Goal: Information Seeking & Learning: Learn about a topic

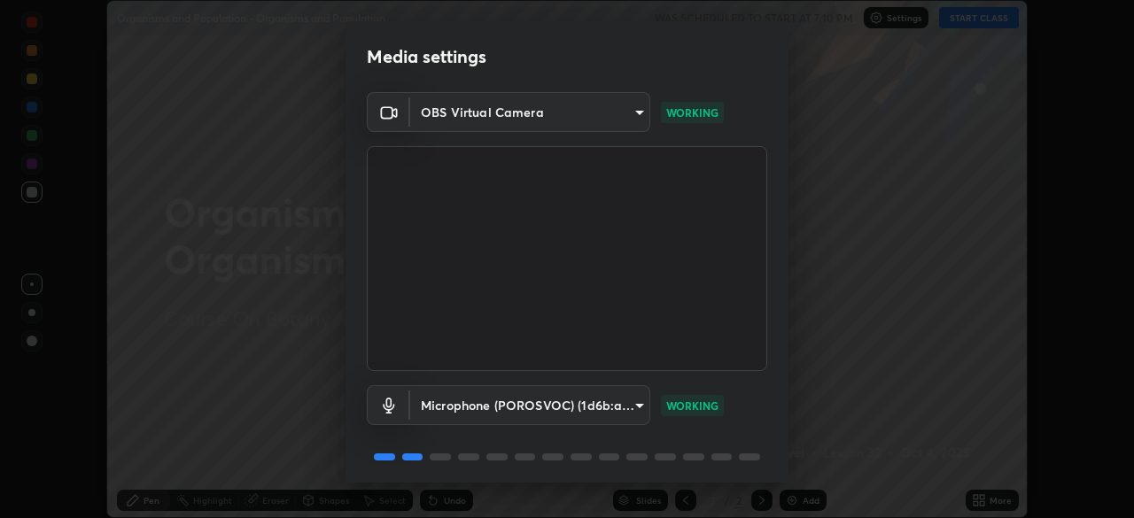
scroll to position [63, 0]
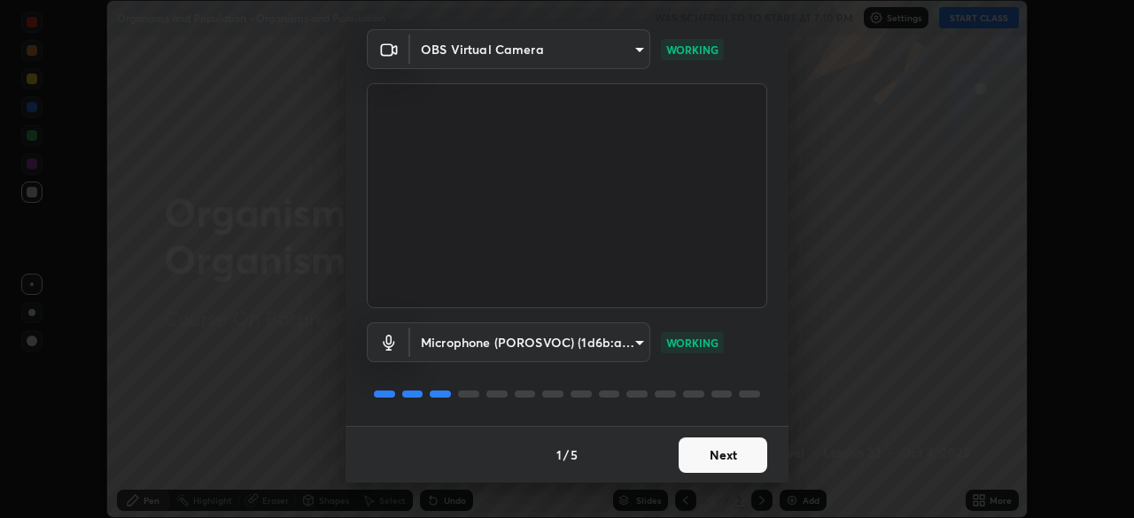
click at [718, 448] on button "Next" at bounding box center [722, 455] width 89 height 35
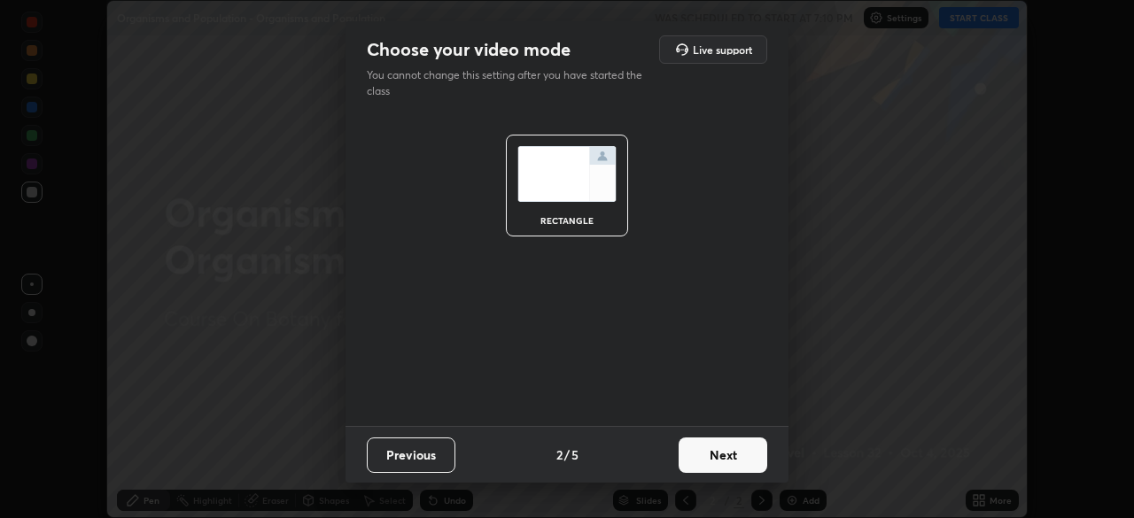
click at [718, 459] on button "Next" at bounding box center [722, 455] width 89 height 35
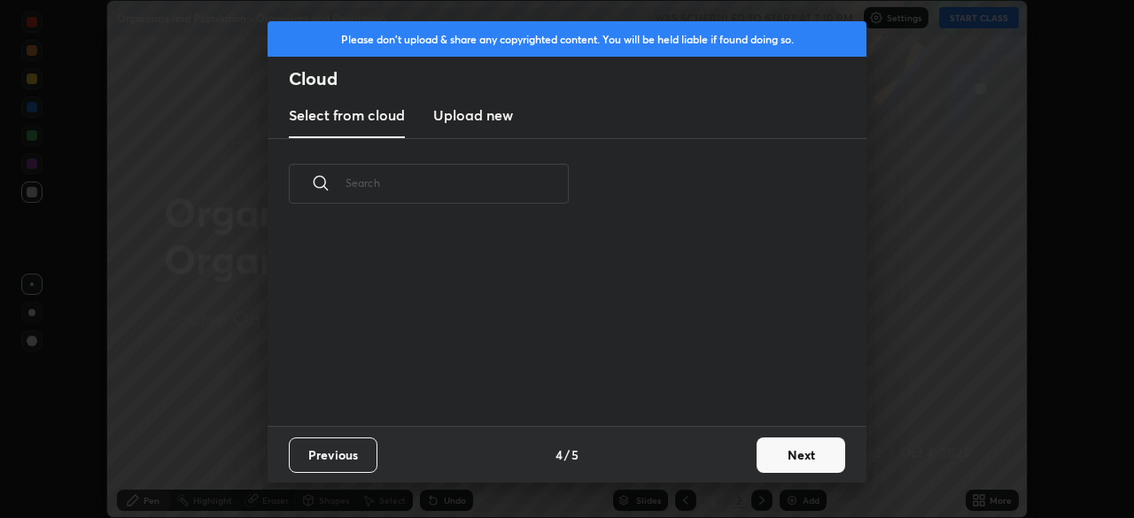
click at [723, 462] on div "Previous 4 / 5 Next" at bounding box center [566, 454] width 599 height 57
click at [783, 459] on button "Next" at bounding box center [800, 455] width 89 height 35
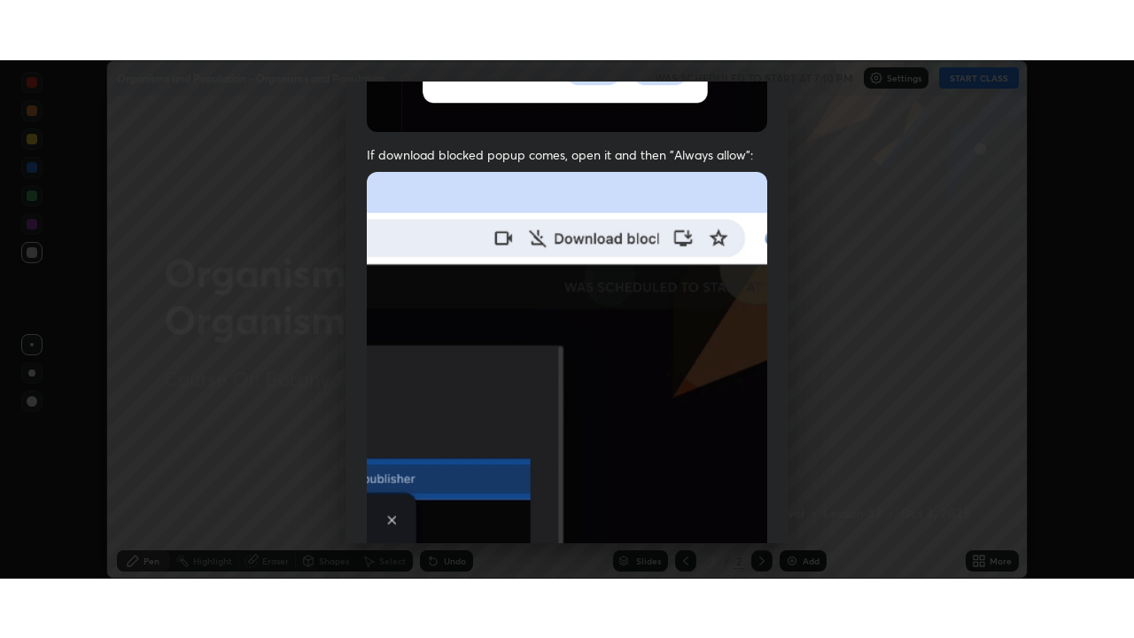
scroll to position [424, 0]
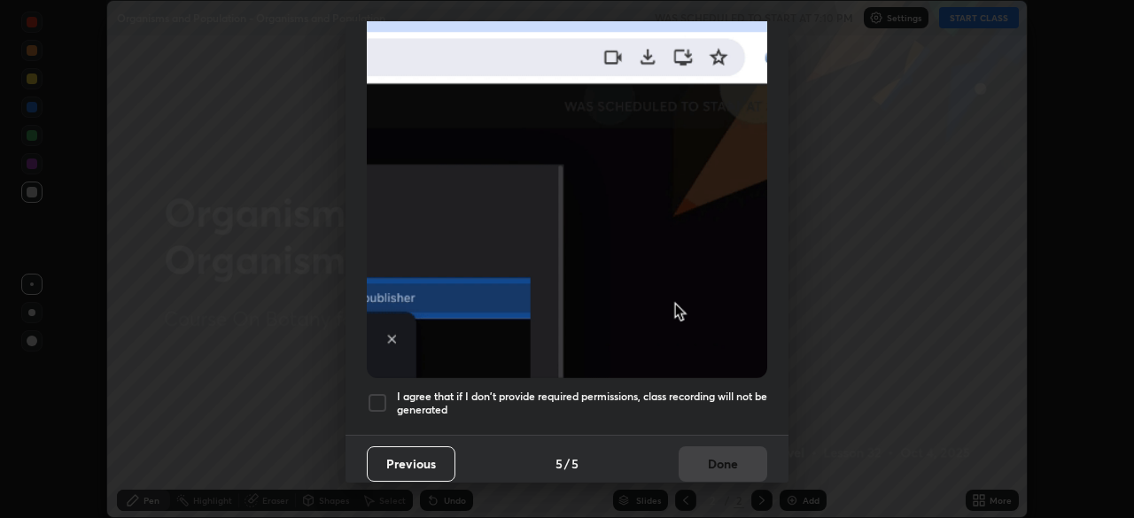
click at [709, 390] on h5 "I agree that if I don't provide required permissions, class recording will not …" at bounding box center [582, 403] width 370 height 27
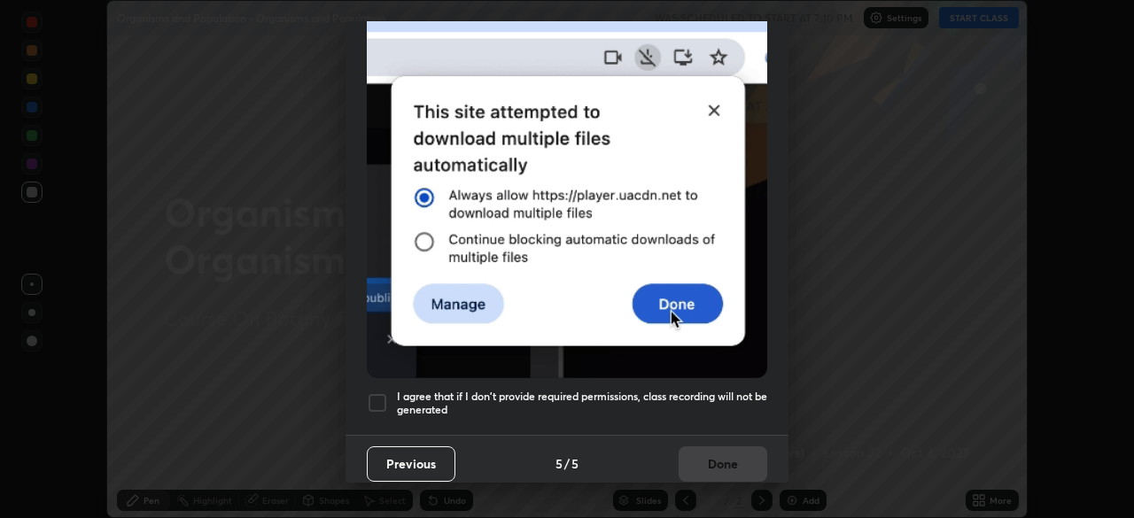
click at [706, 459] on button "Done" at bounding box center [722, 463] width 89 height 35
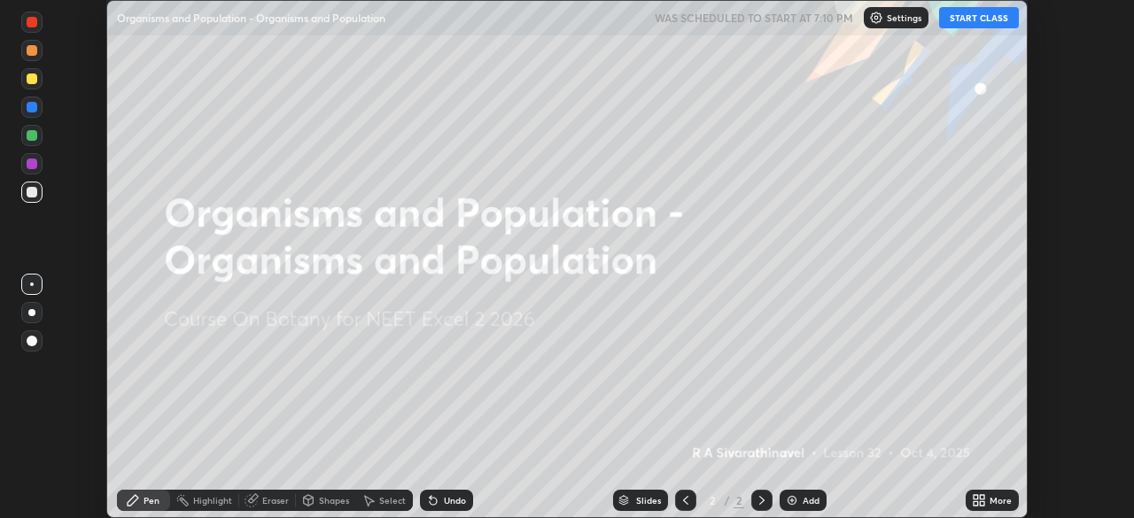
click at [968, 19] on button "START CLASS" at bounding box center [979, 17] width 80 height 21
click at [996, 492] on div "More" at bounding box center [991, 500] width 53 height 21
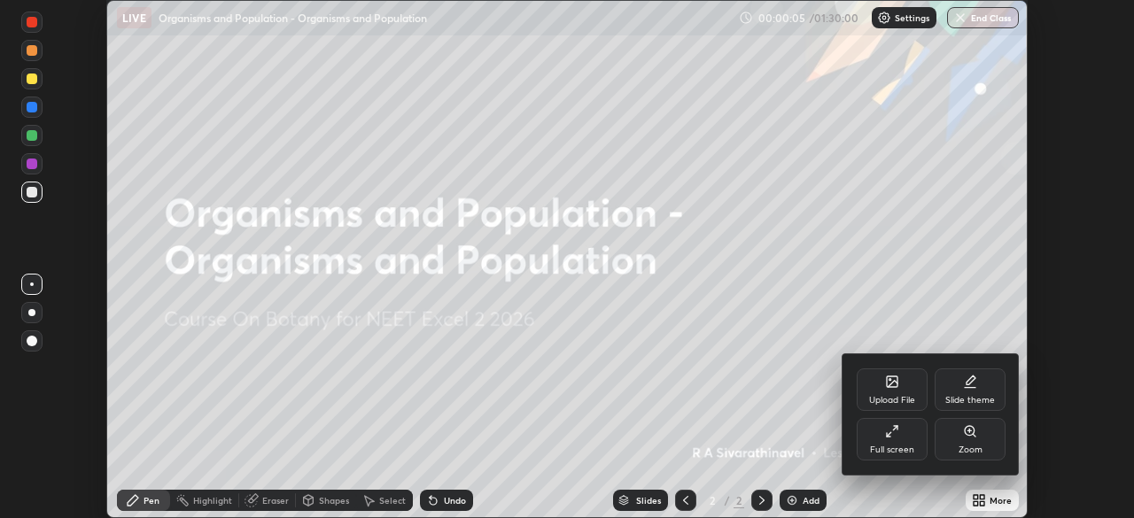
click at [899, 429] on div "Full screen" at bounding box center [892, 439] width 71 height 43
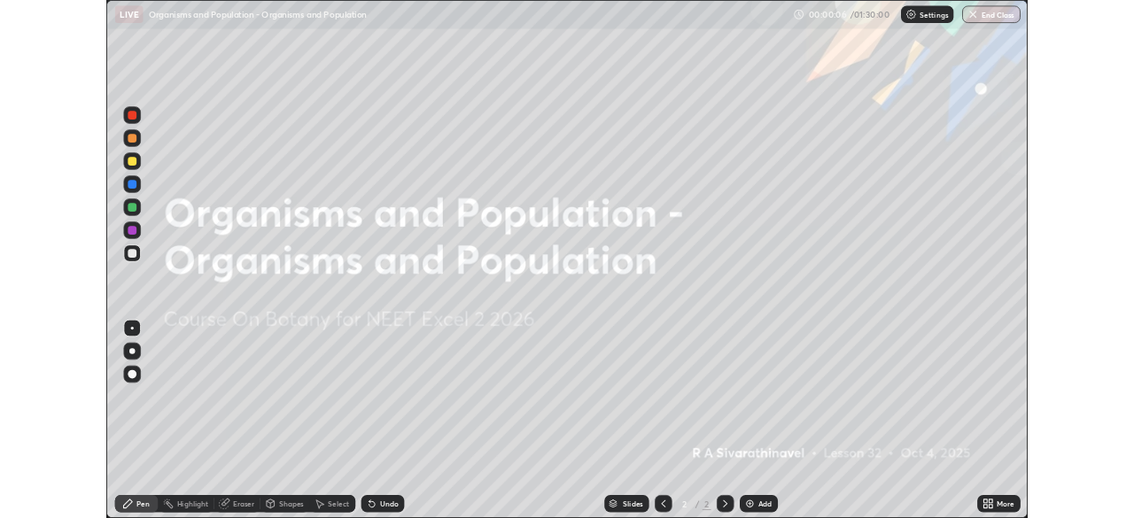
scroll to position [638, 1134]
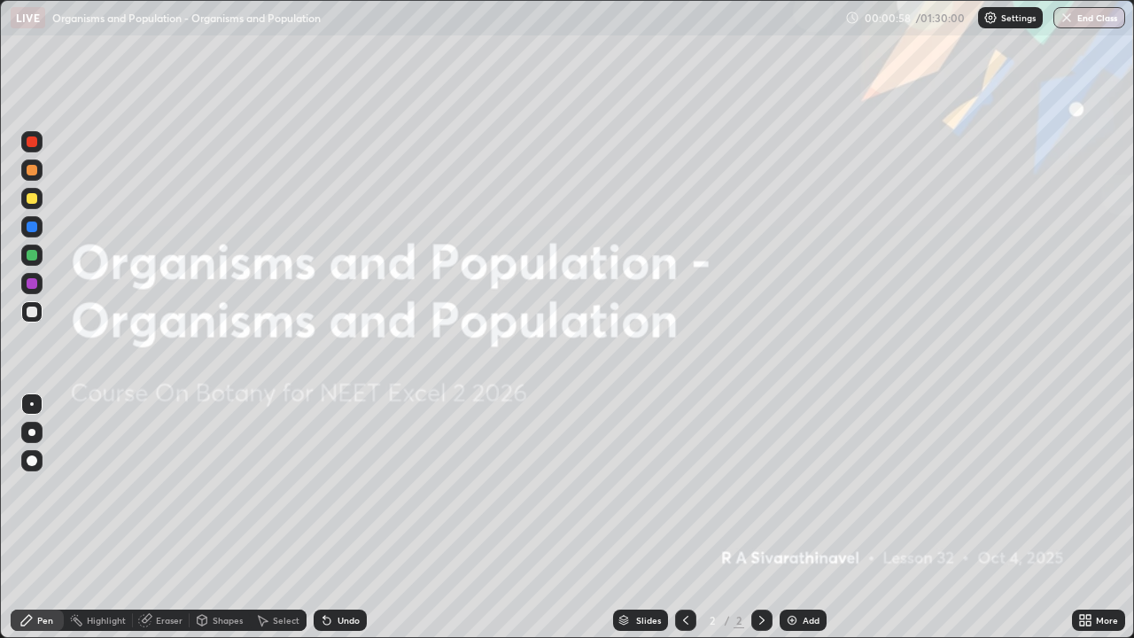
click at [1099, 517] on div "More" at bounding box center [1107, 620] width 22 height 9
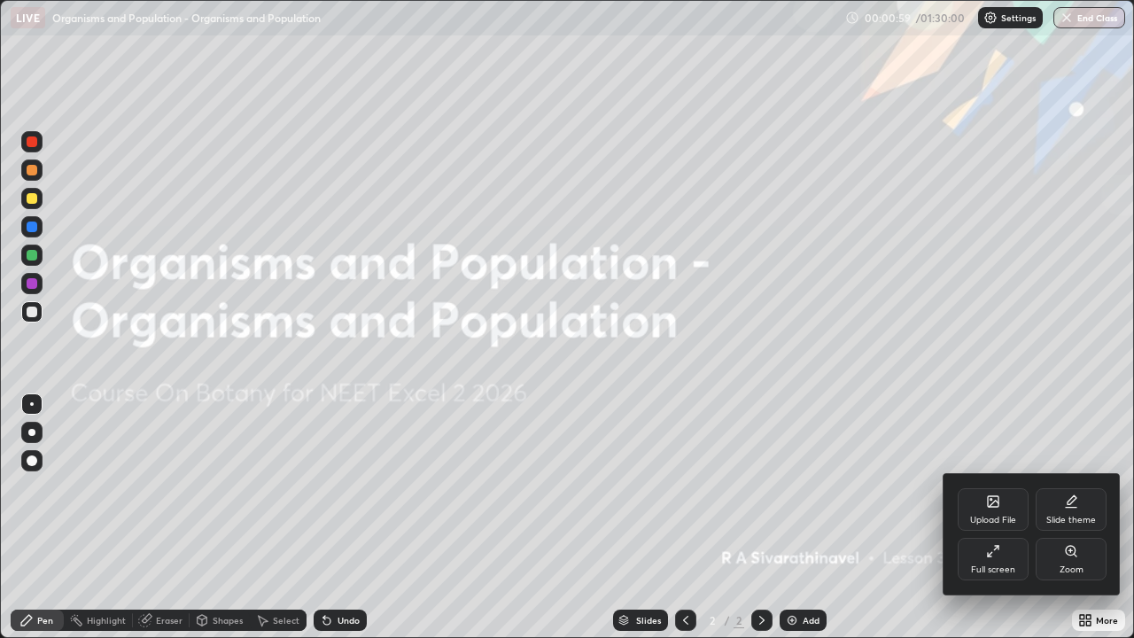
click at [988, 517] on icon at bounding box center [993, 551] width 14 height 14
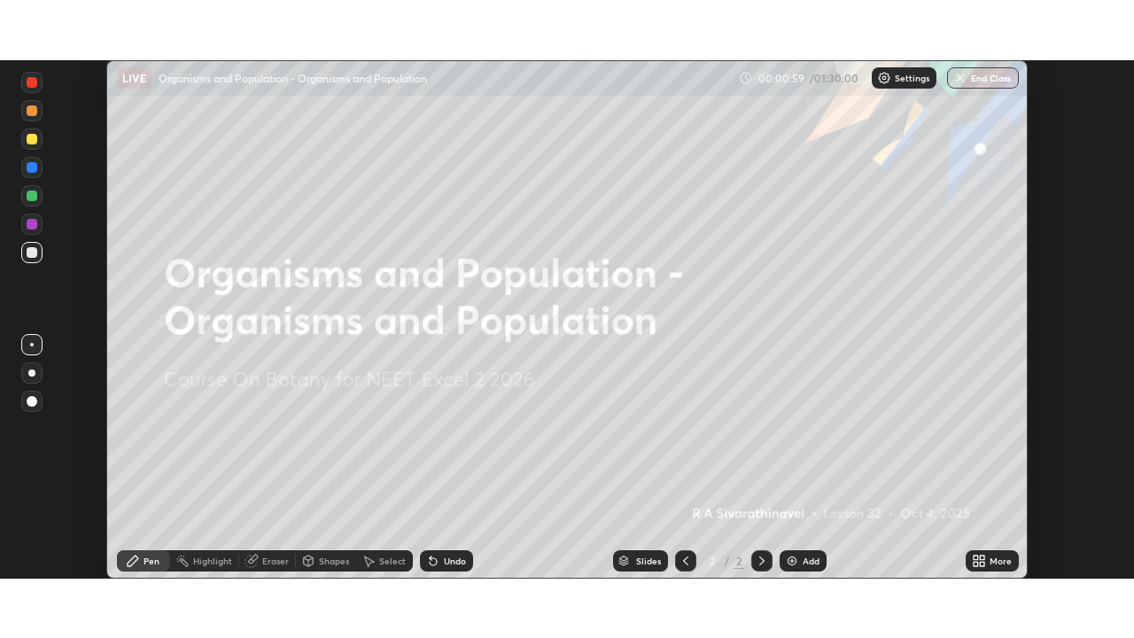
scroll to position [88057, 87441]
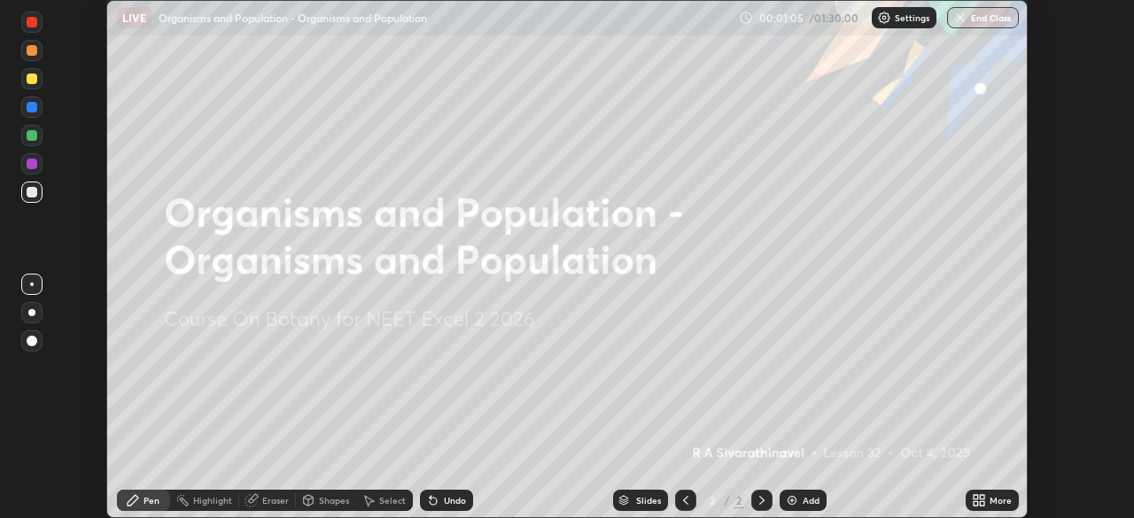
click at [1002, 500] on div "More" at bounding box center [1000, 500] width 22 height 9
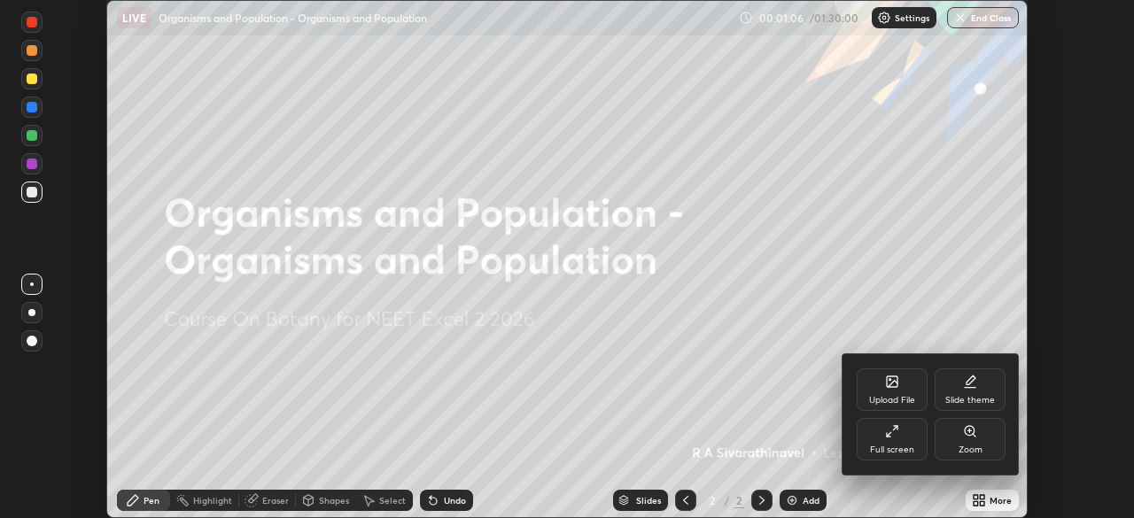
click at [893, 443] on div "Full screen" at bounding box center [892, 439] width 71 height 43
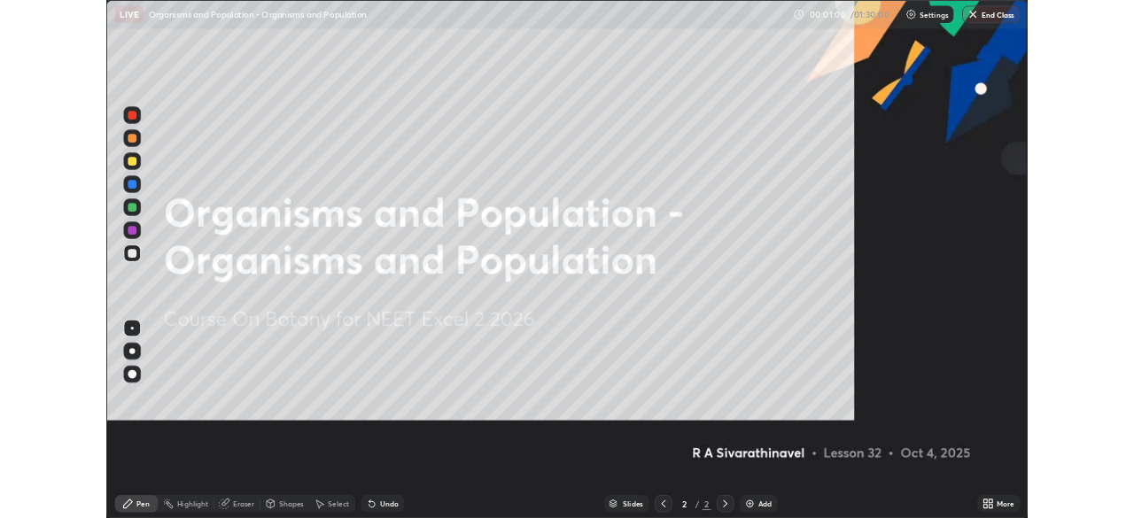
scroll to position [638, 1134]
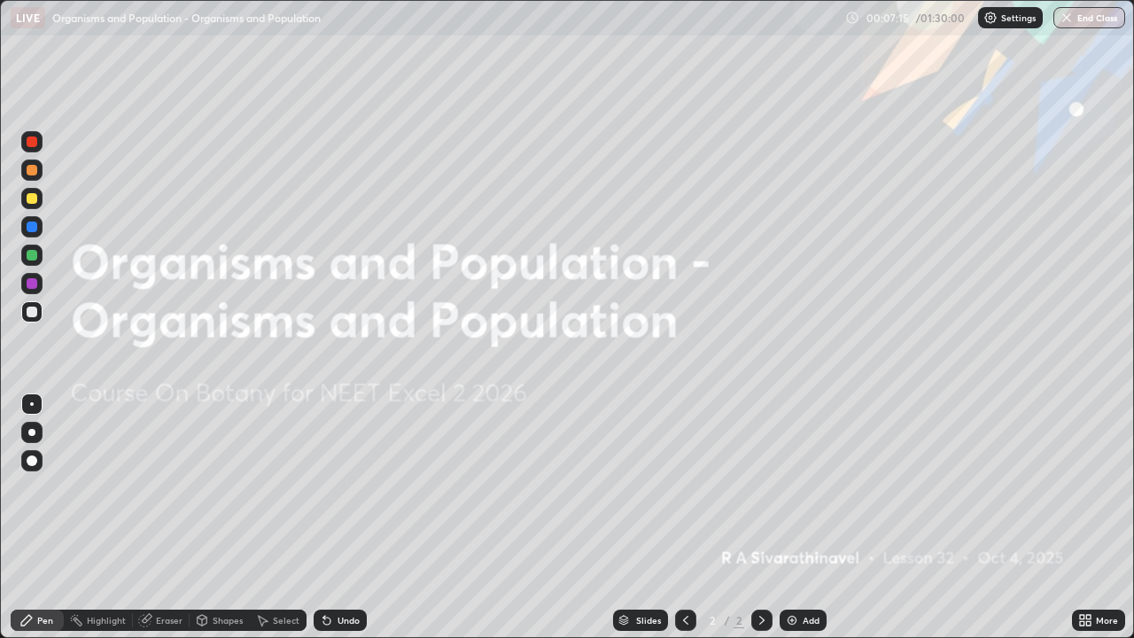
click at [1100, 517] on div "More" at bounding box center [1107, 620] width 22 height 9
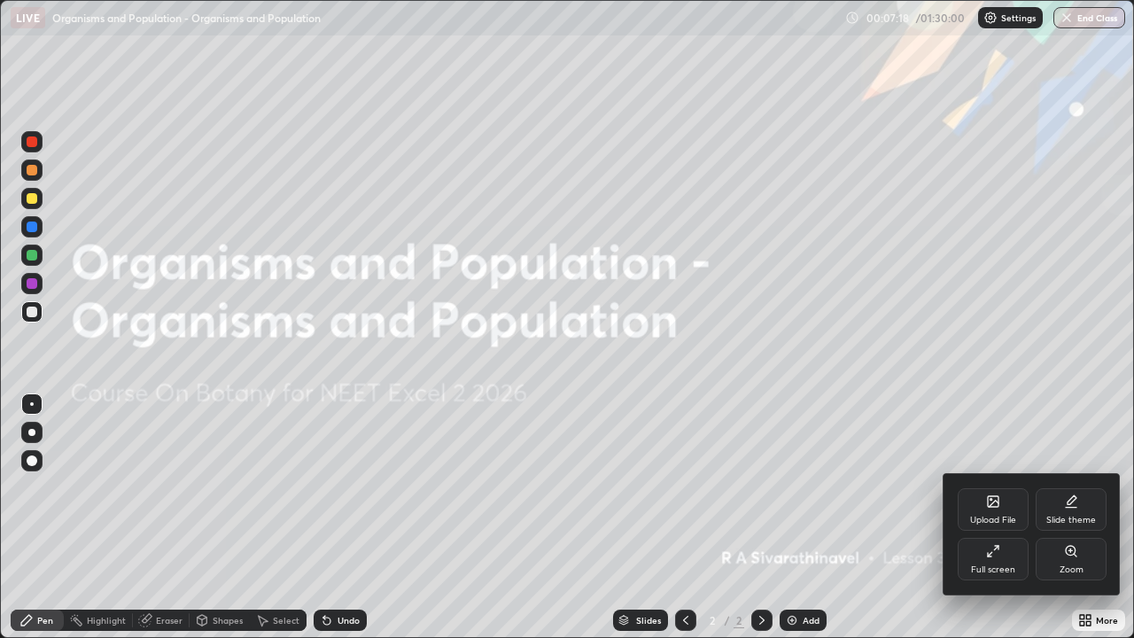
click at [800, 517] on div at bounding box center [567, 319] width 1134 height 638
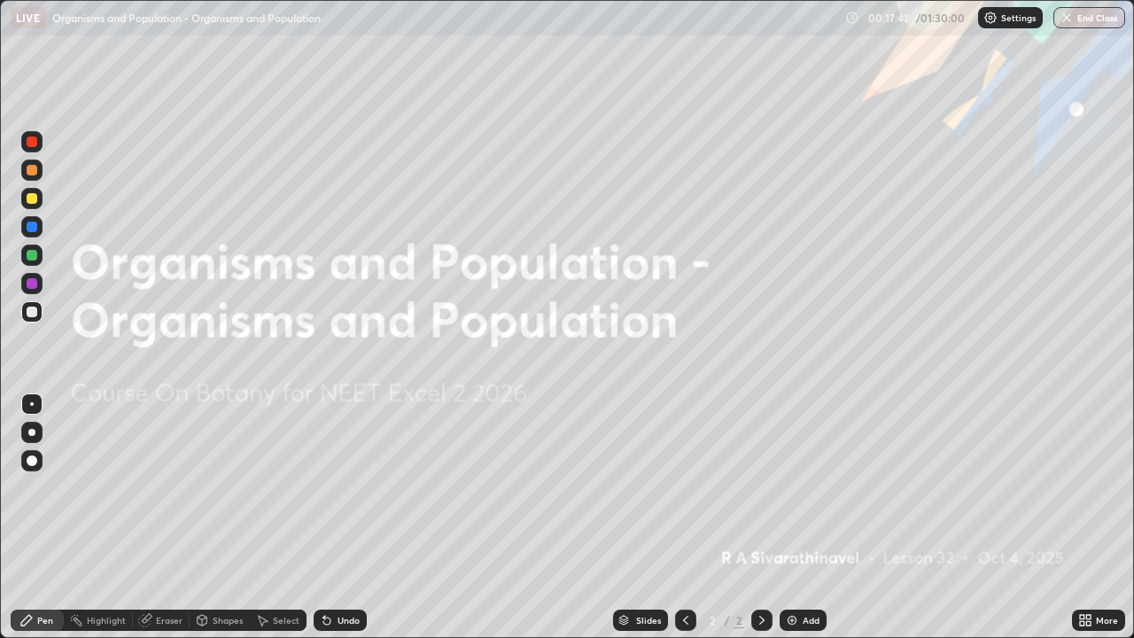
click at [1098, 517] on div "More" at bounding box center [1107, 620] width 22 height 9
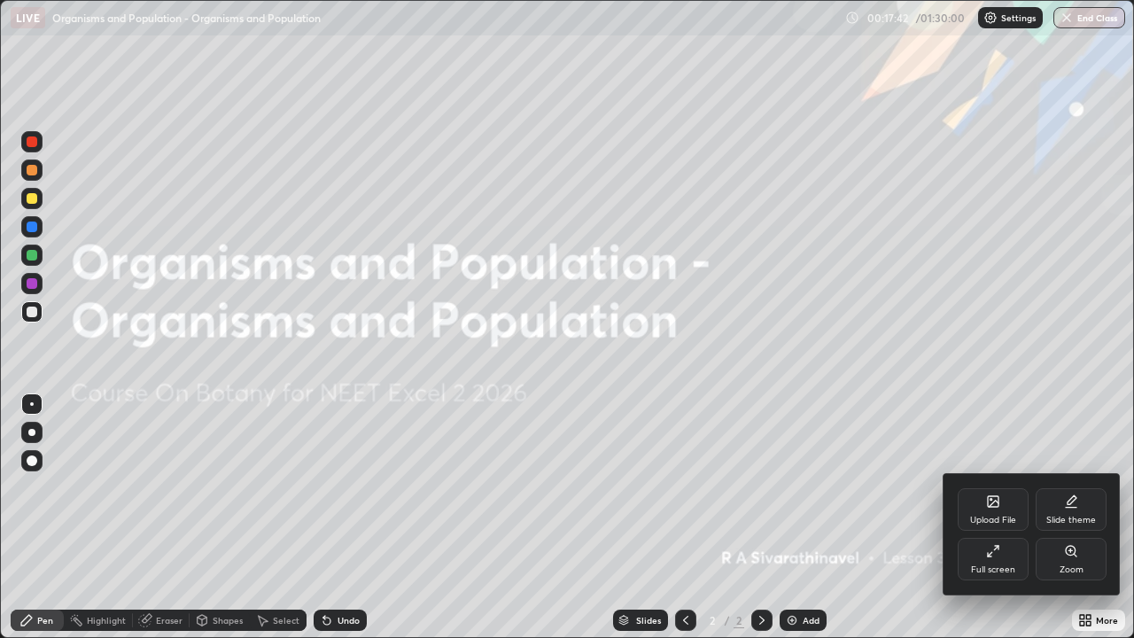
click at [973, 517] on div "Full screen" at bounding box center [992, 559] width 71 height 43
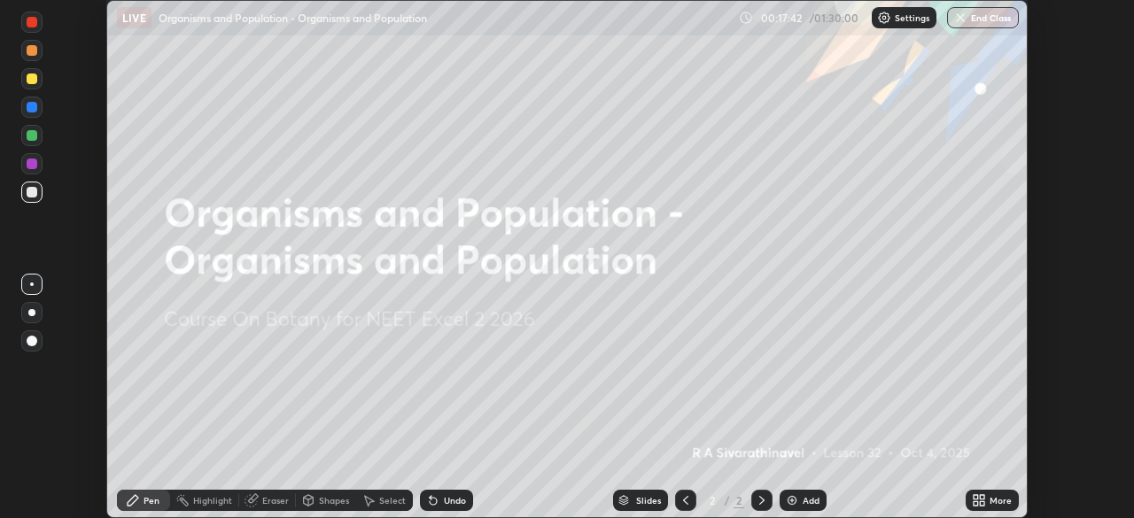
scroll to position [88057, 87441]
click at [981, 497] on icon at bounding box center [982, 497] width 4 height 4
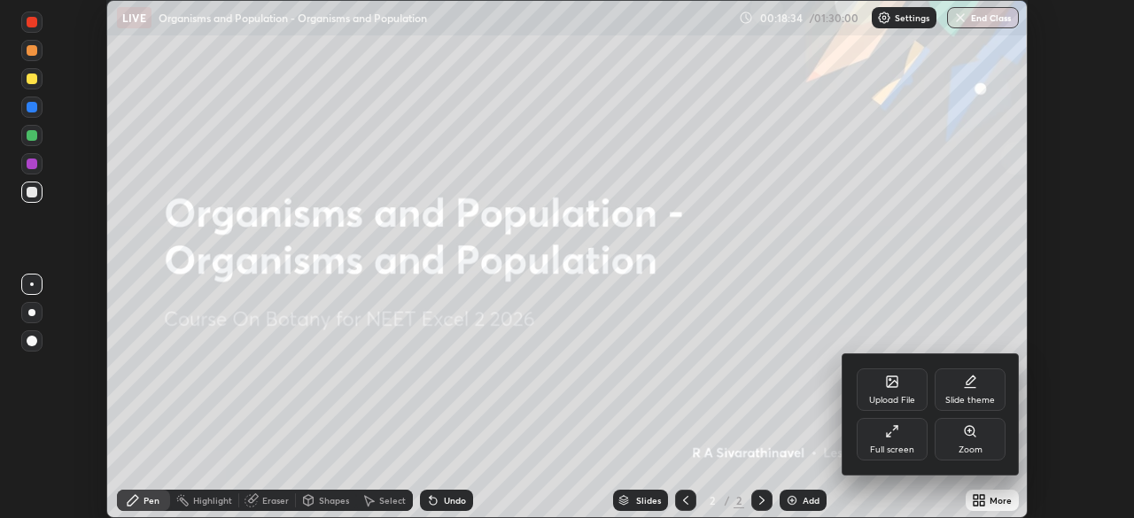
click at [868, 391] on div "Upload File" at bounding box center [892, 389] width 71 height 43
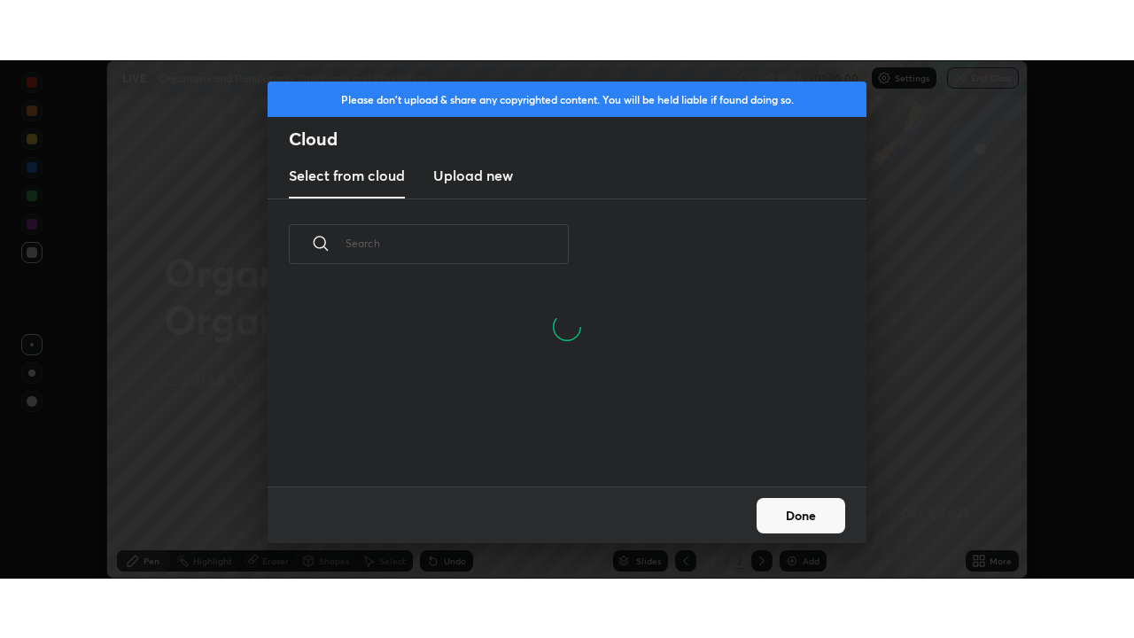
scroll to position [112, 569]
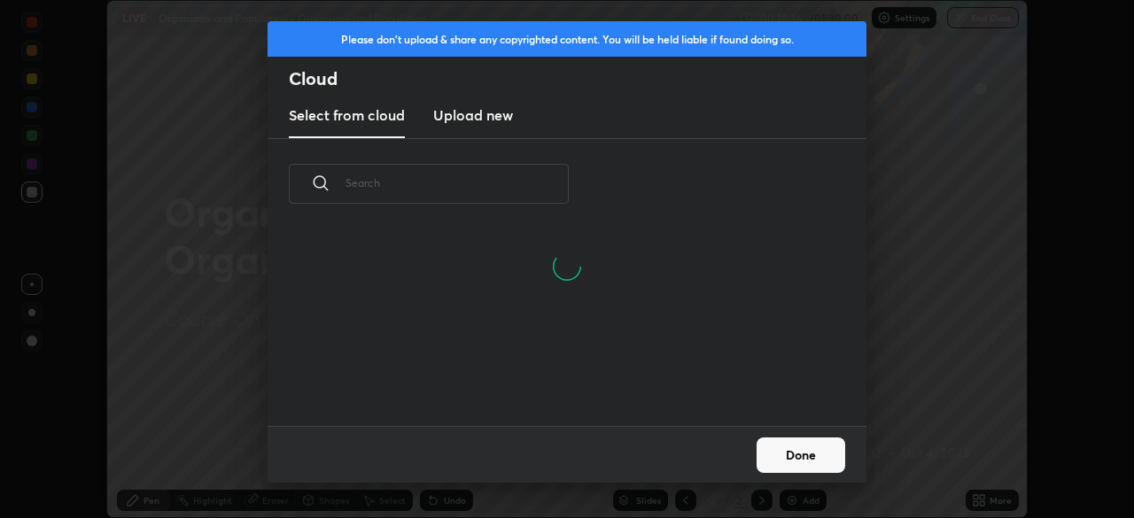
click at [495, 113] on h3 "Upload new" at bounding box center [473, 115] width 80 height 21
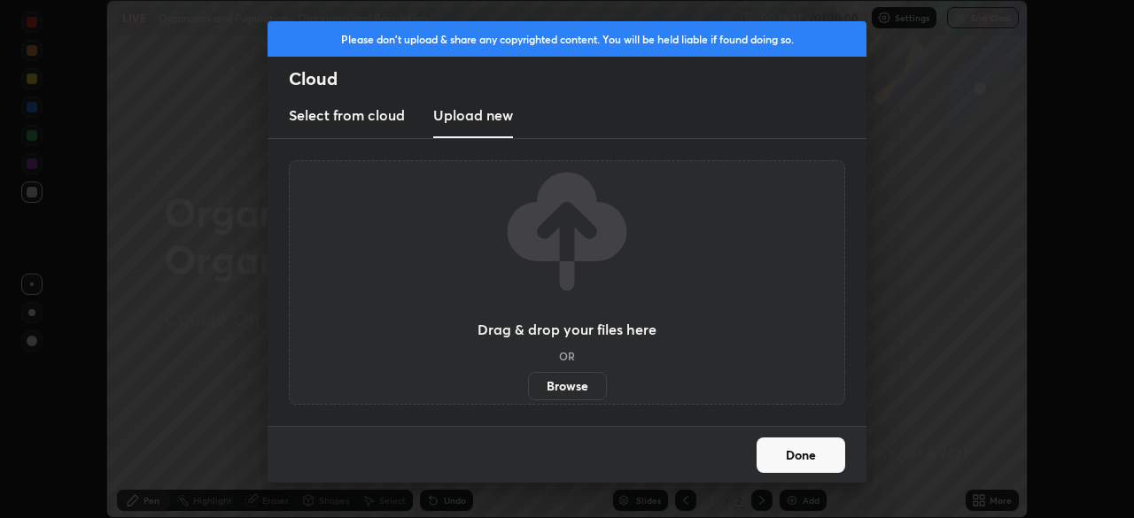
click at [571, 378] on label "Browse" at bounding box center [567, 386] width 79 height 28
click at [528, 378] on input "Browse" at bounding box center [528, 386] width 0 height 28
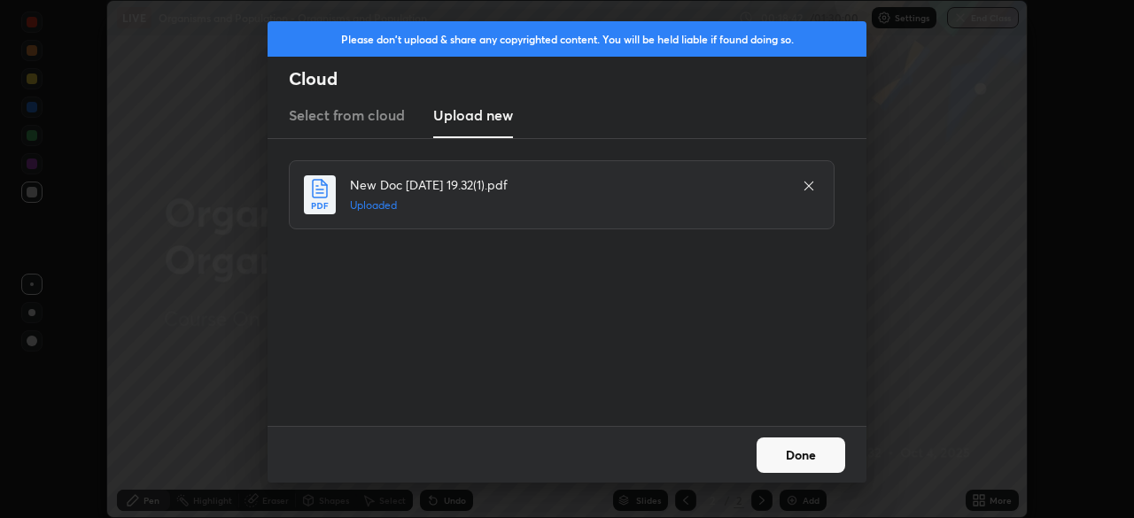
click at [803, 456] on button "Done" at bounding box center [800, 455] width 89 height 35
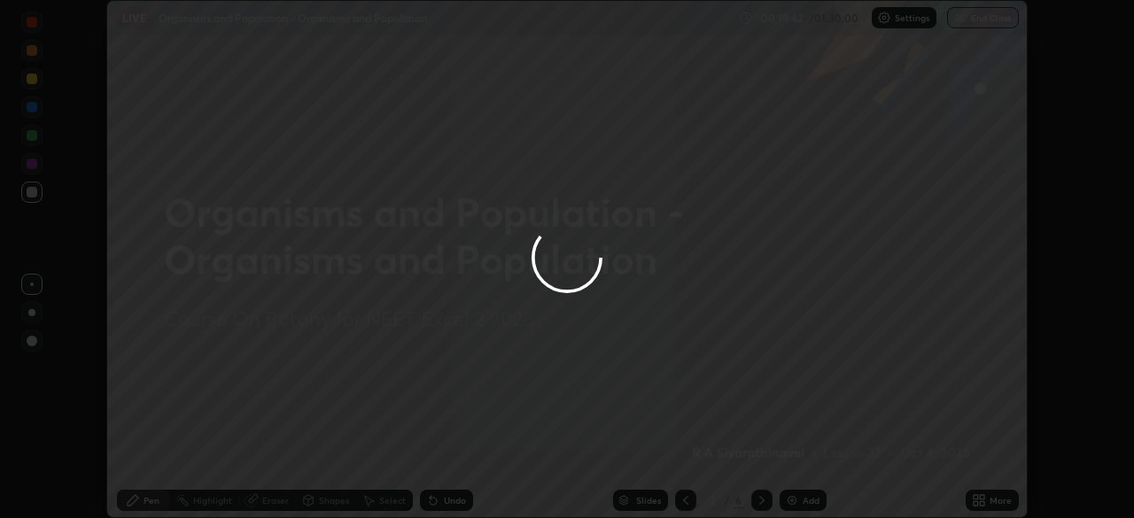
click at [974, 500] on icon at bounding box center [979, 500] width 14 height 14
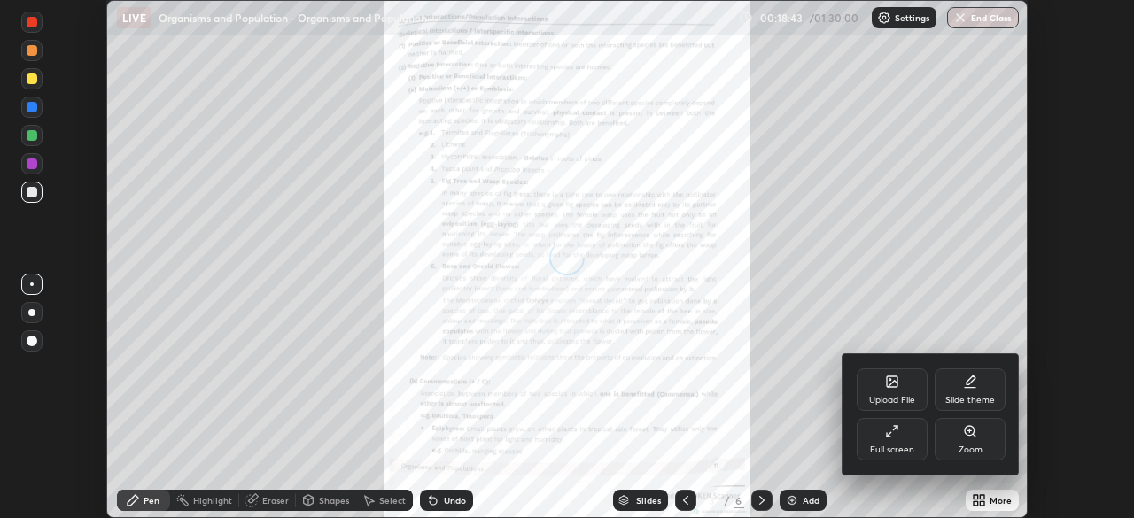
click at [894, 438] on icon at bounding box center [892, 431] width 14 height 14
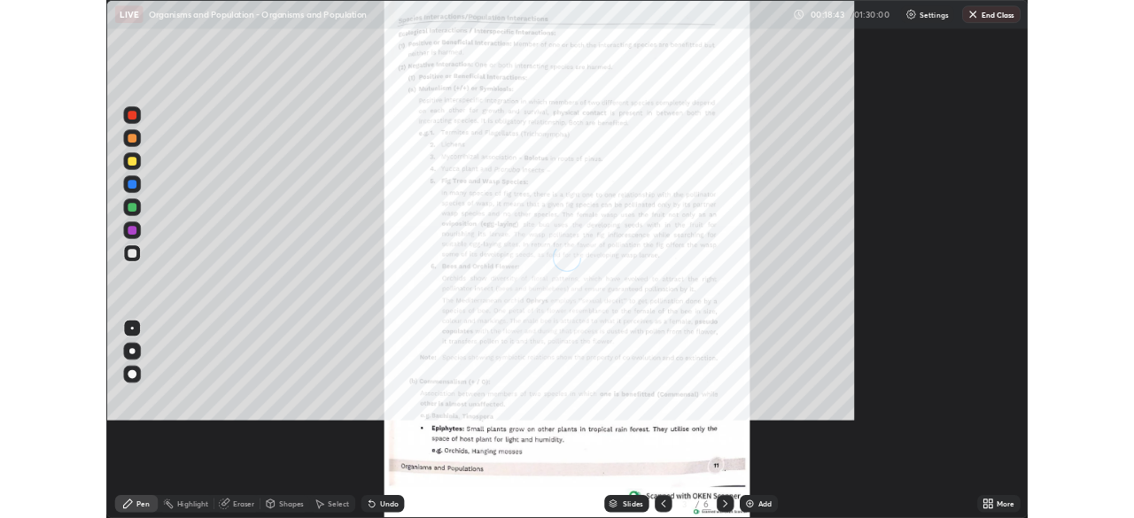
scroll to position [638, 1134]
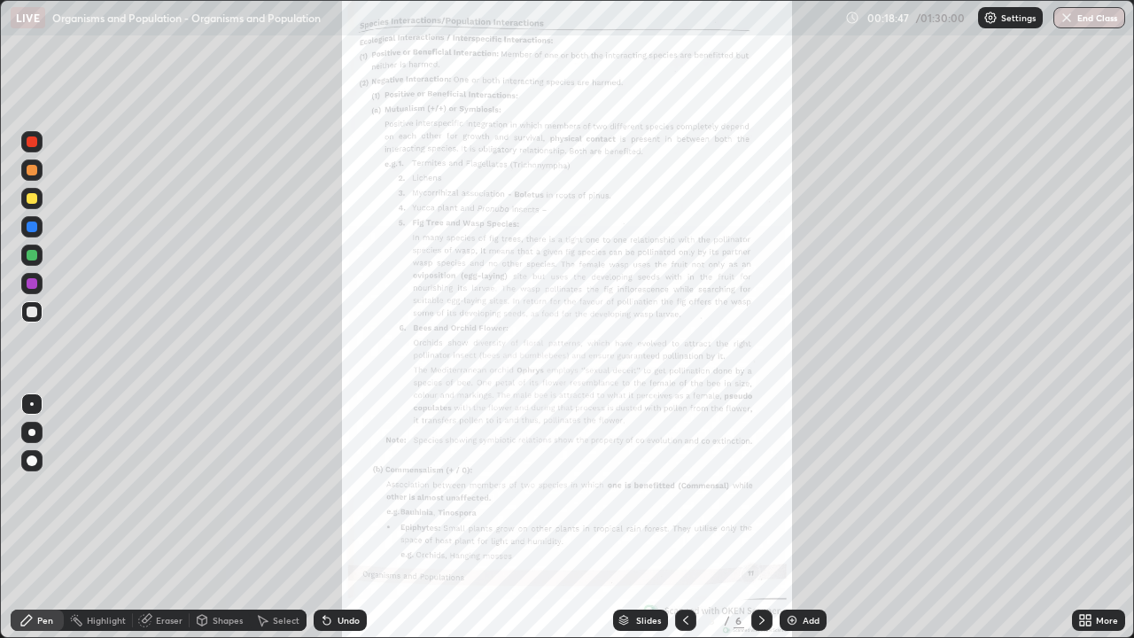
click at [1092, 517] on div "More" at bounding box center [1098, 619] width 53 height 21
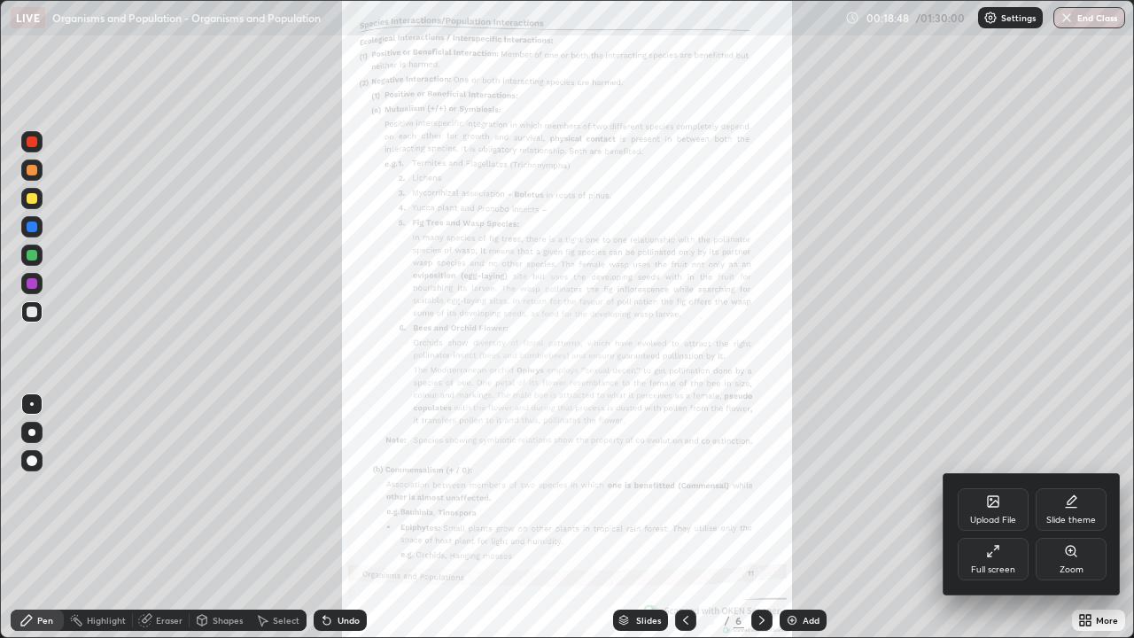
click at [1058, 517] on div "Zoom" at bounding box center [1070, 559] width 71 height 43
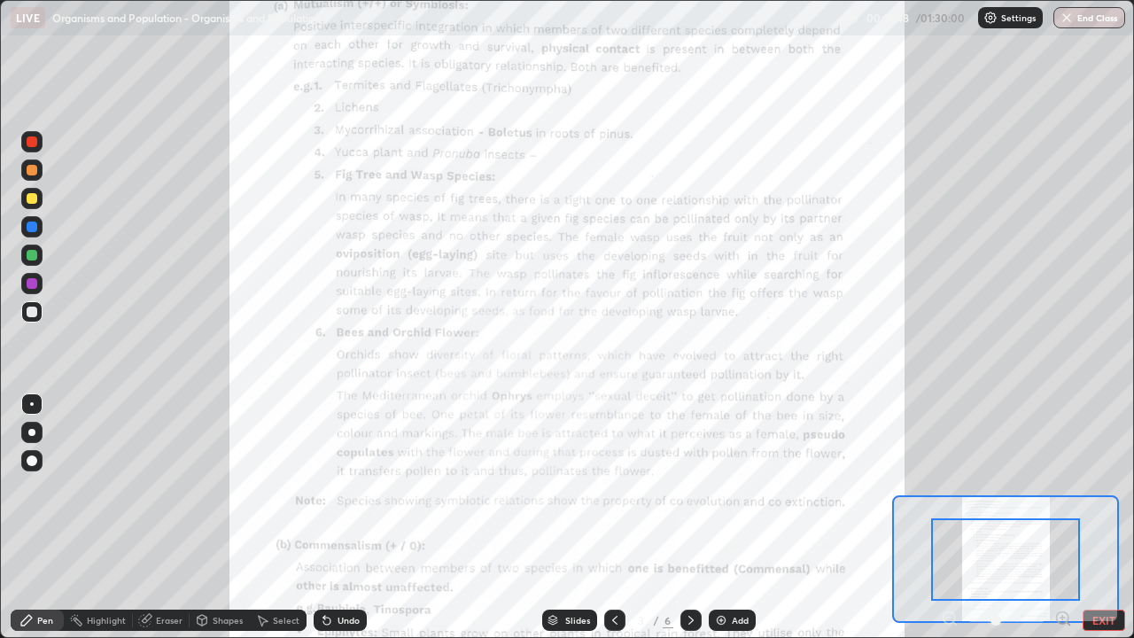
click at [1062, 517] on icon at bounding box center [1062, 617] width 4 height 0
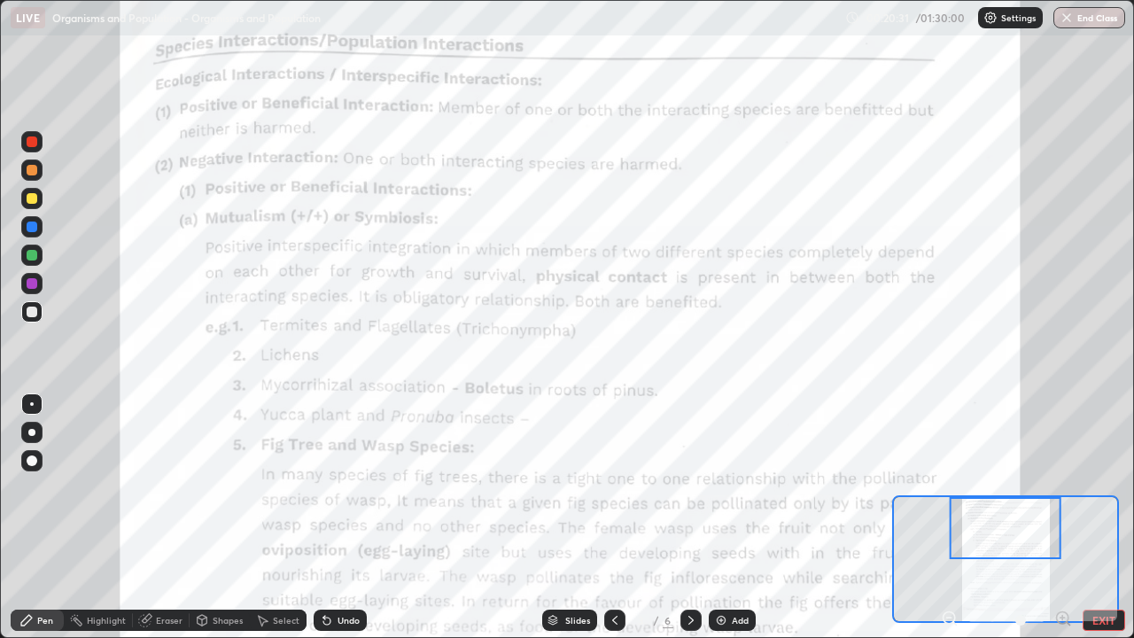
click at [24, 229] on div at bounding box center [31, 226] width 21 height 21
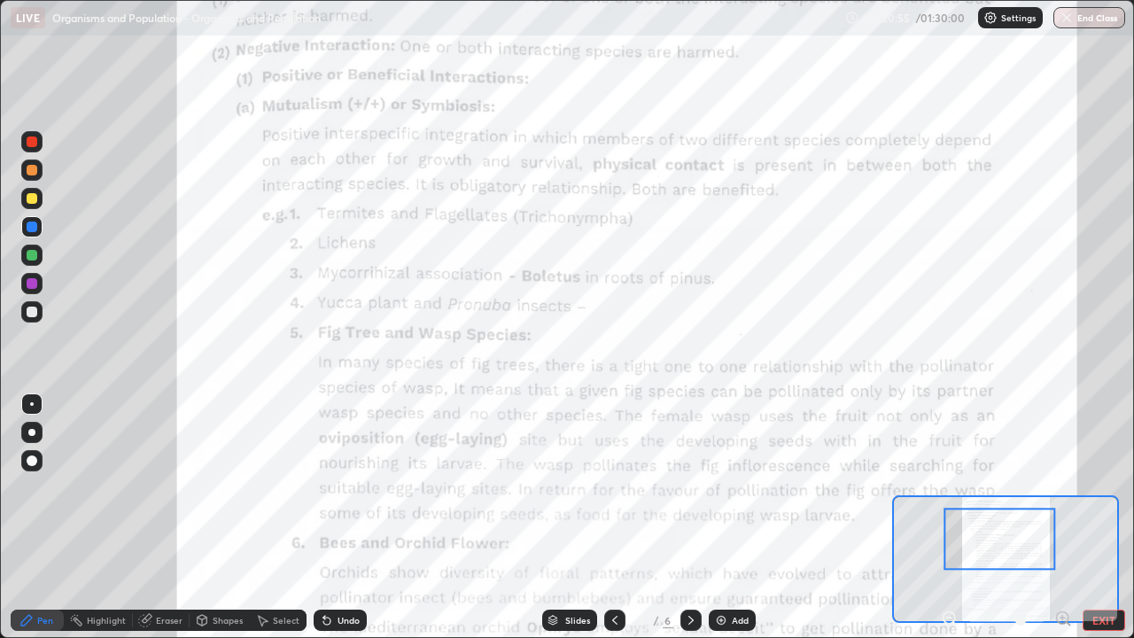
click at [1122, 517] on button "EXIT" at bounding box center [1103, 619] width 43 height 21
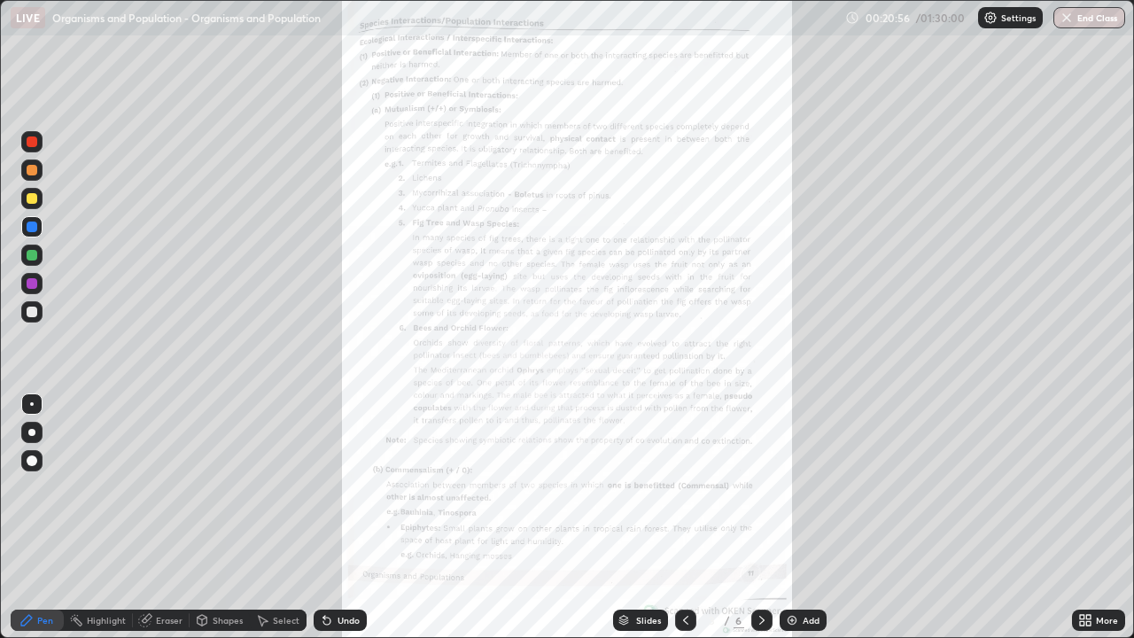
click at [1107, 517] on div "More" at bounding box center [1098, 619] width 53 height 21
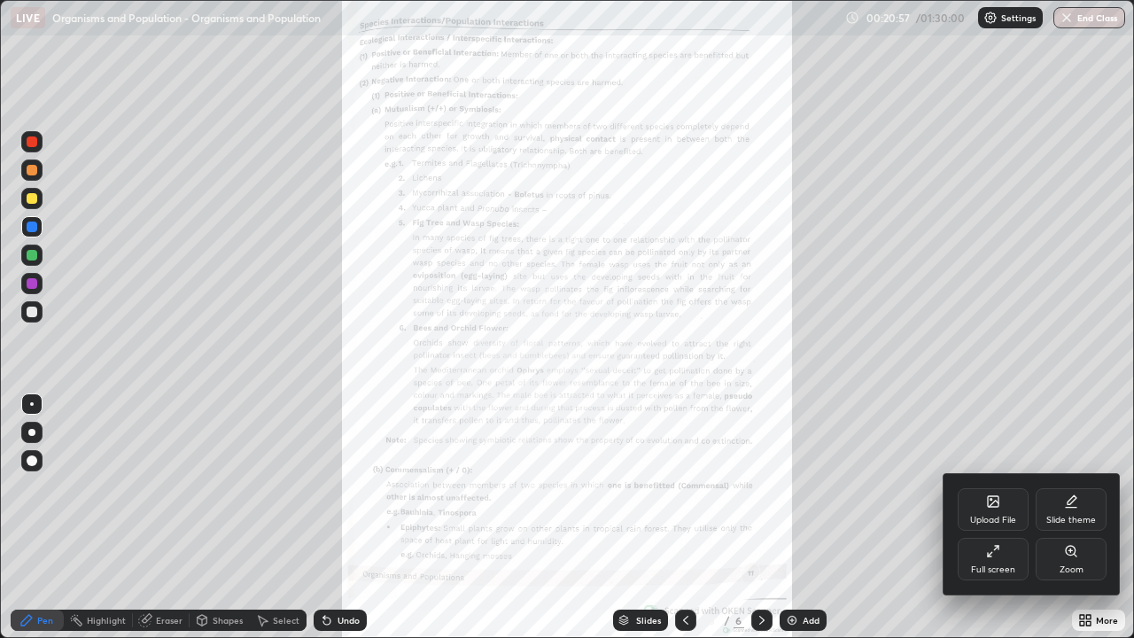
click at [989, 517] on icon at bounding box center [990, 554] width 4 height 4
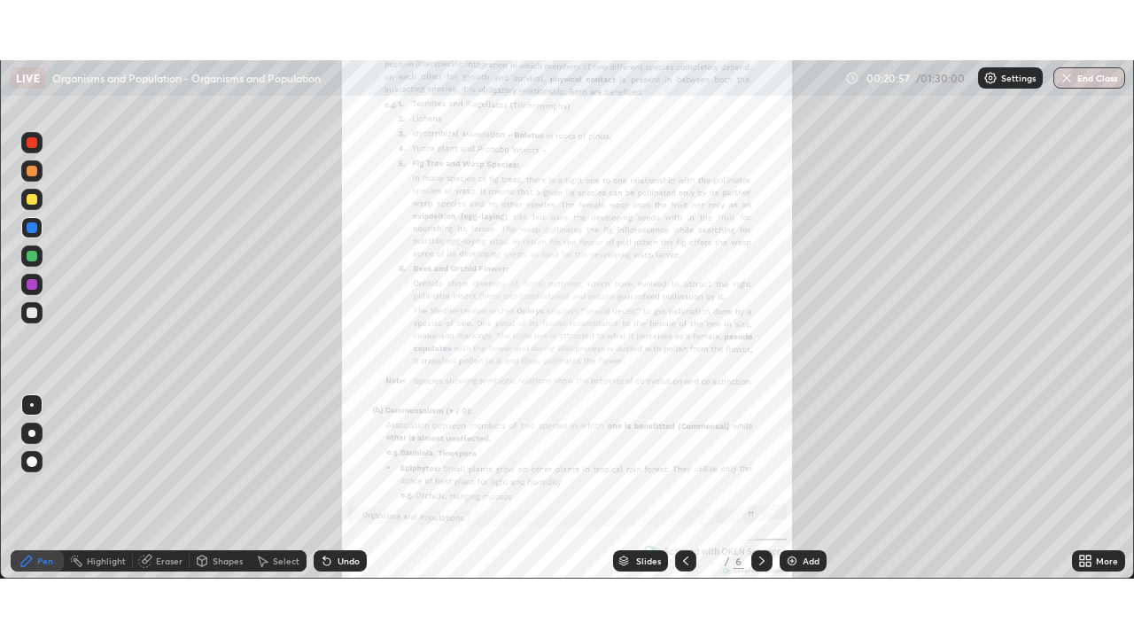
scroll to position [88057, 87441]
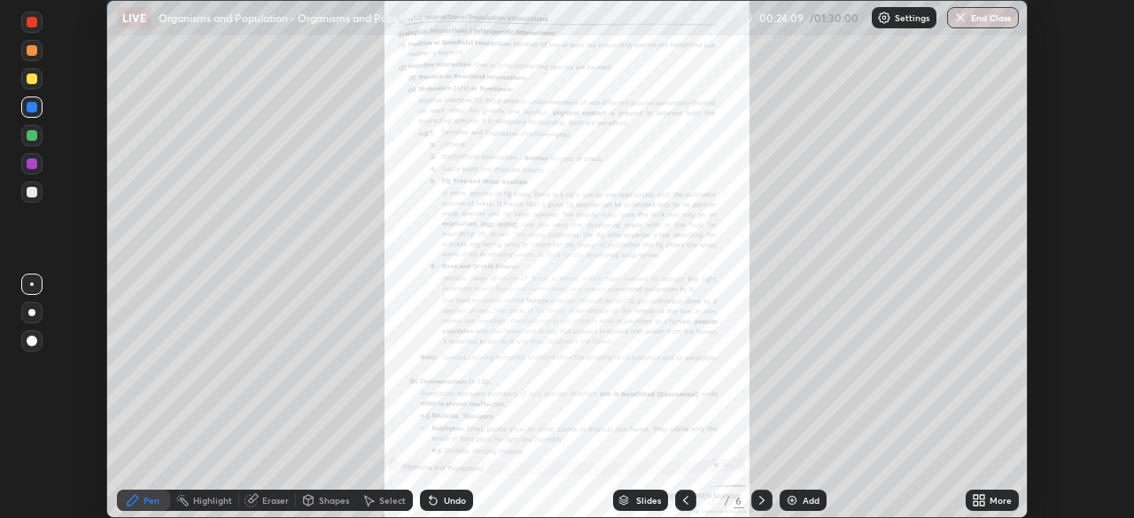
click at [1001, 497] on div "More" at bounding box center [1000, 500] width 22 height 9
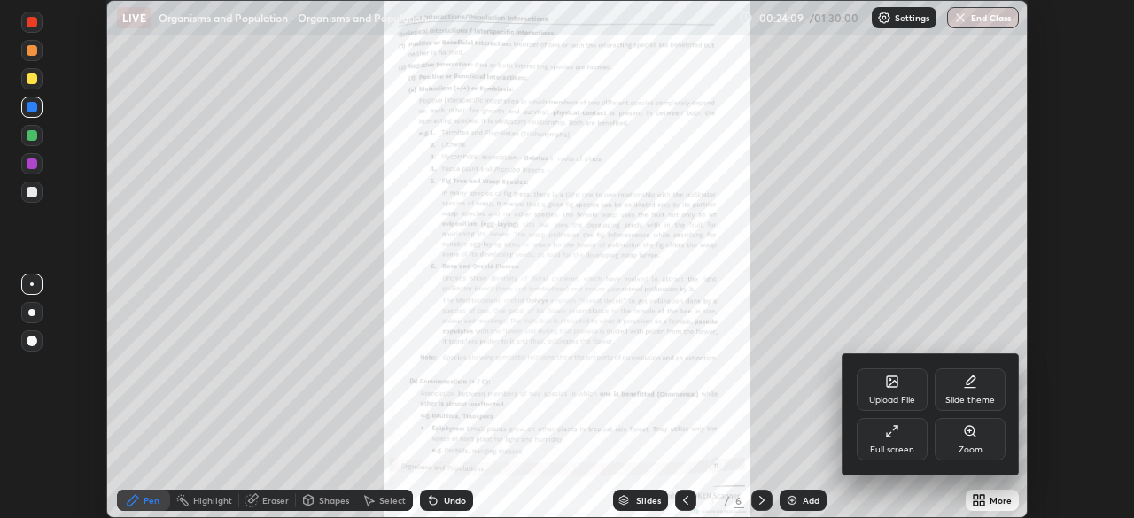
click at [898, 439] on div "Full screen" at bounding box center [892, 439] width 71 height 43
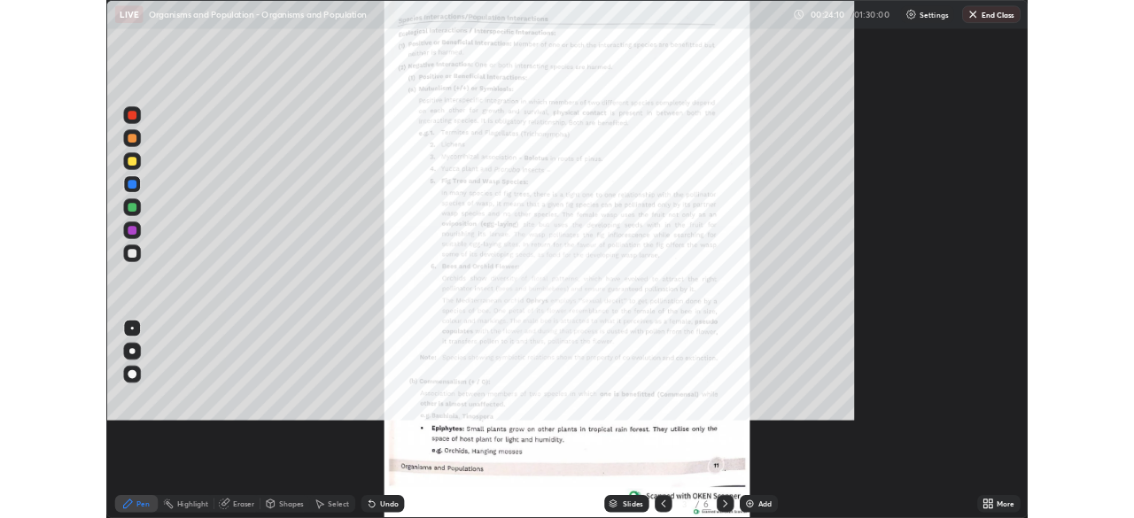
scroll to position [638, 1134]
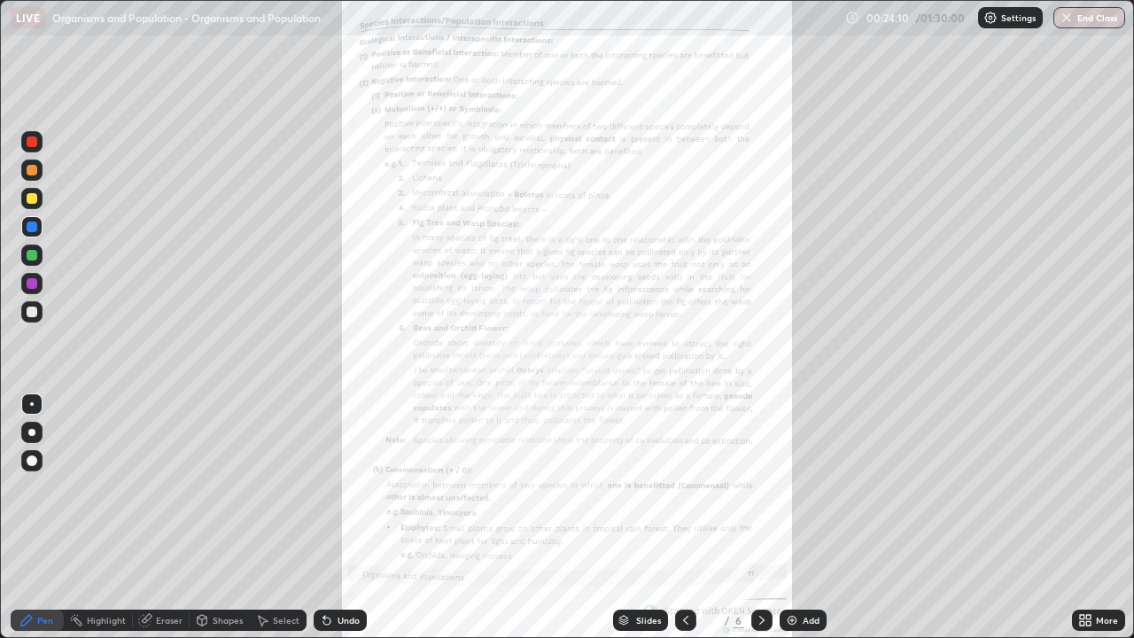
click at [1095, 517] on div "More" at bounding box center [1098, 619] width 53 height 21
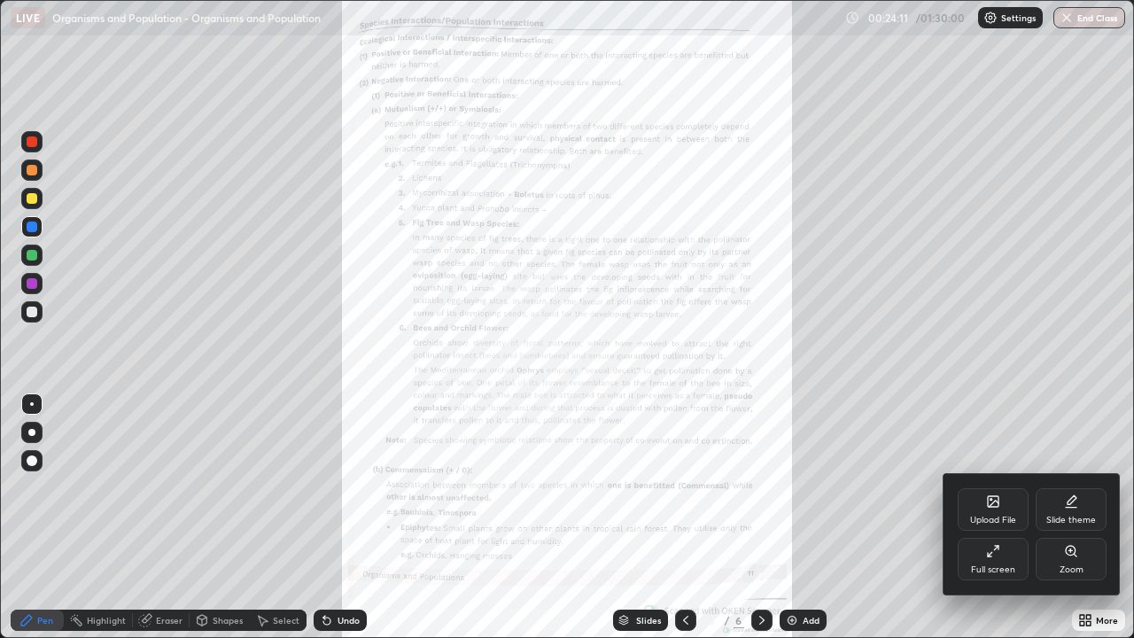
click at [1076, 517] on div "Zoom" at bounding box center [1070, 559] width 71 height 43
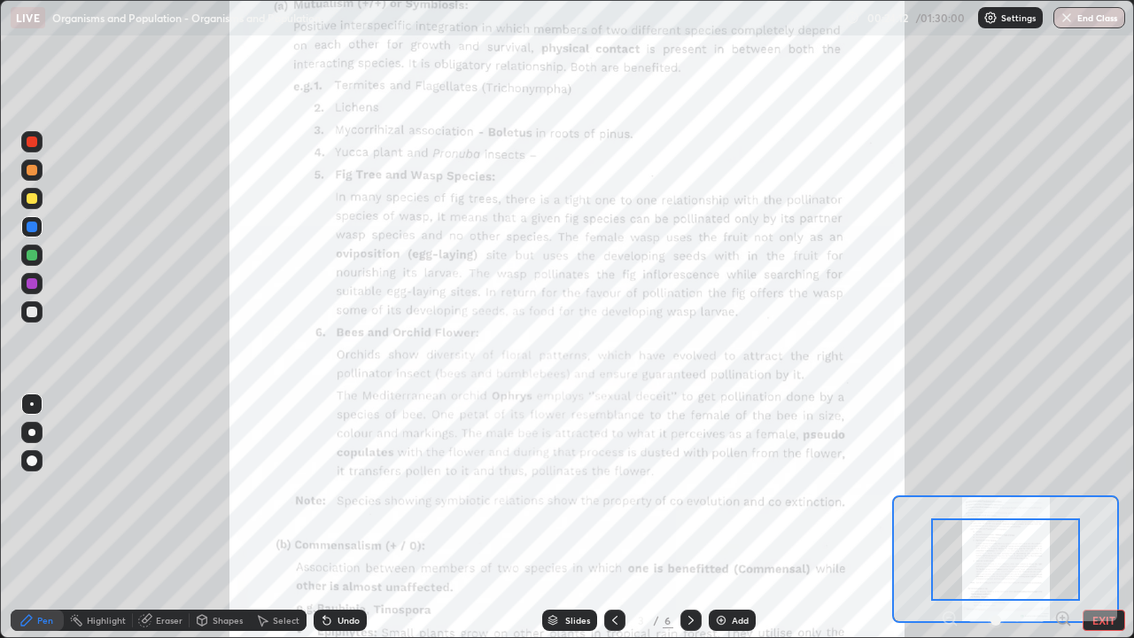
click at [1063, 517] on div "Pen Highlight Eraser Shapes Select Undo Slides 3 / 6 Add EXIT" at bounding box center [567, 619] width 1134 height 35
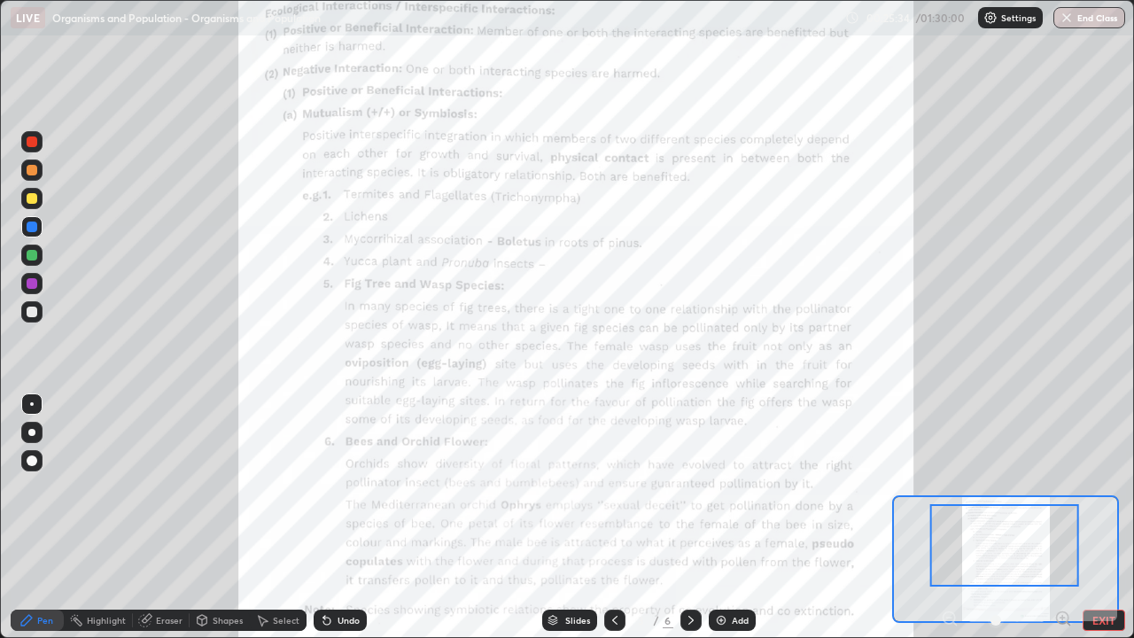
click at [1118, 517] on div "Pen Highlight Eraser Shapes Select Undo Slides 3 / 6 Add EXIT" at bounding box center [567, 619] width 1134 height 35
click at [1119, 517] on button "EXIT" at bounding box center [1103, 619] width 43 height 21
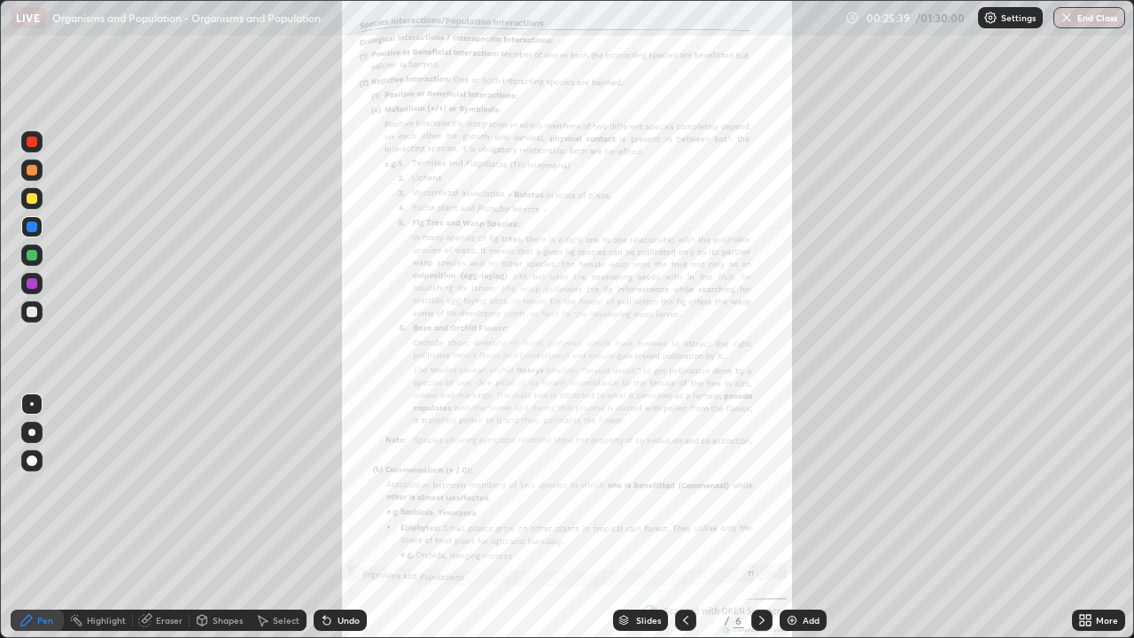
click at [1108, 517] on div "More" at bounding box center [1098, 619] width 53 height 21
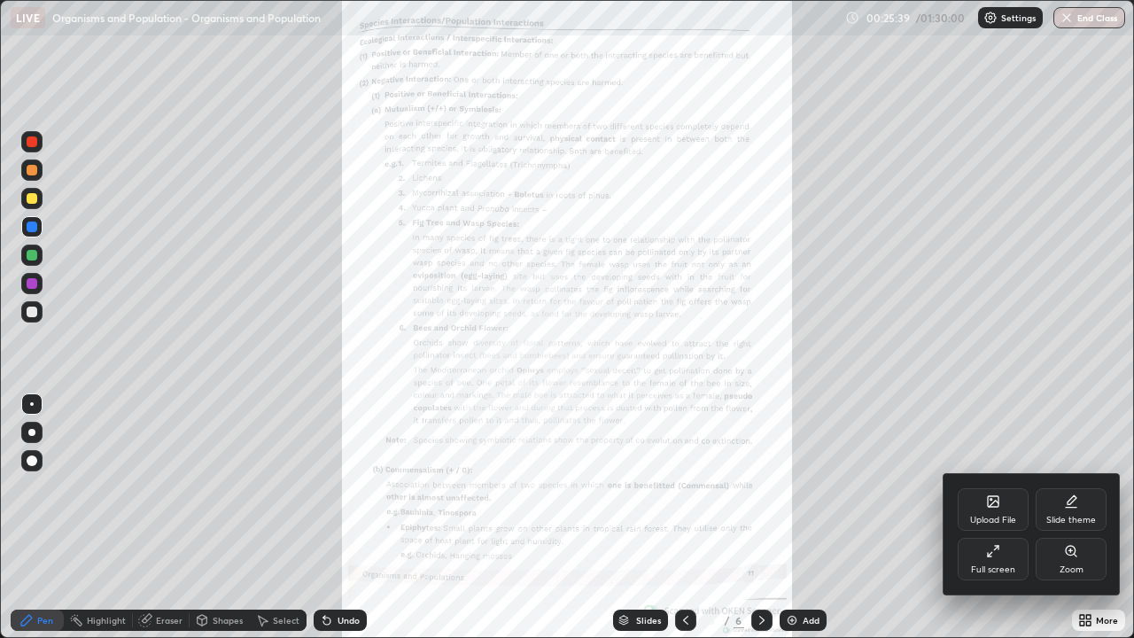
click at [1007, 517] on div "Full screen" at bounding box center [992, 559] width 71 height 43
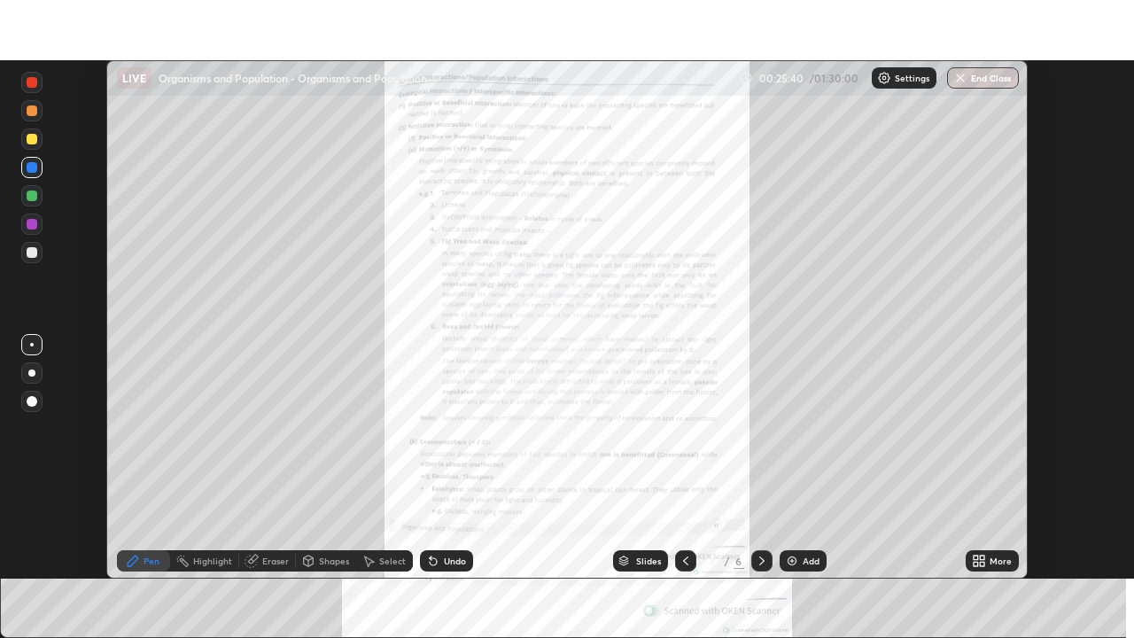
scroll to position [88057, 87441]
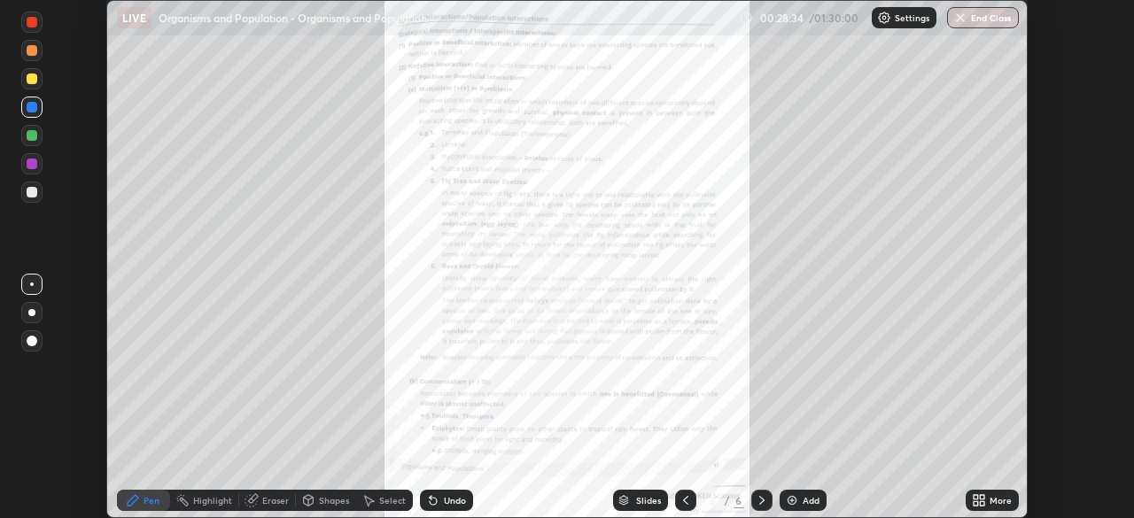
click at [995, 496] on div "More" at bounding box center [1000, 500] width 22 height 9
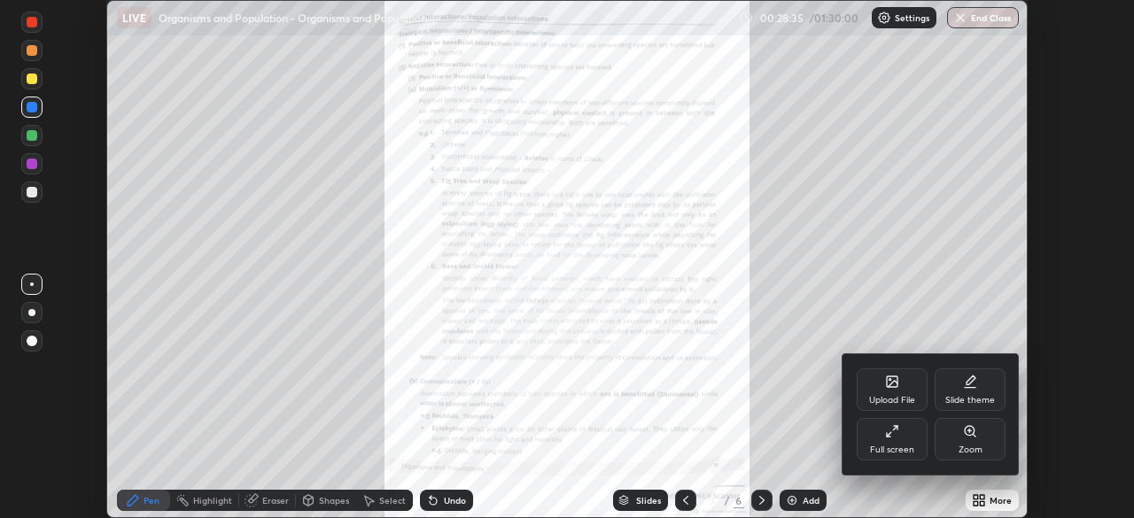
click at [888, 439] on div "Full screen" at bounding box center [892, 439] width 71 height 43
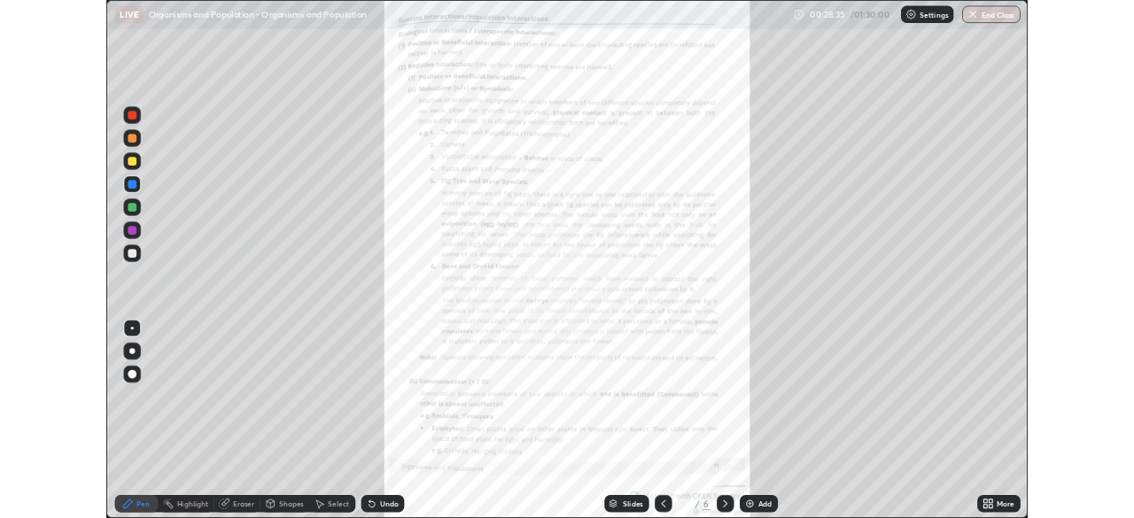
scroll to position [638, 1134]
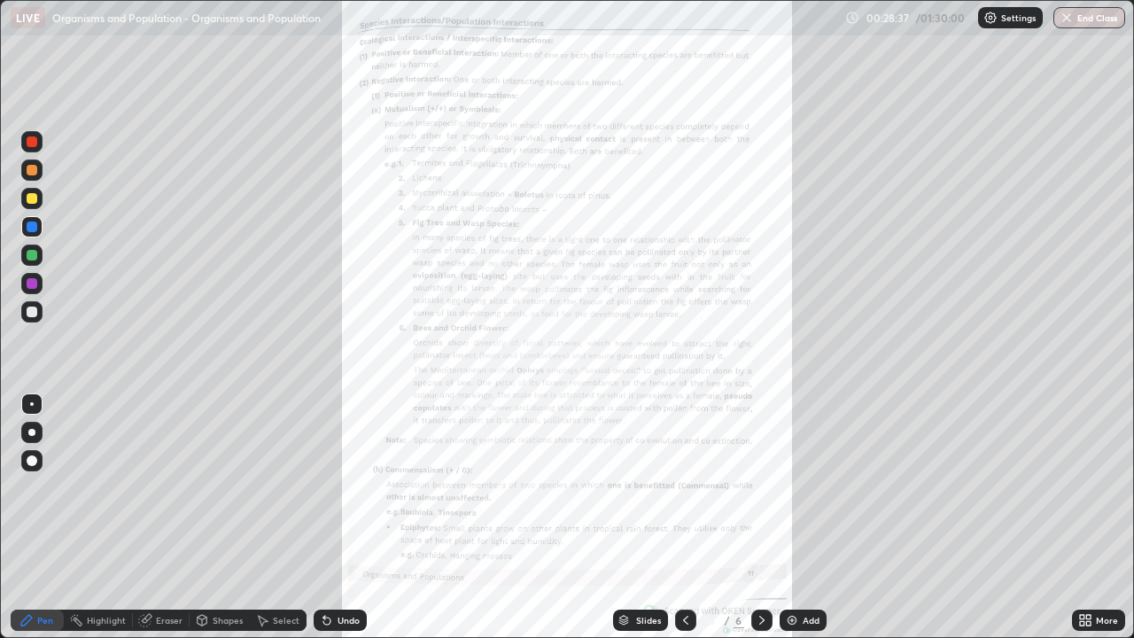
click at [1120, 517] on div "More" at bounding box center [1098, 619] width 53 height 21
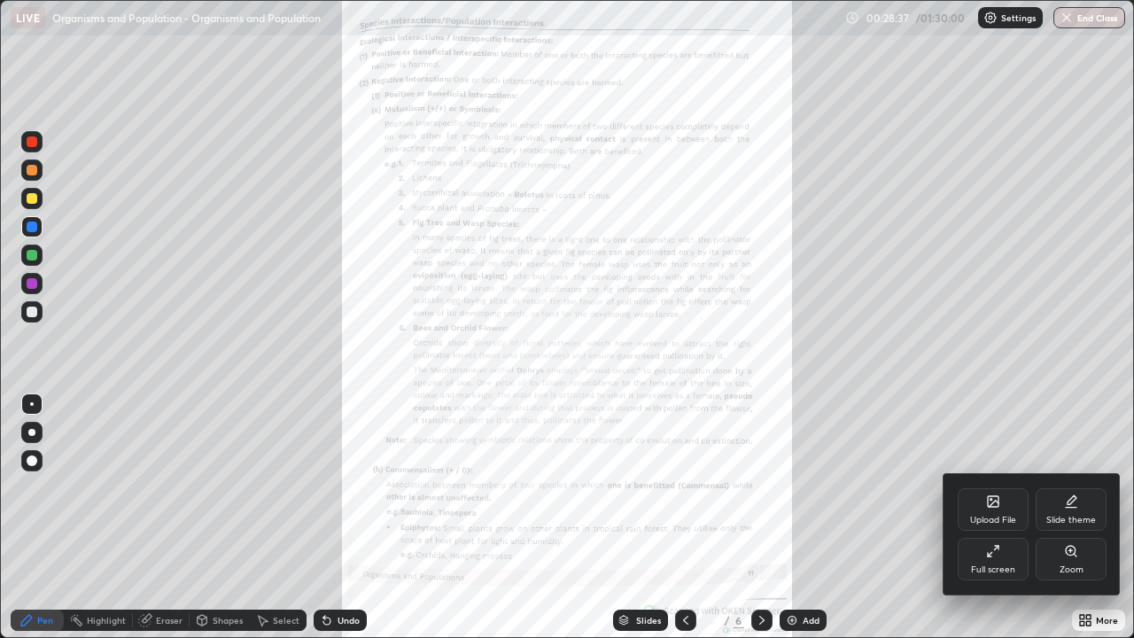
click at [1094, 517] on div "Zoom" at bounding box center [1070, 559] width 71 height 43
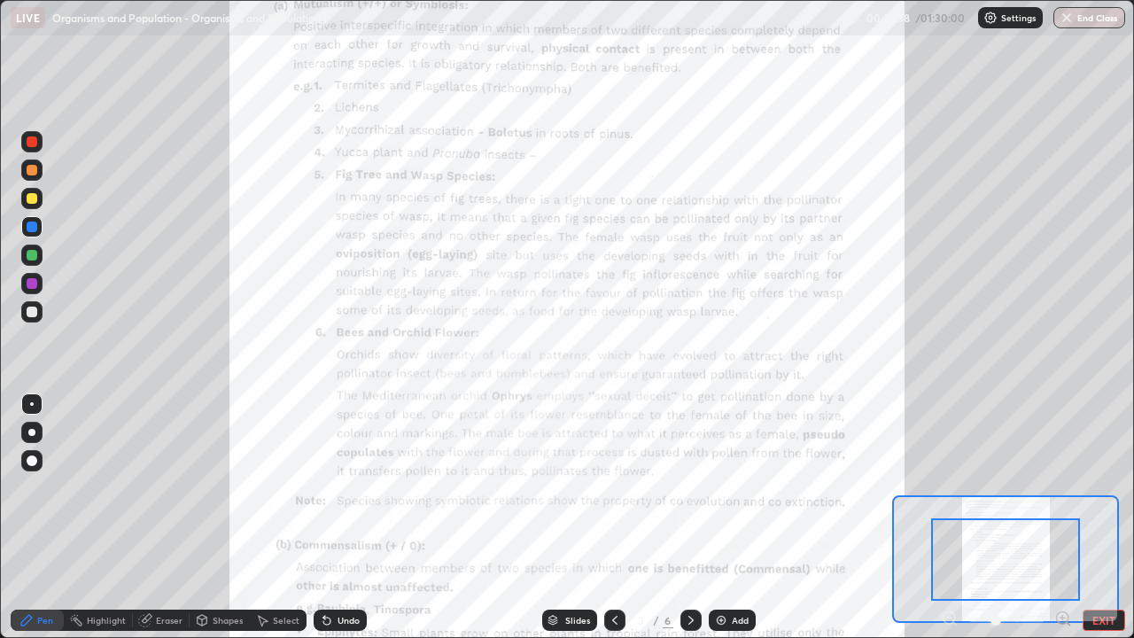
click at [1062, 517] on icon at bounding box center [1062, 617] width 4 height 0
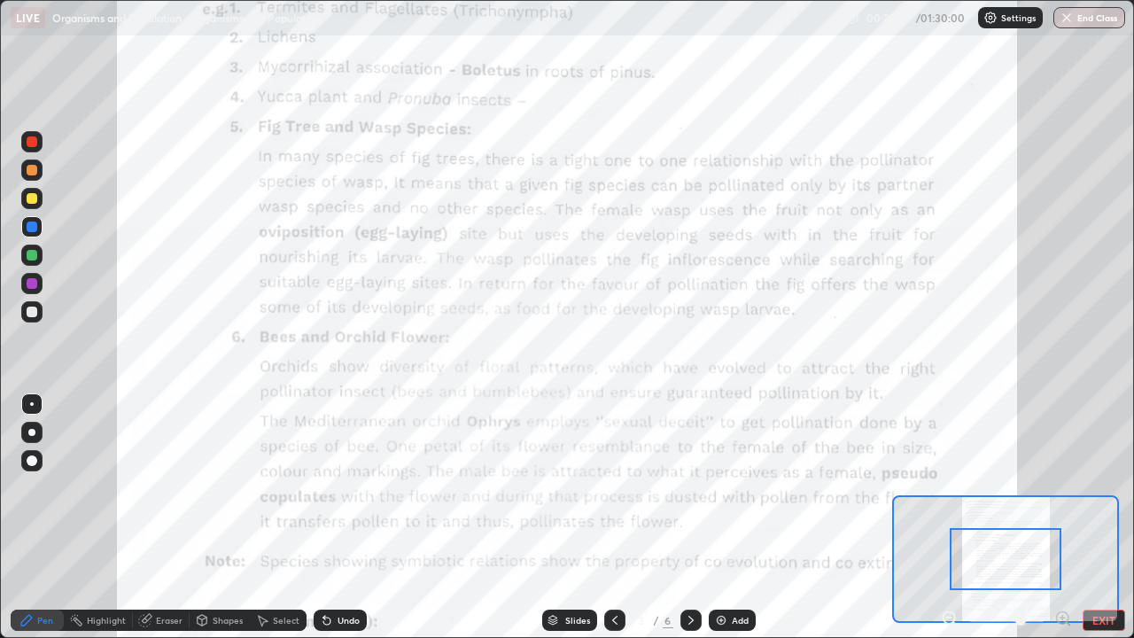
click at [1062, 517] on icon at bounding box center [1062, 617] width 4 height 0
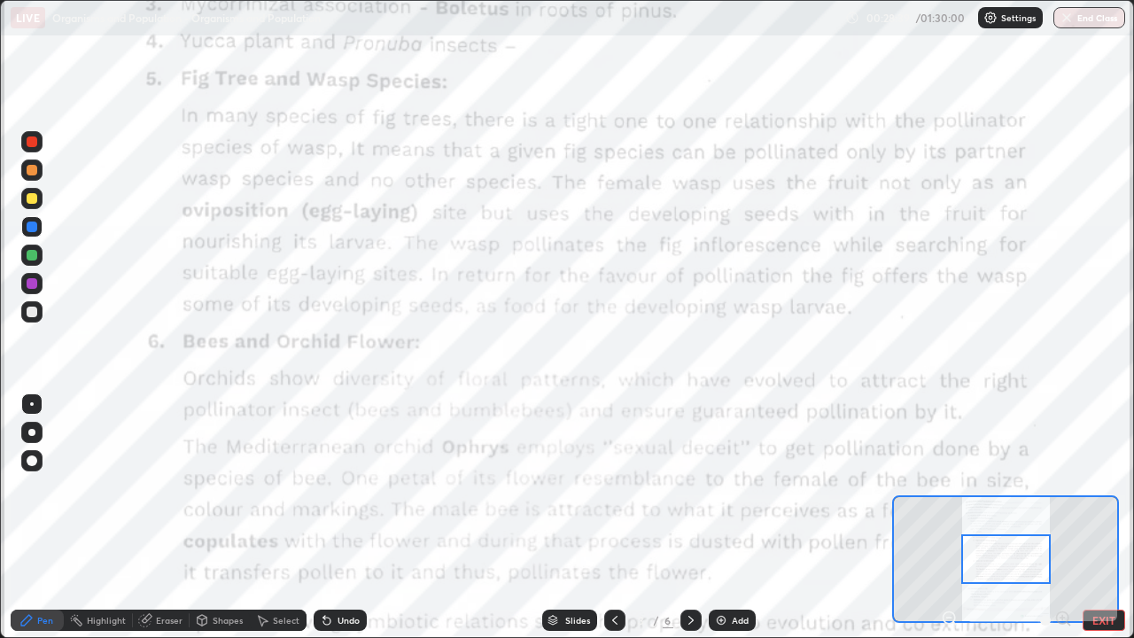
click at [1034, 517] on div at bounding box center [1005, 559] width 89 height 50
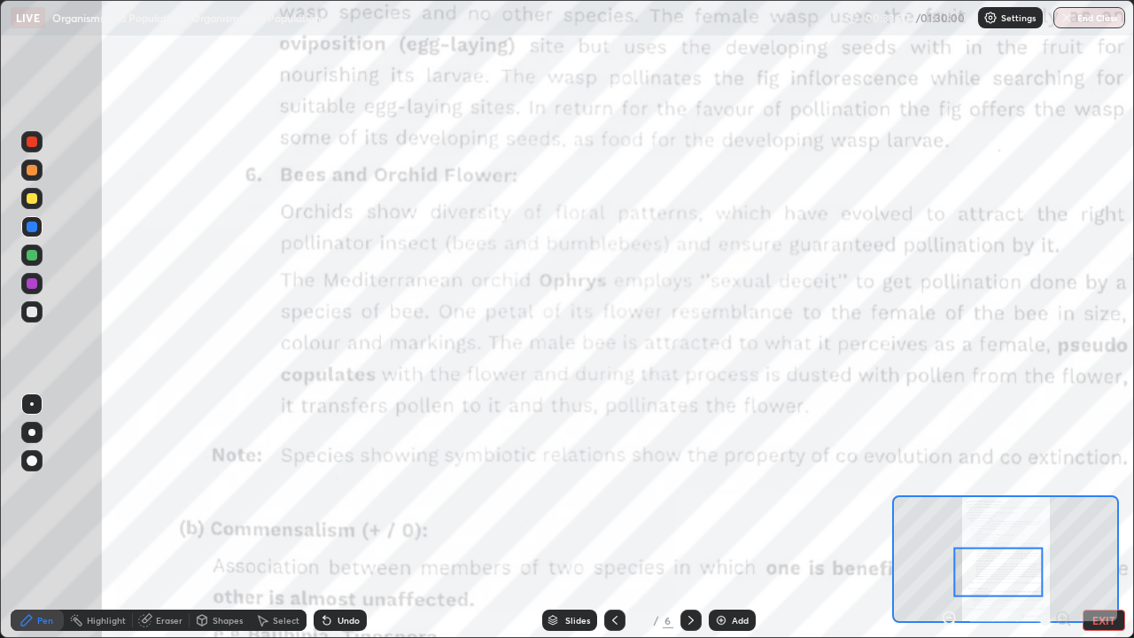
click at [1119, 517] on button "EXIT" at bounding box center [1103, 619] width 43 height 21
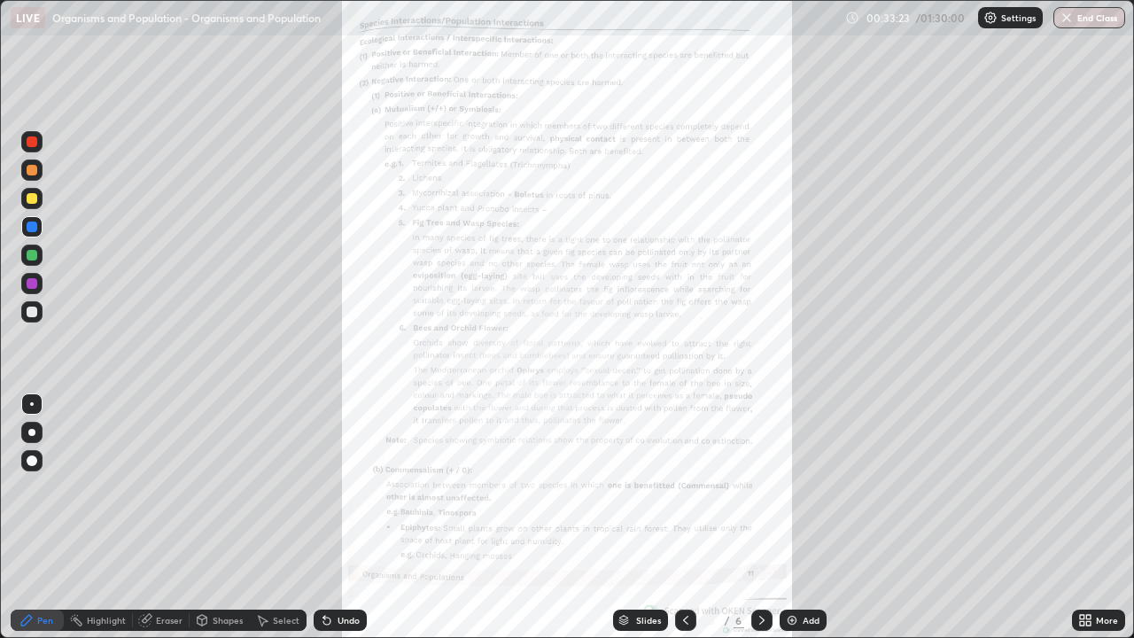
click at [1112, 517] on div "More" at bounding box center [1107, 620] width 22 height 9
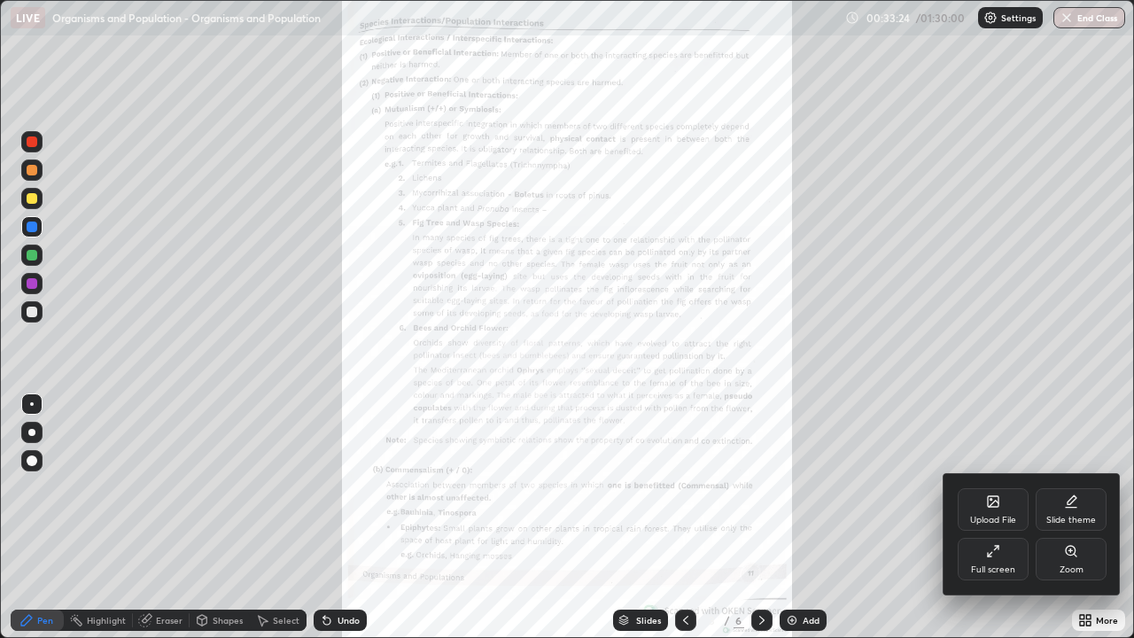
click at [997, 517] on icon at bounding box center [993, 551] width 14 height 14
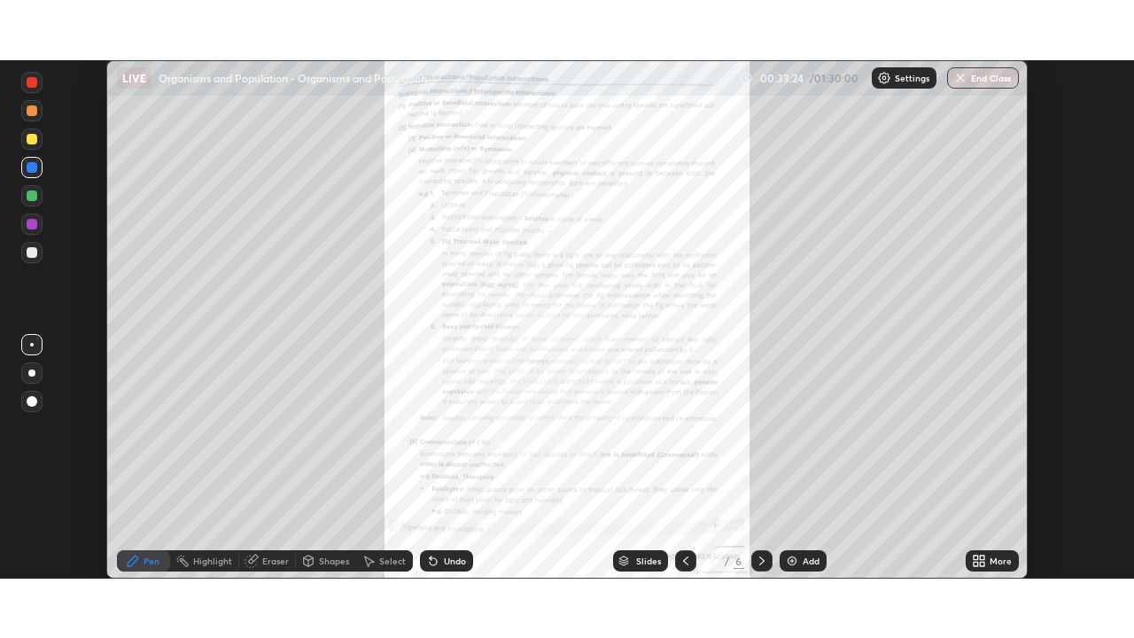
scroll to position [88057, 87441]
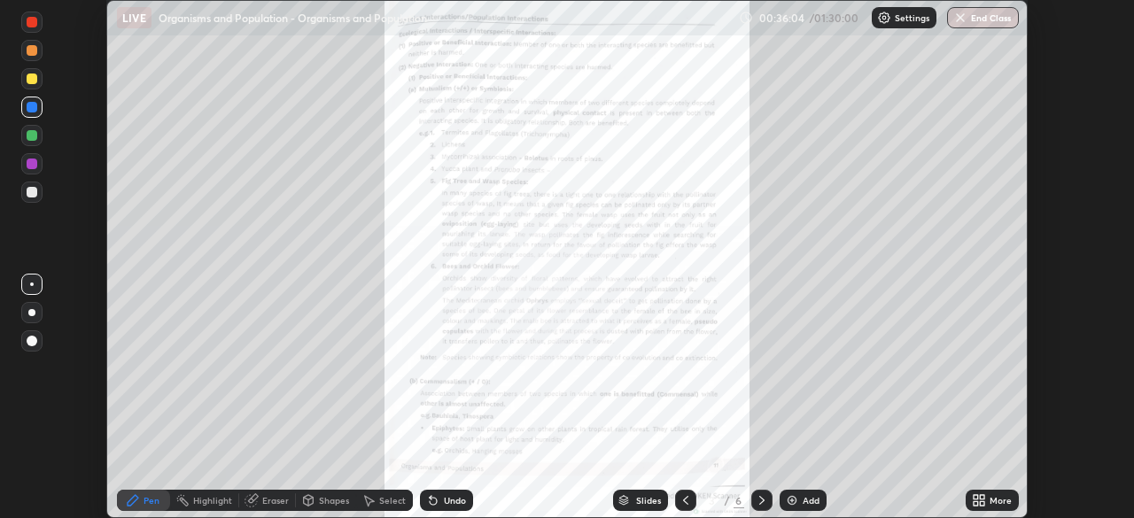
click at [1000, 500] on div "More" at bounding box center [1000, 500] width 22 height 9
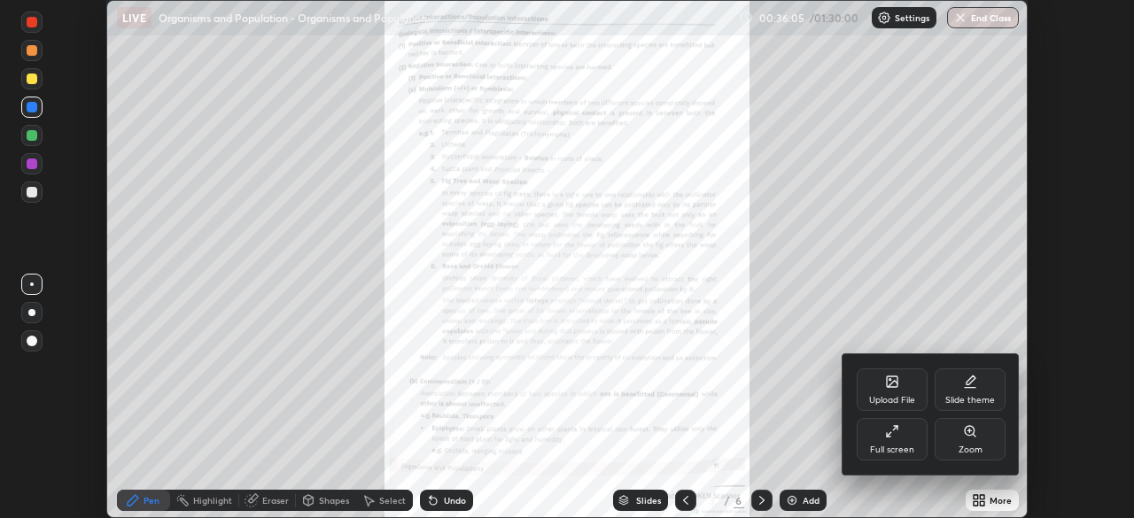
click at [906, 437] on div "Full screen" at bounding box center [892, 439] width 71 height 43
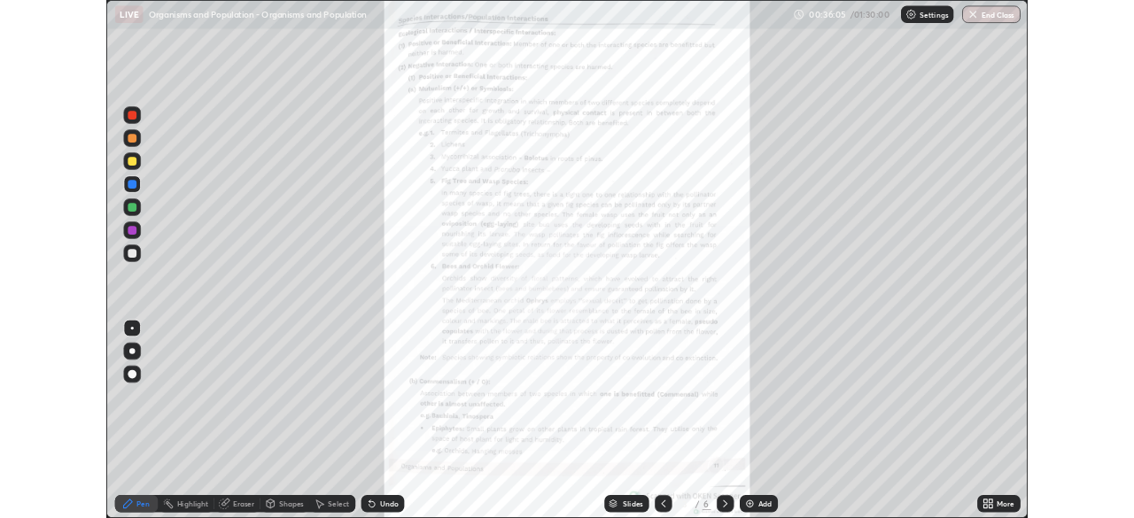
scroll to position [638, 1134]
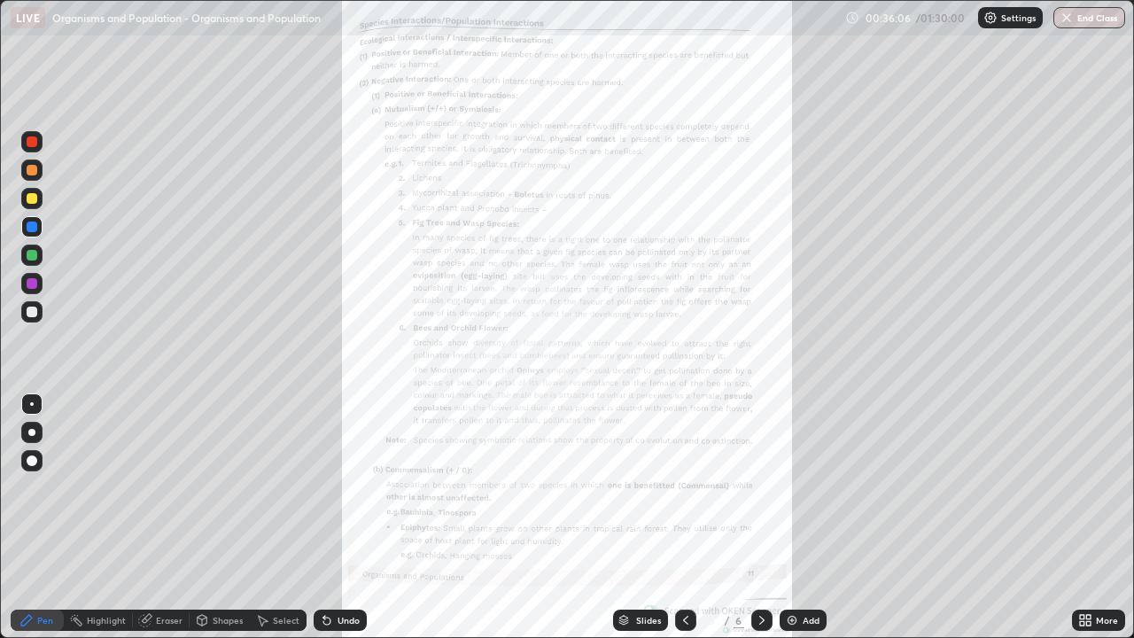
click at [1095, 517] on div "More" at bounding box center [1098, 619] width 53 height 21
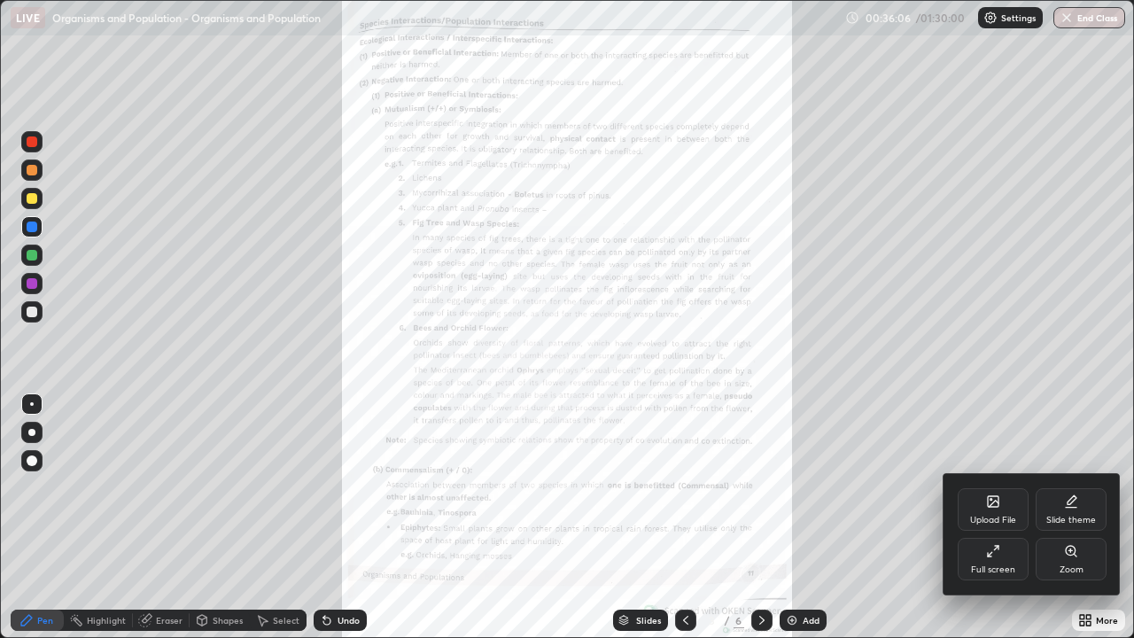
click at [1082, 517] on div "Zoom" at bounding box center [1070, 559] width 71 height 43
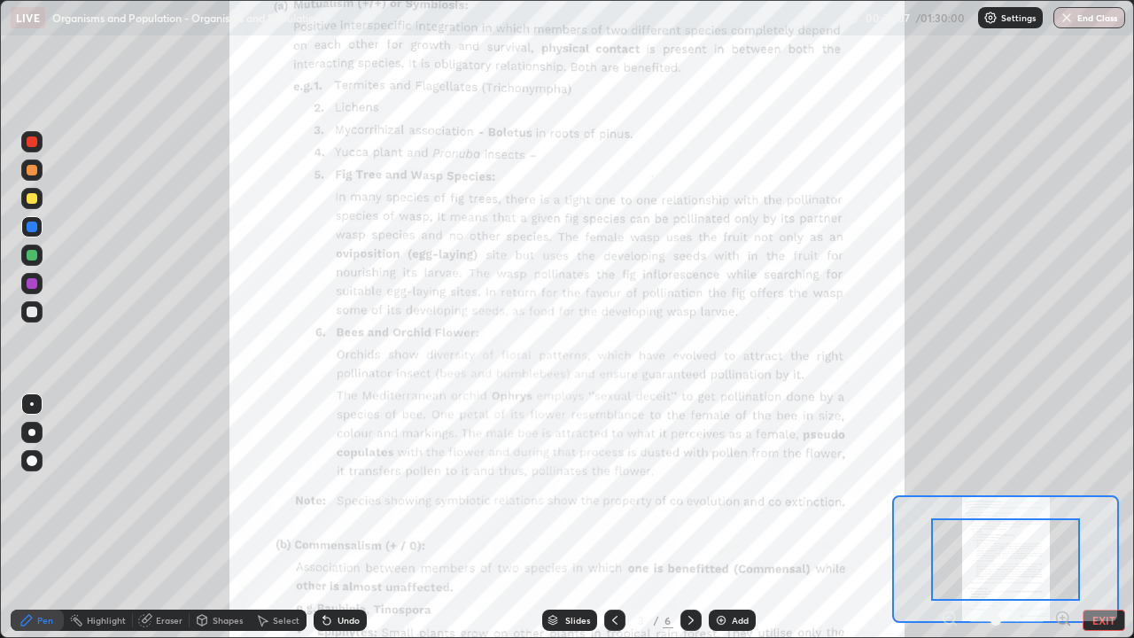
click at [1060, 517] on icon at bounding box center [1062, 617] width 4 height 0
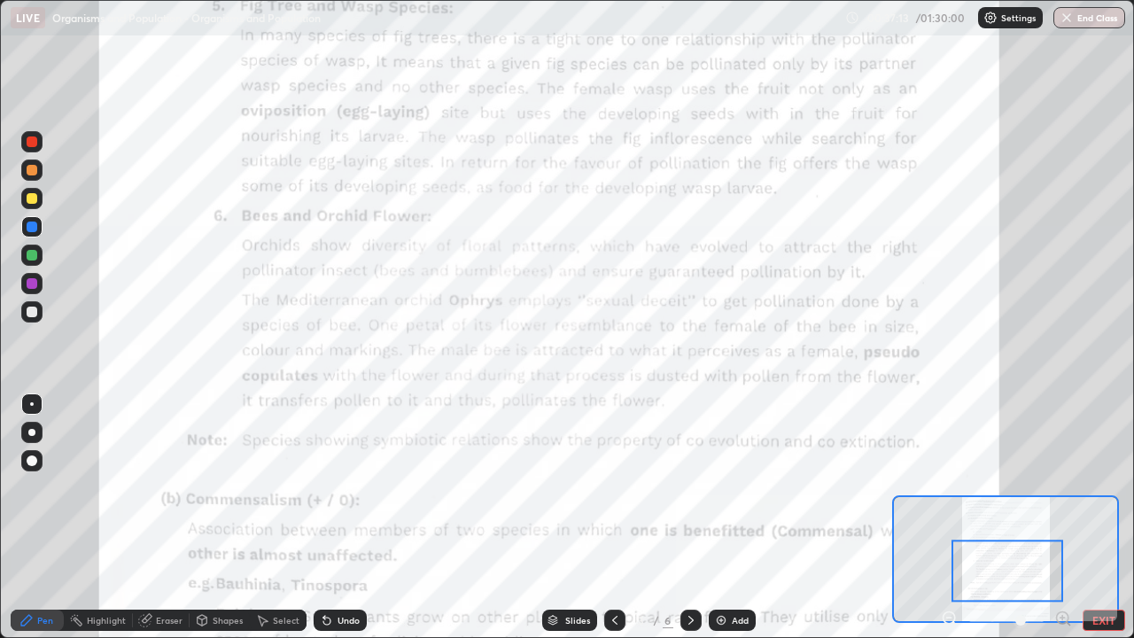
click at [689, 517] on icon at bounding box center [691, 620] width 14 height 14
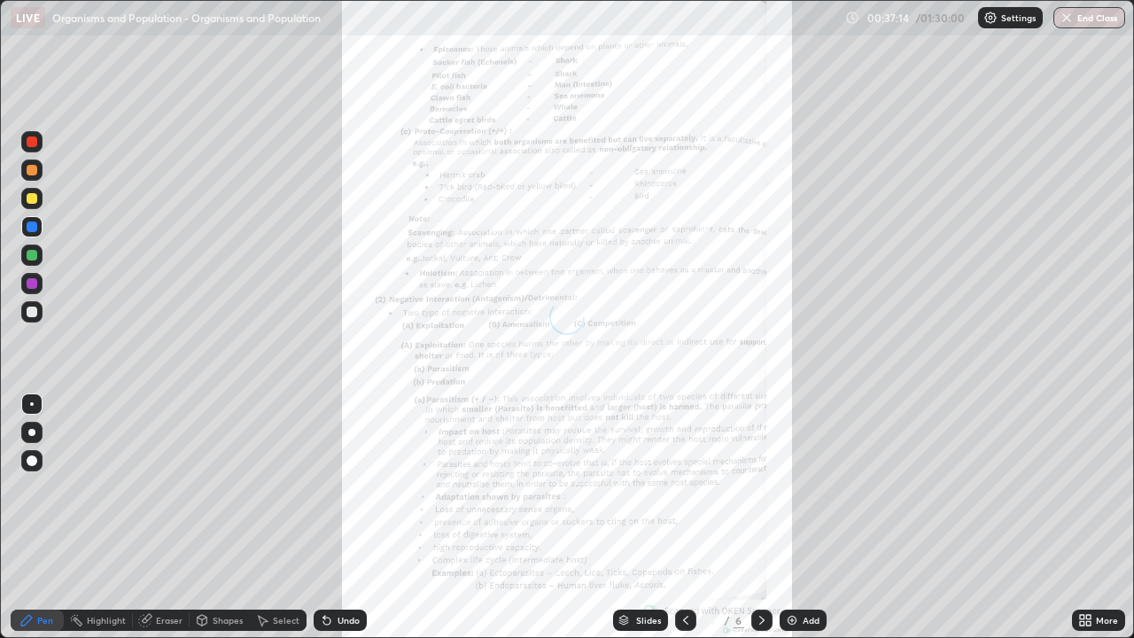
click at [1111, 517] on div "More" at bounding box center [1107, 620] width 22 height 9
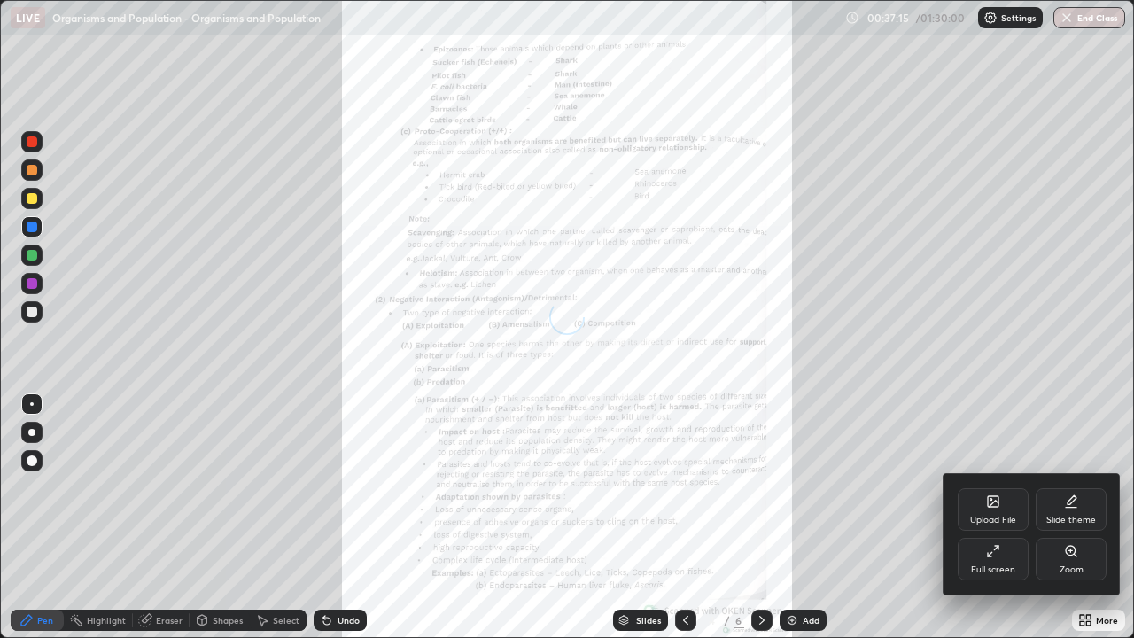
click at [1050, 517] on div "Zoom" at bounding box center [1070, 559] width 71 height 43
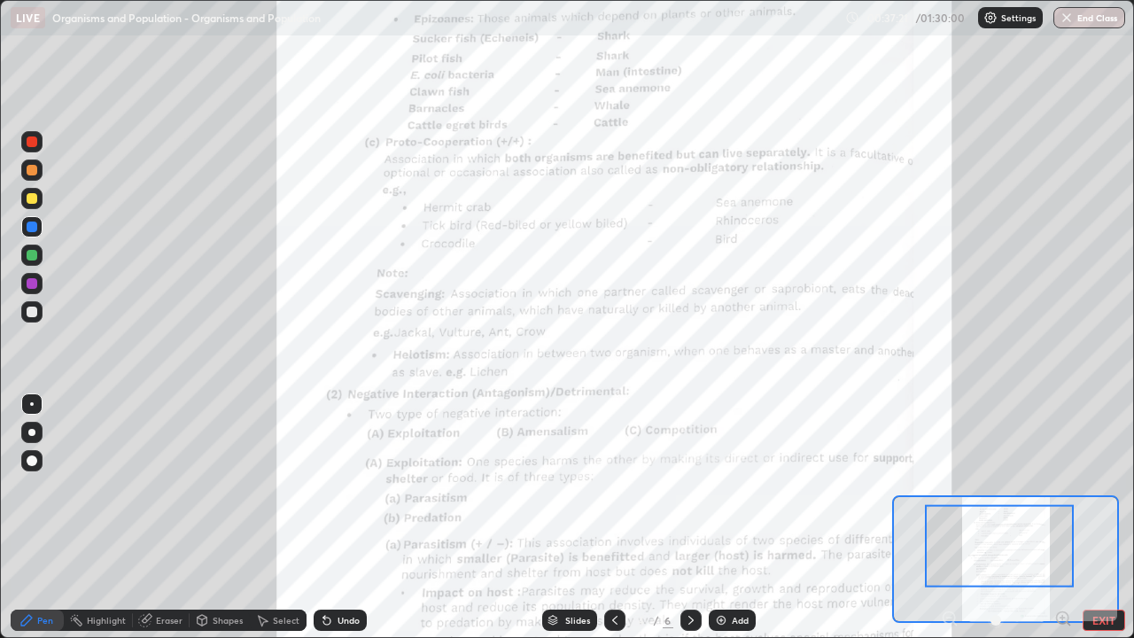
click at [1062, 517] on icon at bounding box center [1062, 617] width 4 height 0
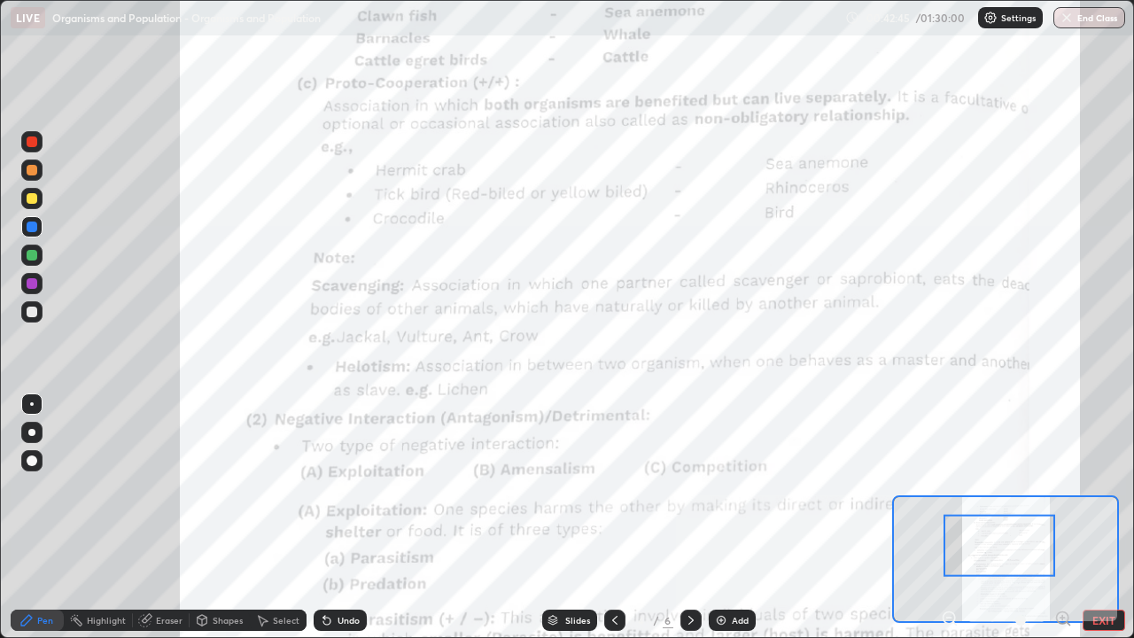
click at [1117, 517] on button "EXIT" at bounding box center [1103, 619] width 43 height 21
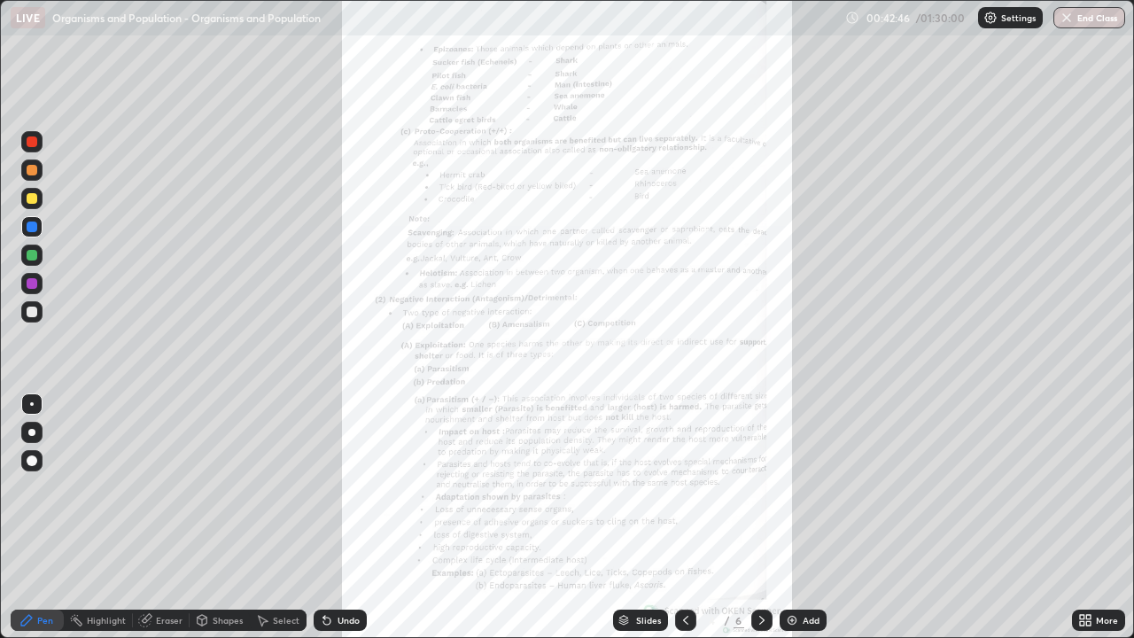
click at [1098, 517] on div "More" at bounding box center [1107, 620] width 22 height 9
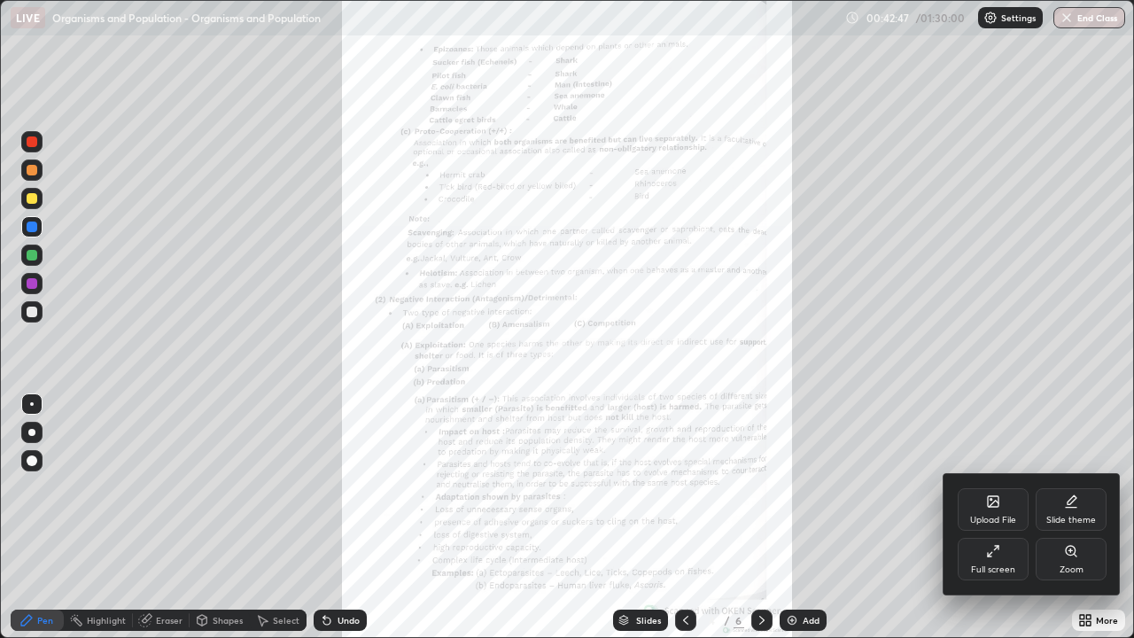
click at [982, 517] on div "Full screen" at bounding box center [992, 559] width 71 height 43
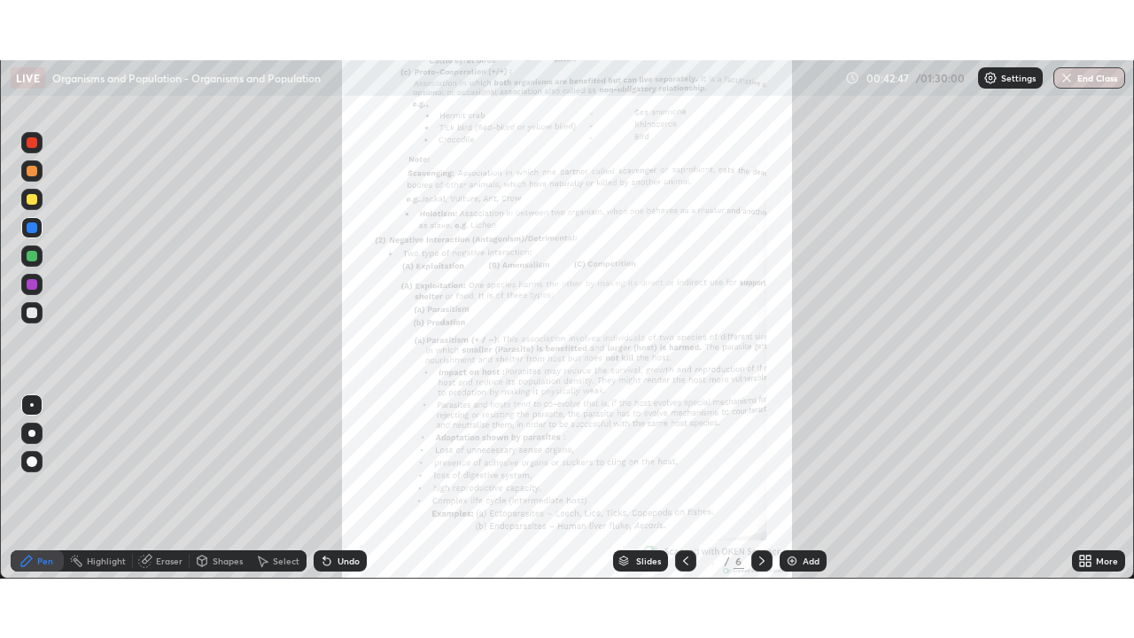
scroll to position [88057, 87441]
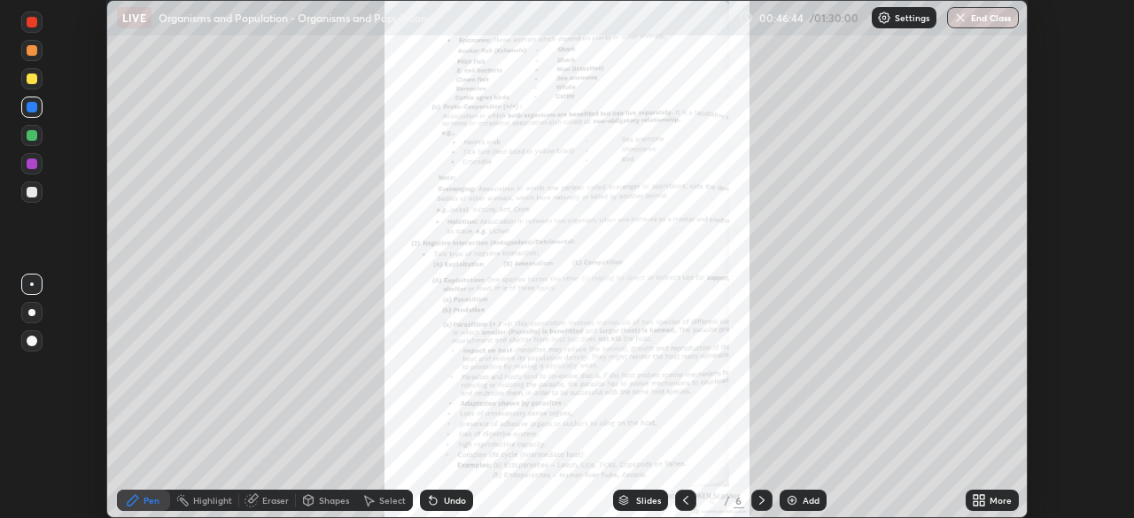
click at [1003, 508] on div "More" at bounding box center [991, 500] width 53 height 21
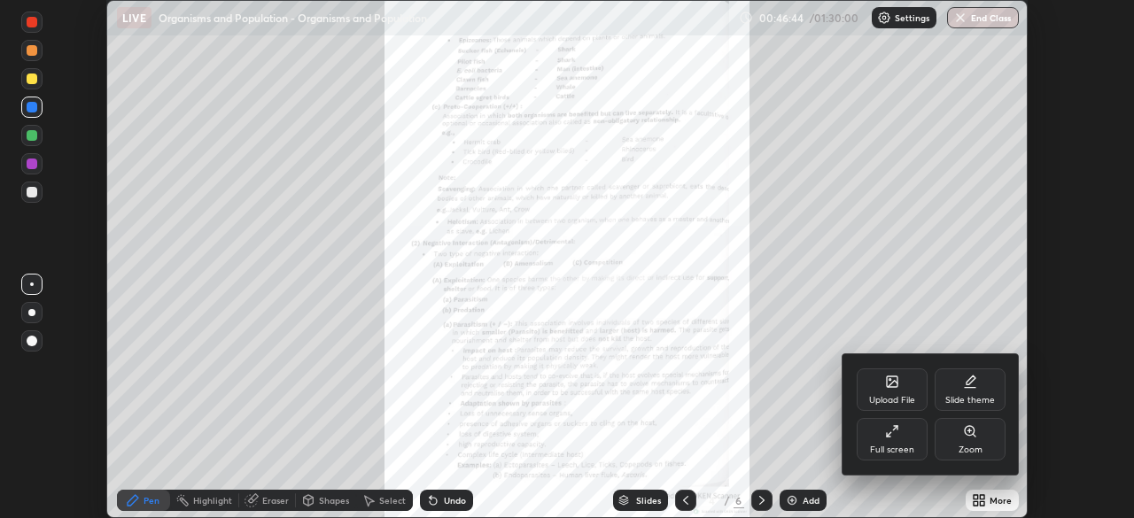
click at [887, 446] on div "Full screen" at bounding box center [892, 450] width 44 height 9
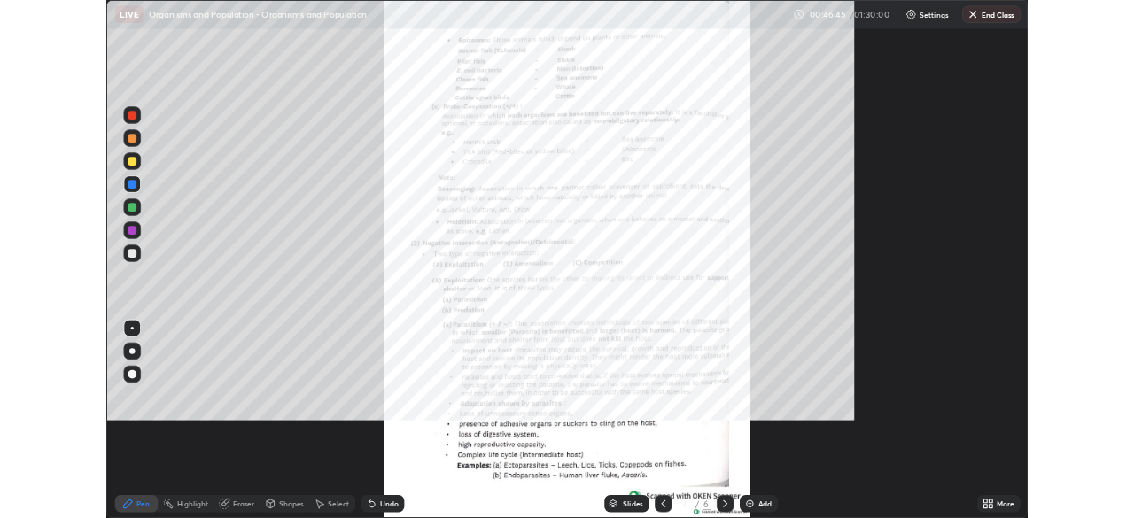
scroll to position [638, 1134]
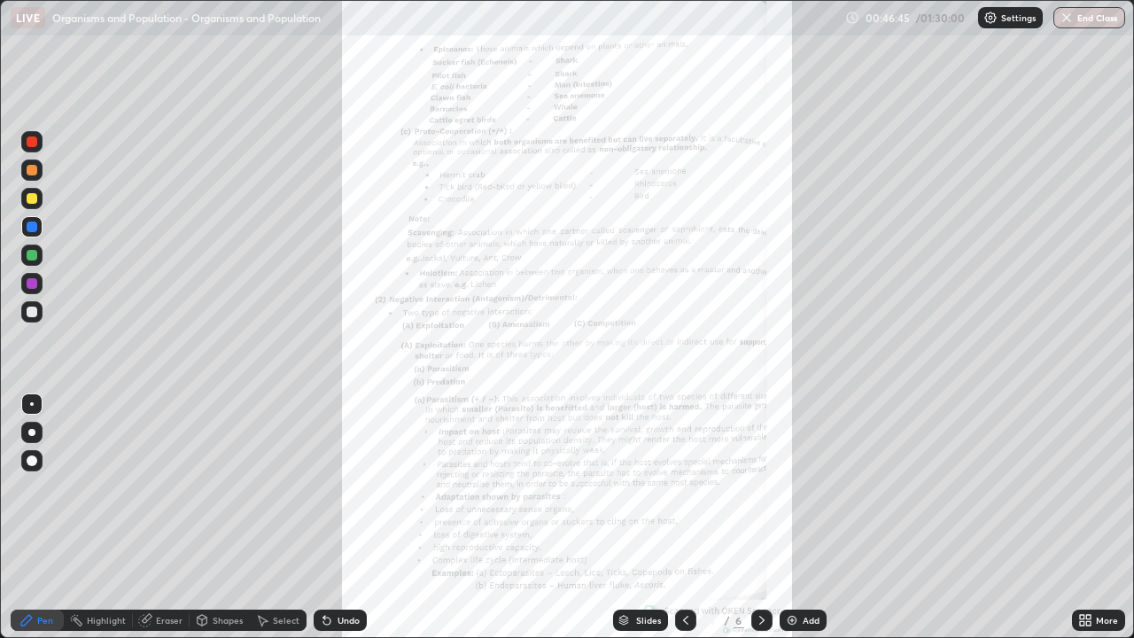
click at [1101, 517] on div "More" at bounding box center [1107, 620] width 22 height 9
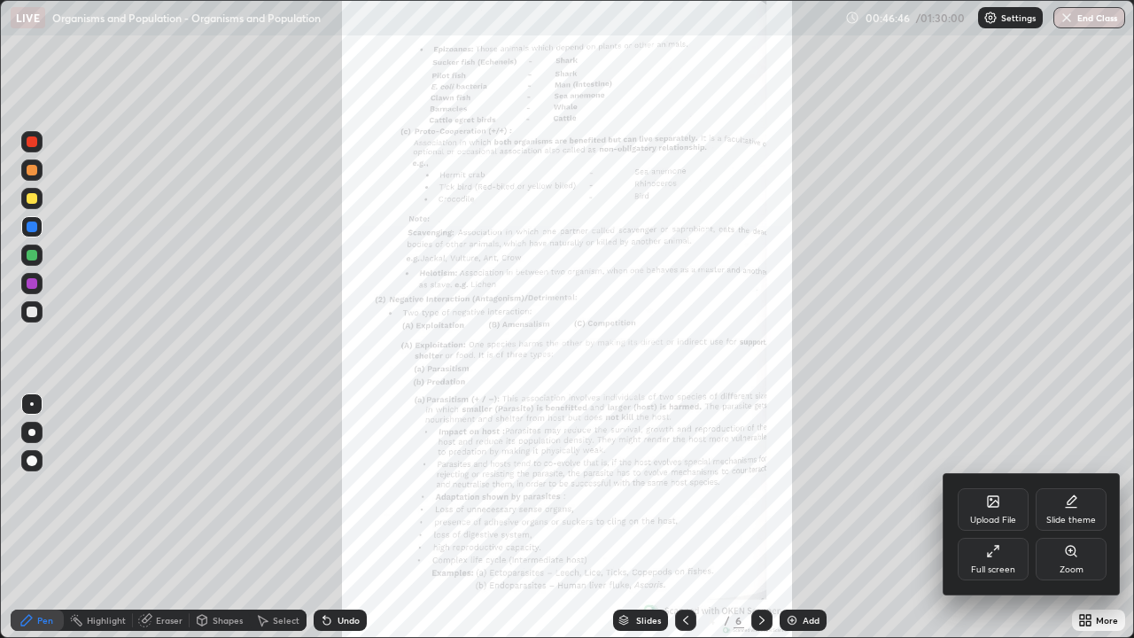
click at [1075, 517] on div "Zoom" at bounding box center [1071, 569] width 24 height 9
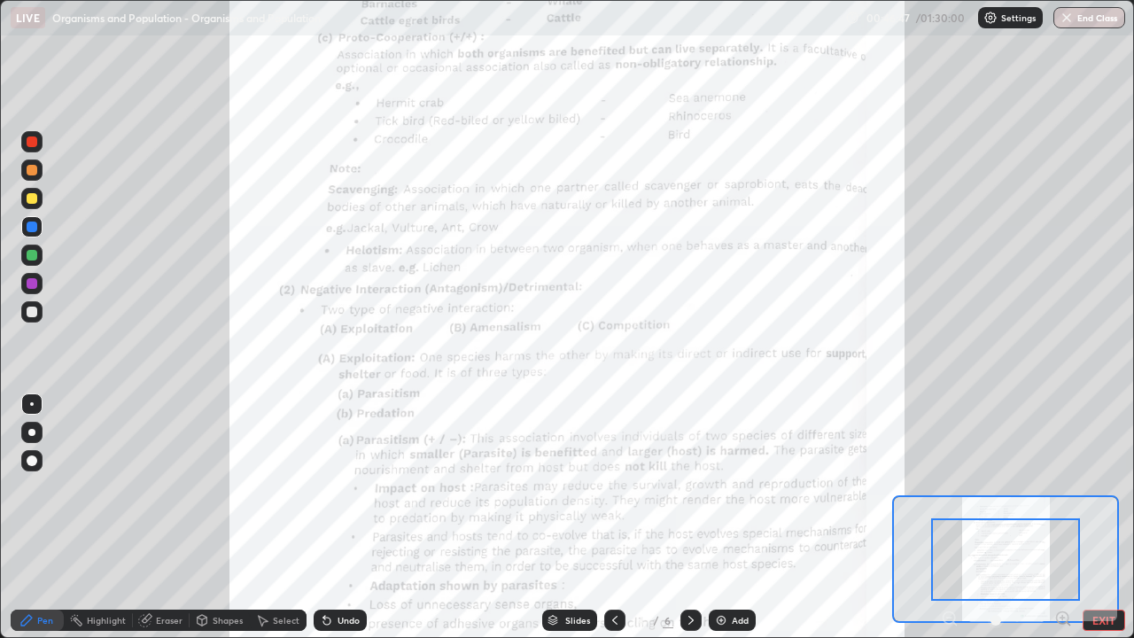
click at [1059, 517] on icon at bounding box center [1063, 618] width 18 height 18
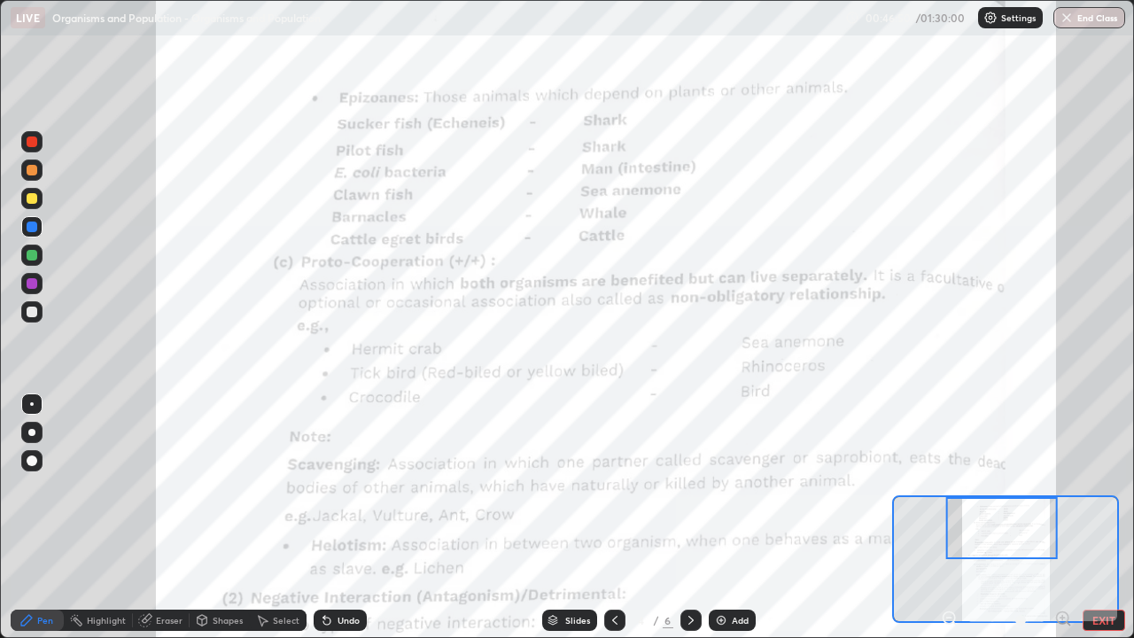
click at [613, 517] on icon at bounding box center [615, 620] width 14 height 14
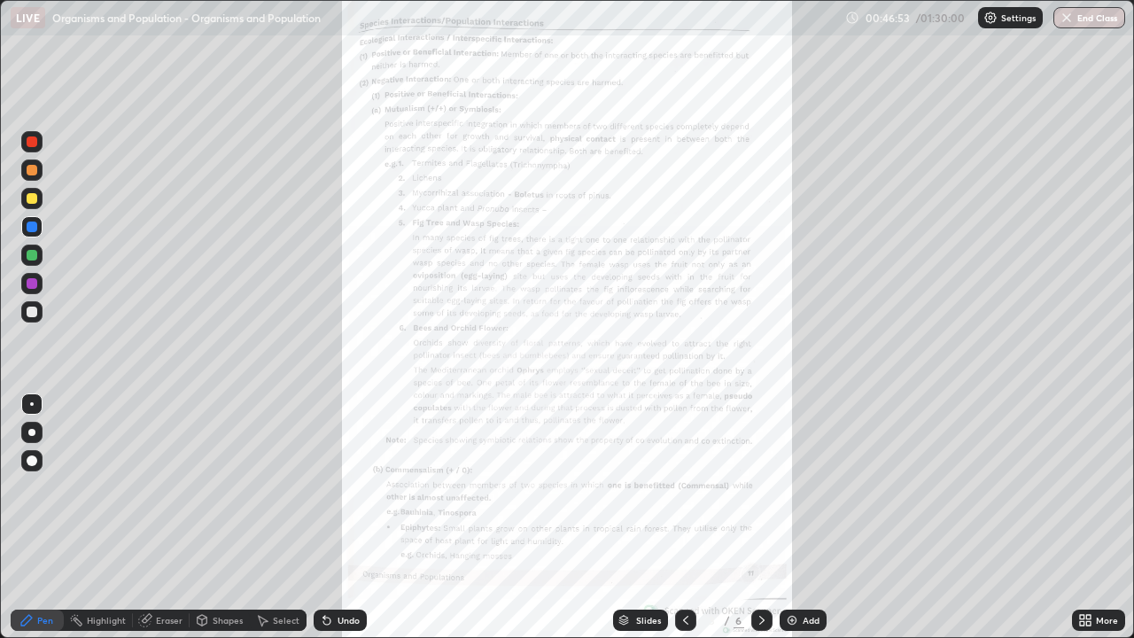
click at [1106, 517] on div "More" at bounding box center [1107, 620] width 22 height 9
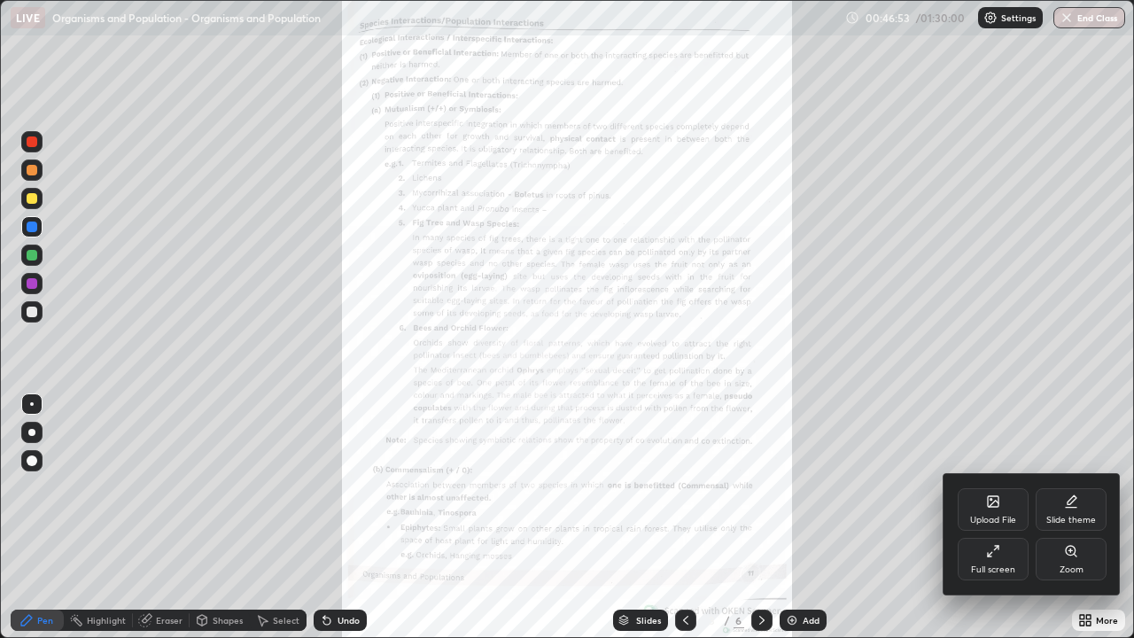
click at [1085, 517] on div "Zoom" at bounding box center [1070, 559] width 71 height 43
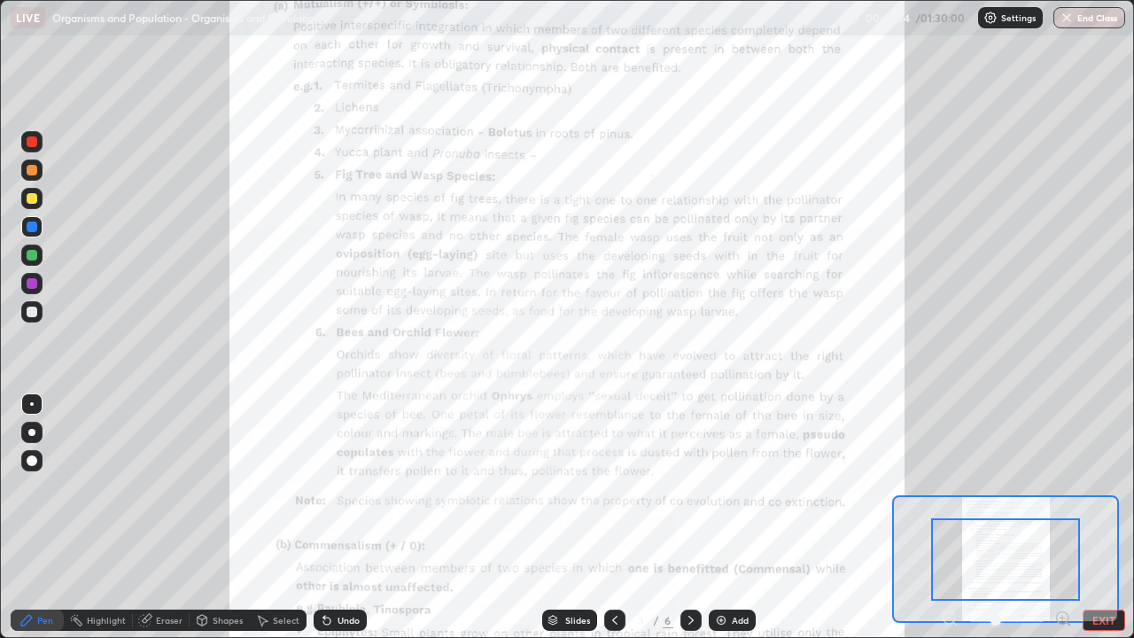
click at [1062, 517] on icon at bounding box center [1062, 617] width 4 height 0
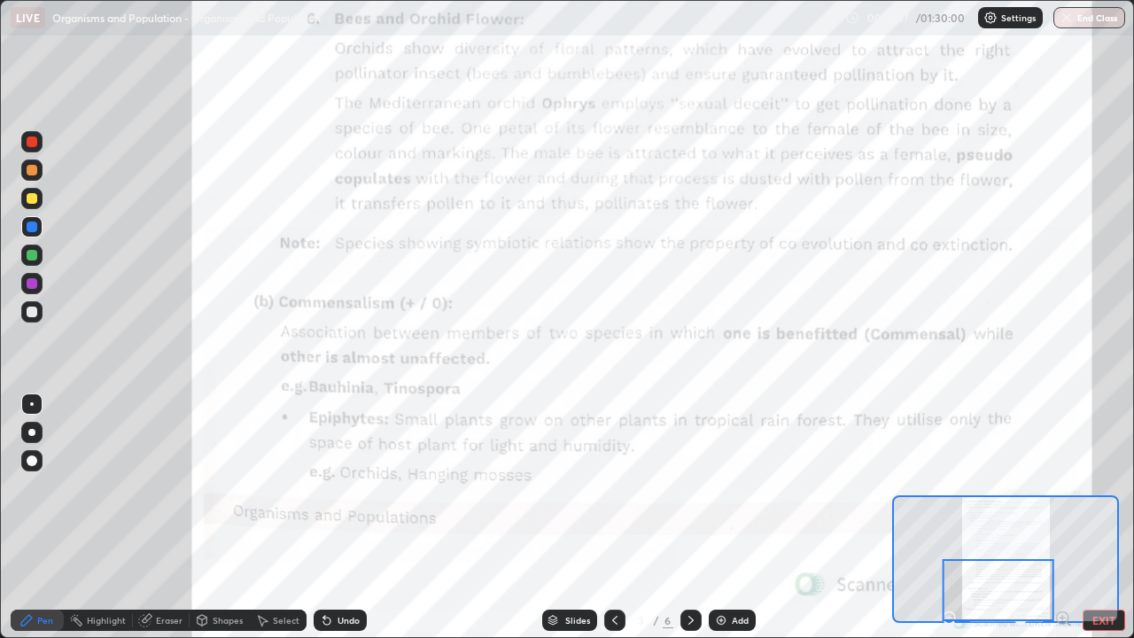
click at [697, 517] on div at bounding box center [690, 619] width 21 height 21
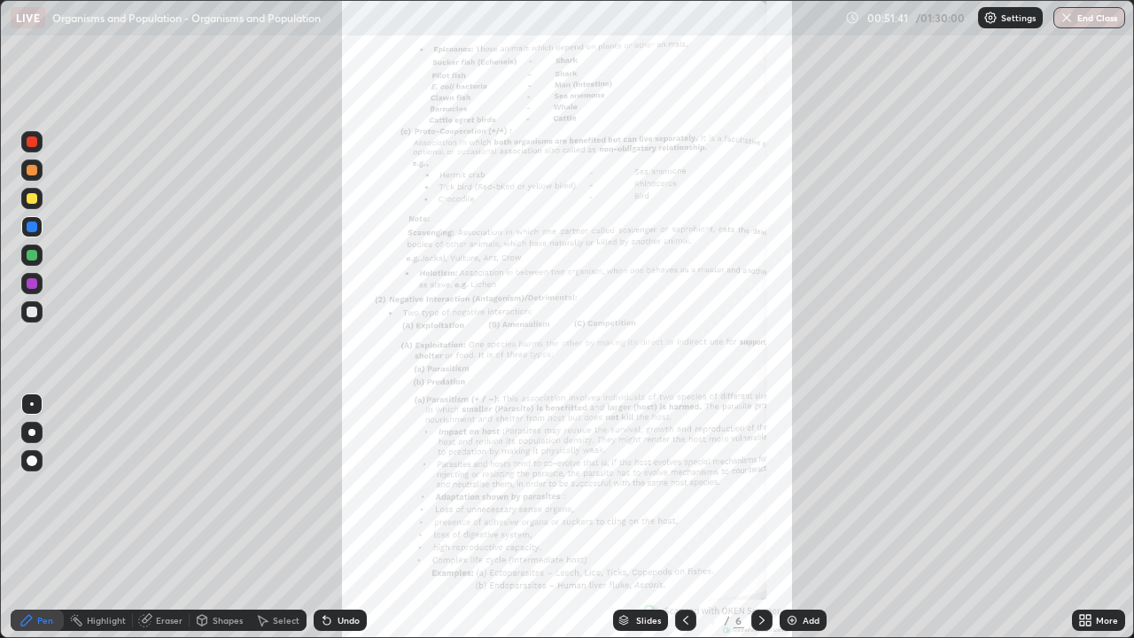
click at [1114, 517] on div "More" at bounding box center [1107, 620] width 22 height 9
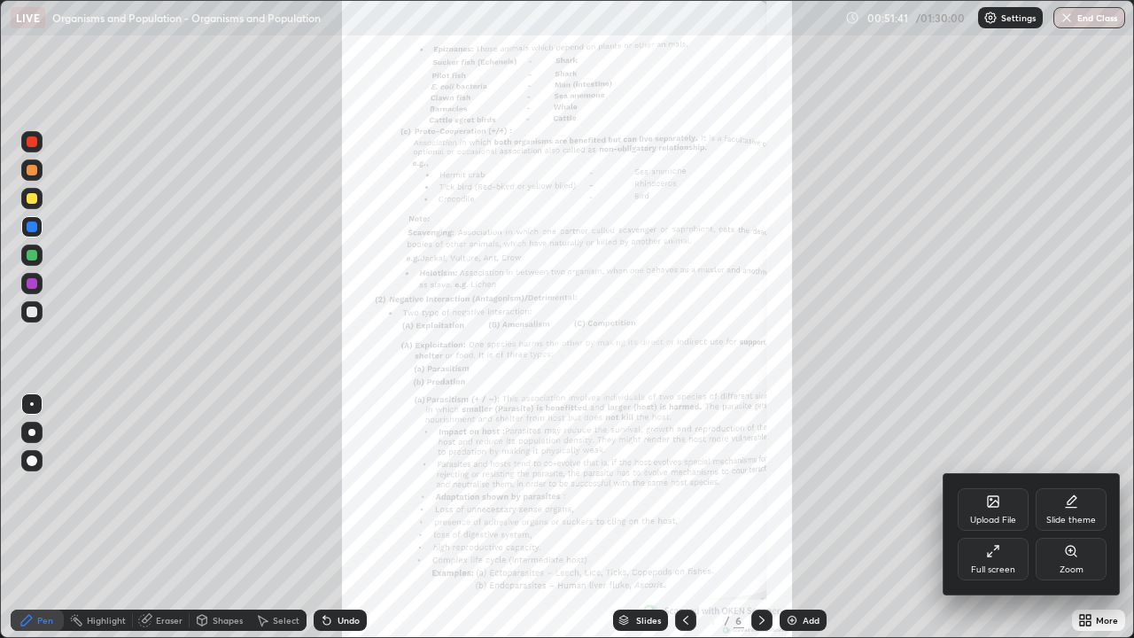
click at [1068, 517] on div "Zoom" at bounding box center [1070, 559] width 71 height 43
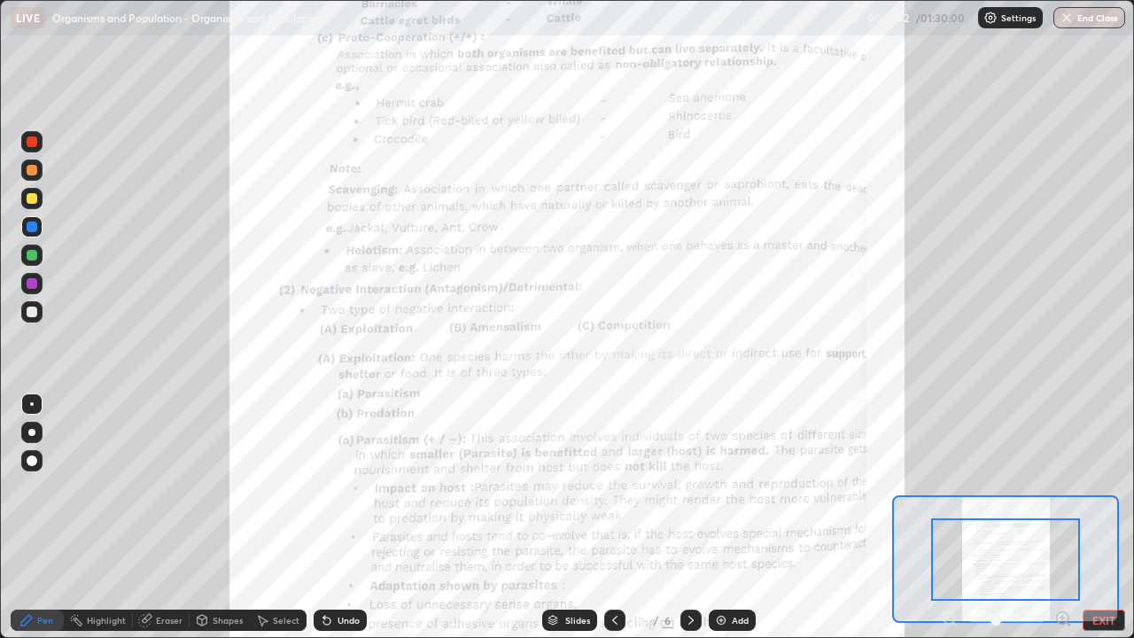
click at [1065, 517] on icon at bounding box center [1063, 618] width 18 height 18
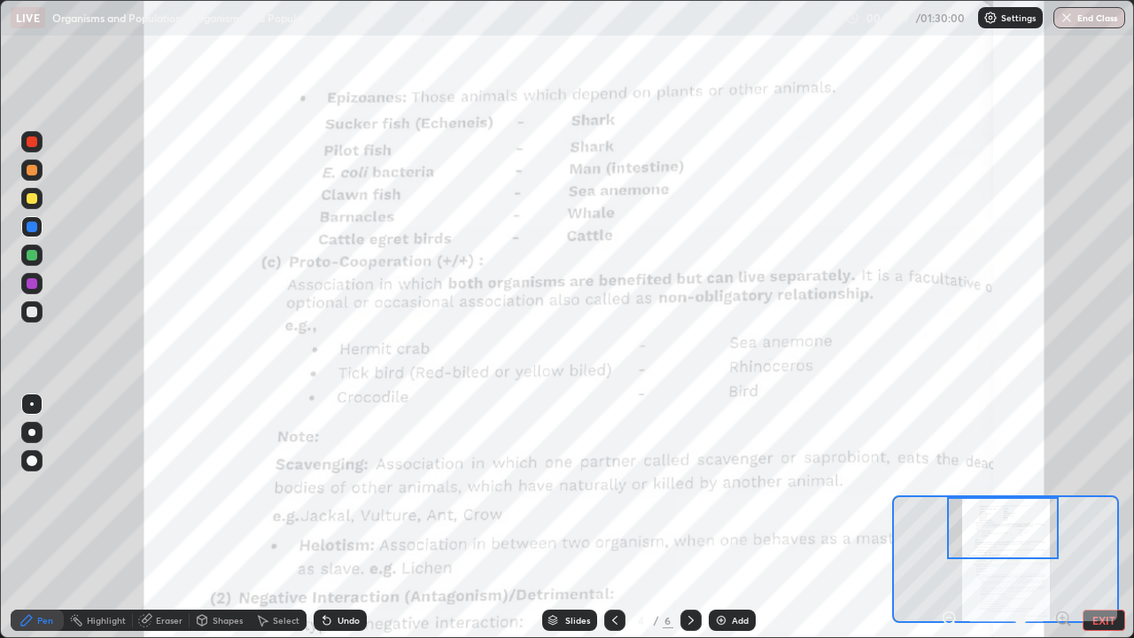
click at [1116, 517] on button "EXIT" at bounding box center [1103, 619] width 43 height 21
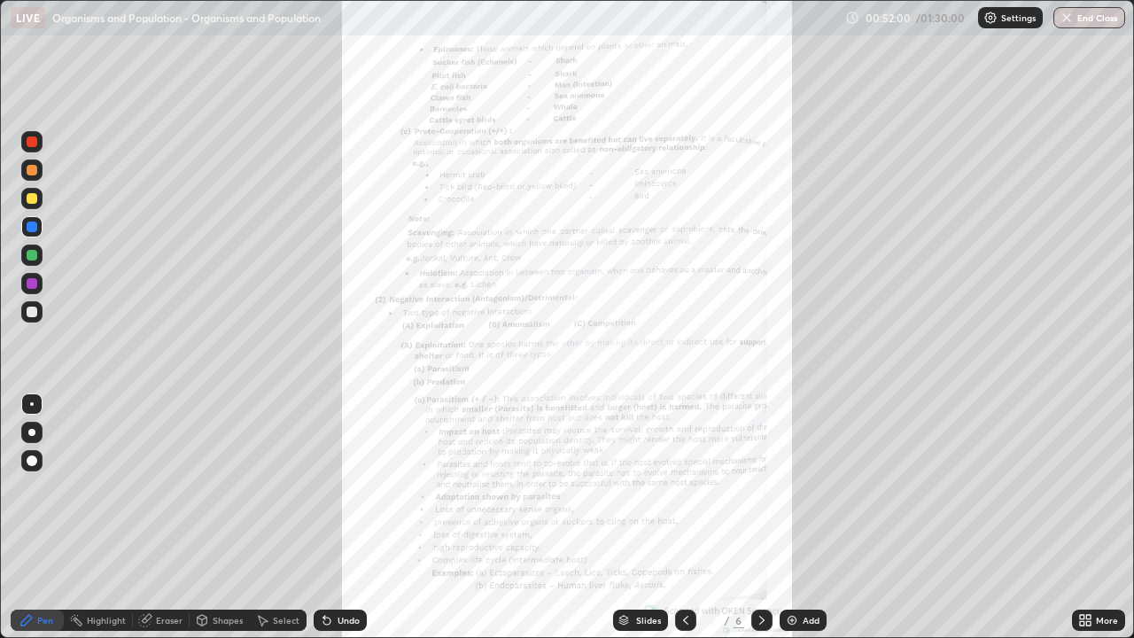
click at [1098, 517] on div "More" at bounding box center [1098, 619] width 53 height 21
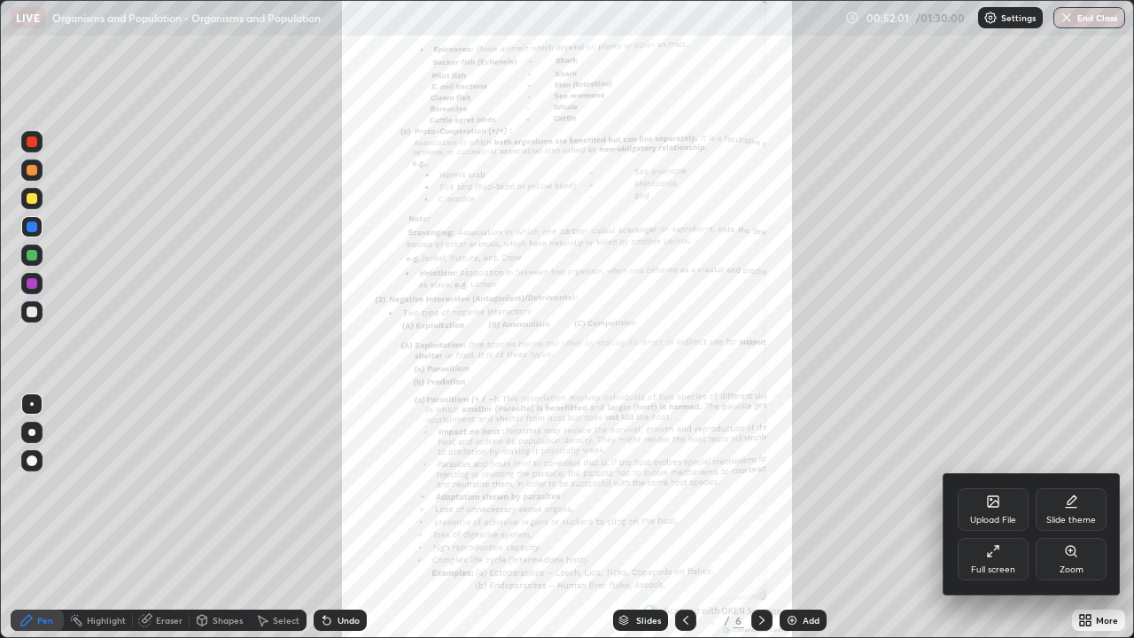
click at [1012, 517] on div "Full screen" at bounding box center [992, 559] width 71 height 43
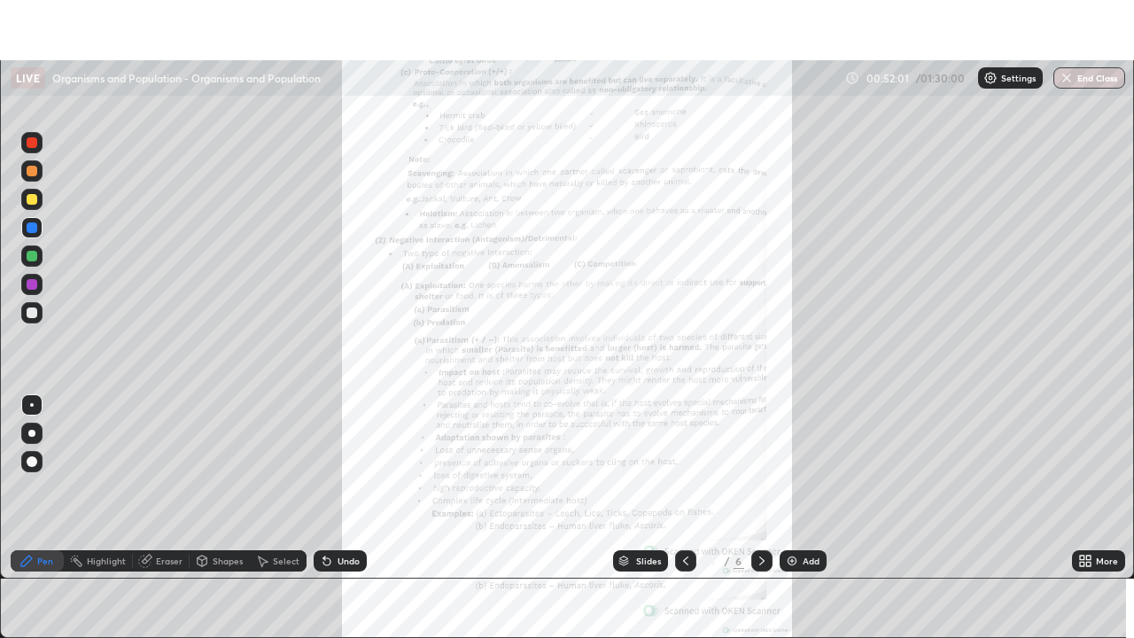
scroll to position [88057, 87441]
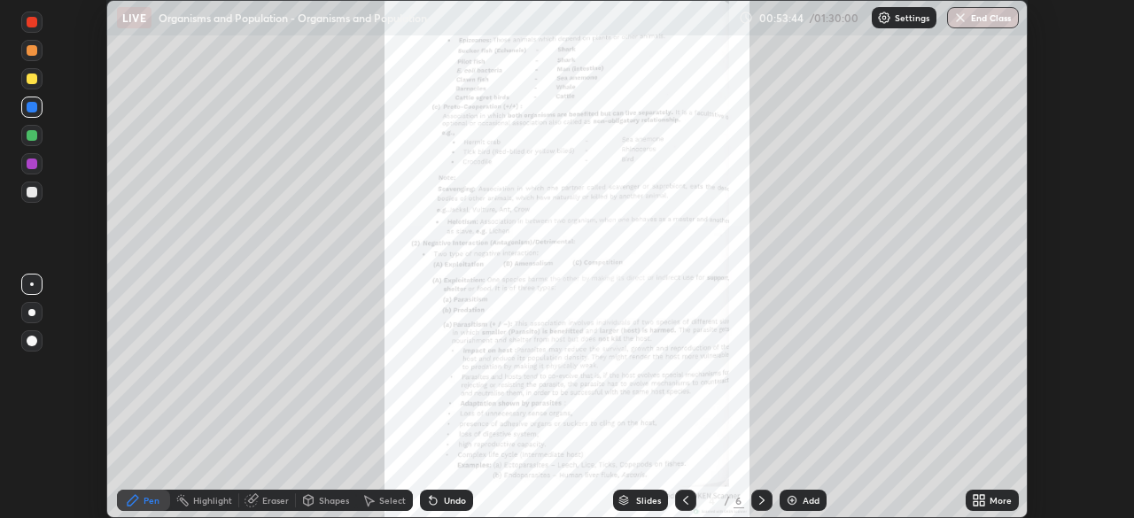
click at [981, 497] on icon at bounding box center [982, 497] width 4 height 4
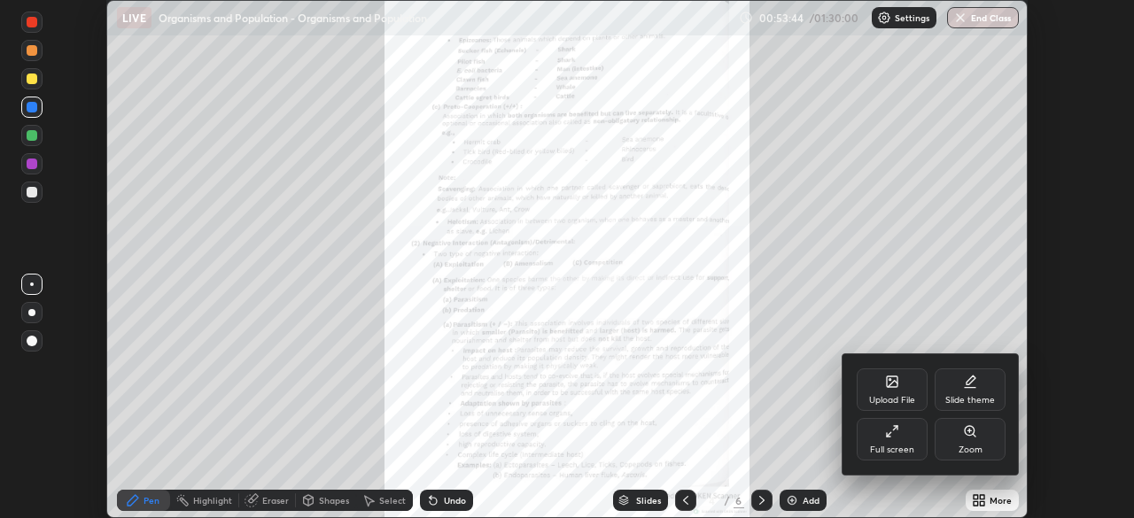
click at [915, 446] on div "Full screen" at bounding box center [892, 439] width 71 height 43
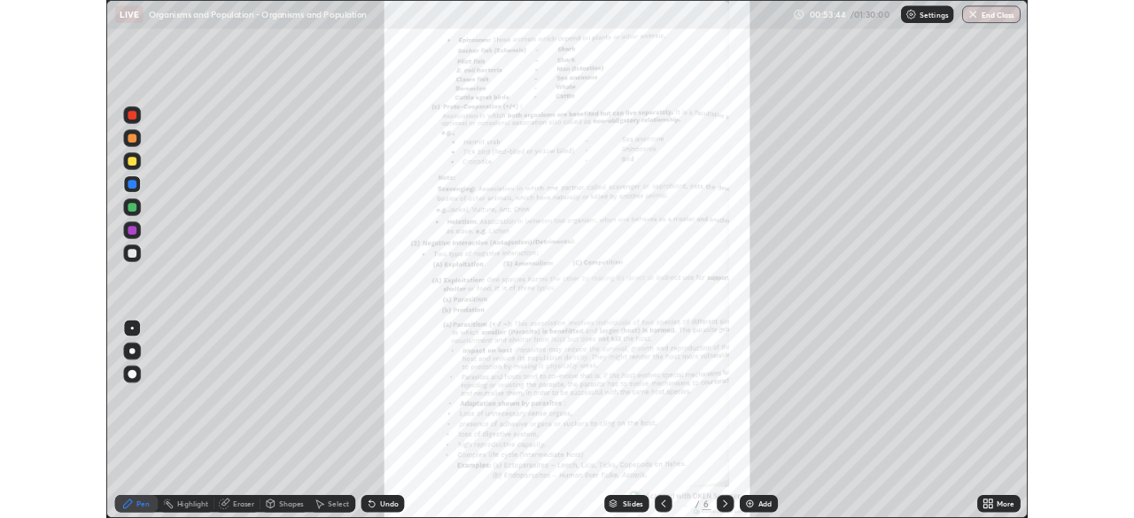
scroll to position [638, 1134]
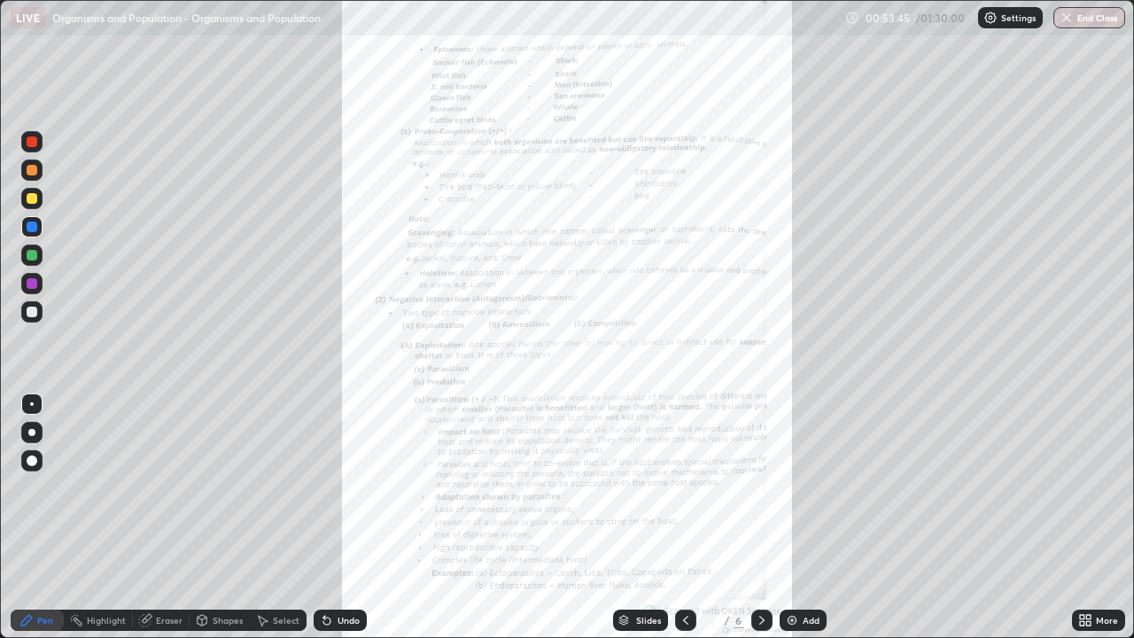
click at [1087, 517] on icon at bounding box center [1088, 617] width 4 height 4
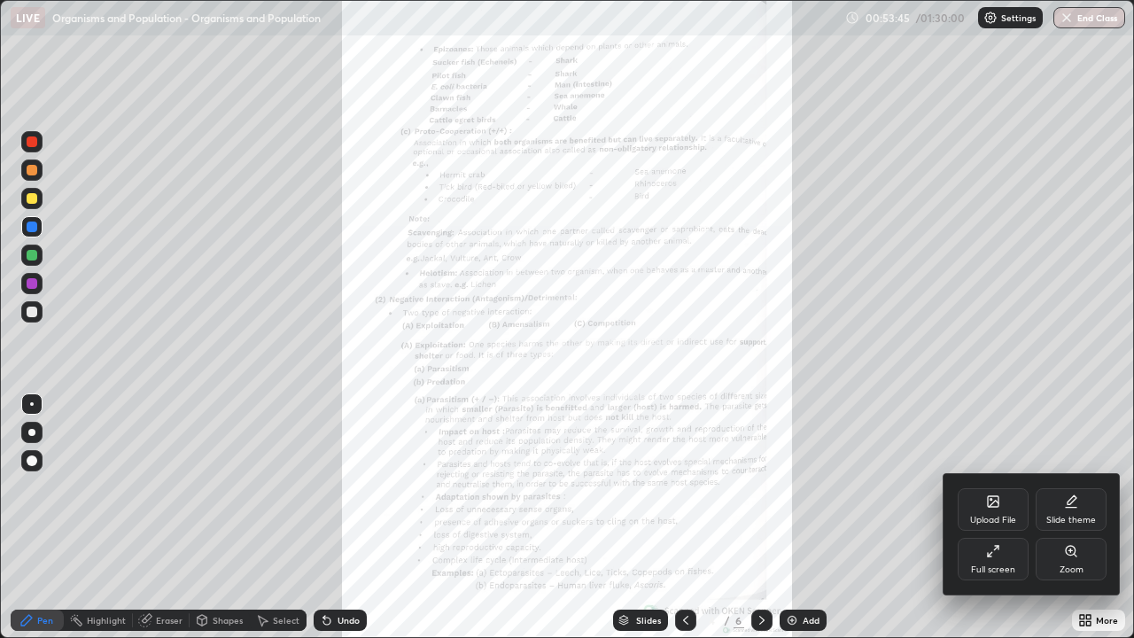
click at [1085, 517] on div "Zoom" at bounding box center [1070, 559] width 71 height 43
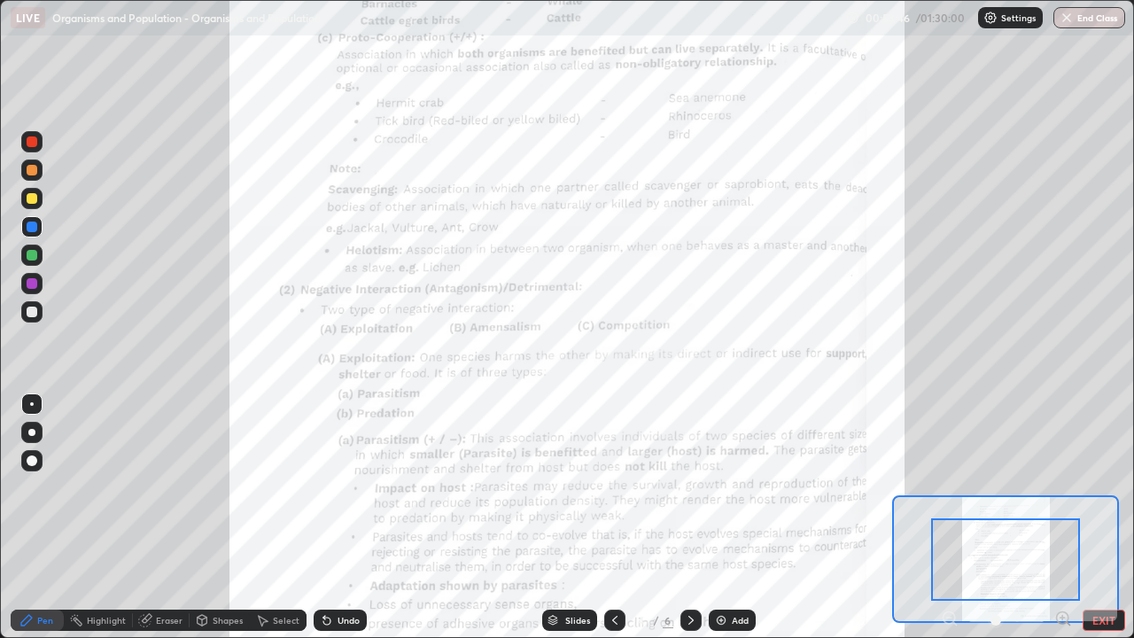
click at [1062, 517] on icon at bounding box center [1063, 618] width 18 height 18
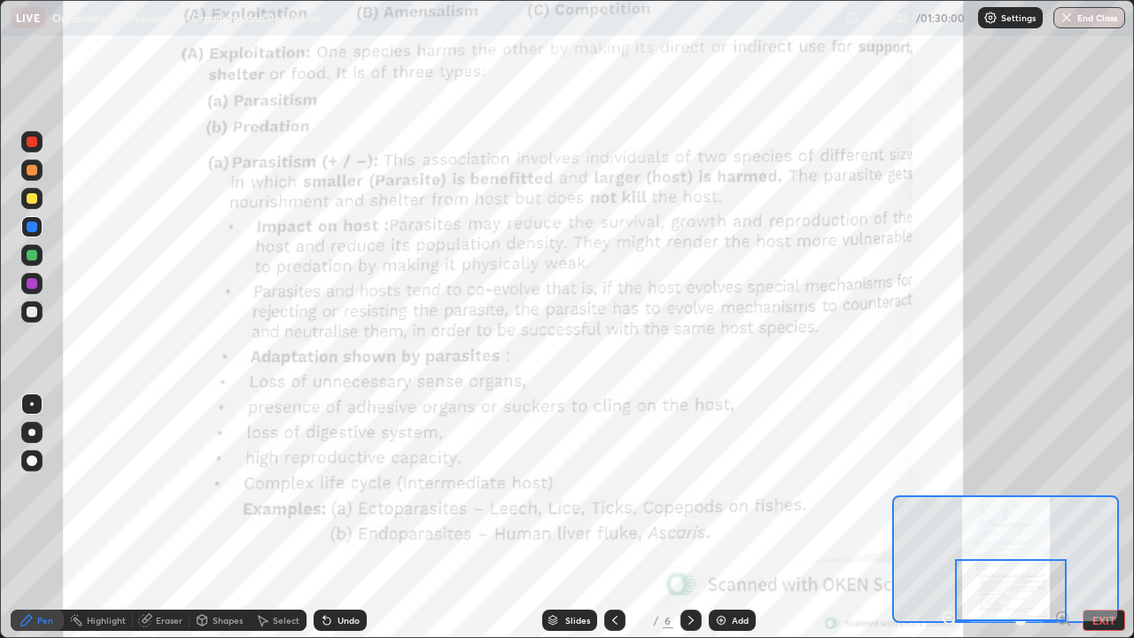
click at [694, 517] on div at bounding box center [690, 619] width 21 height 21
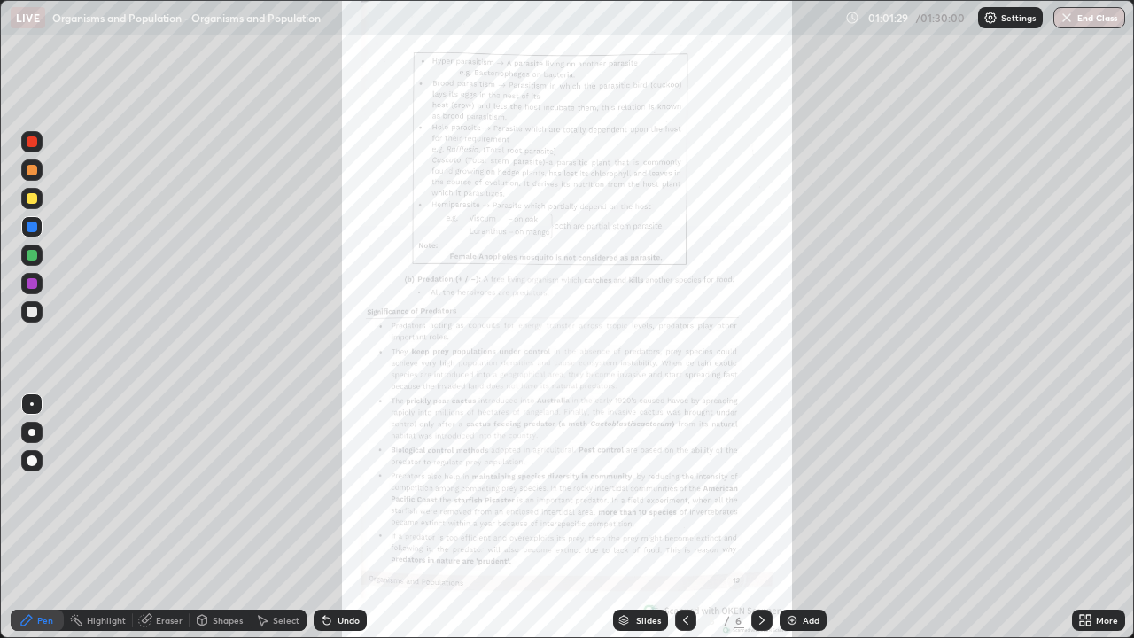
click at [1104, 517] on div "More" at bounding box center [1107, 620] width 22 height 9
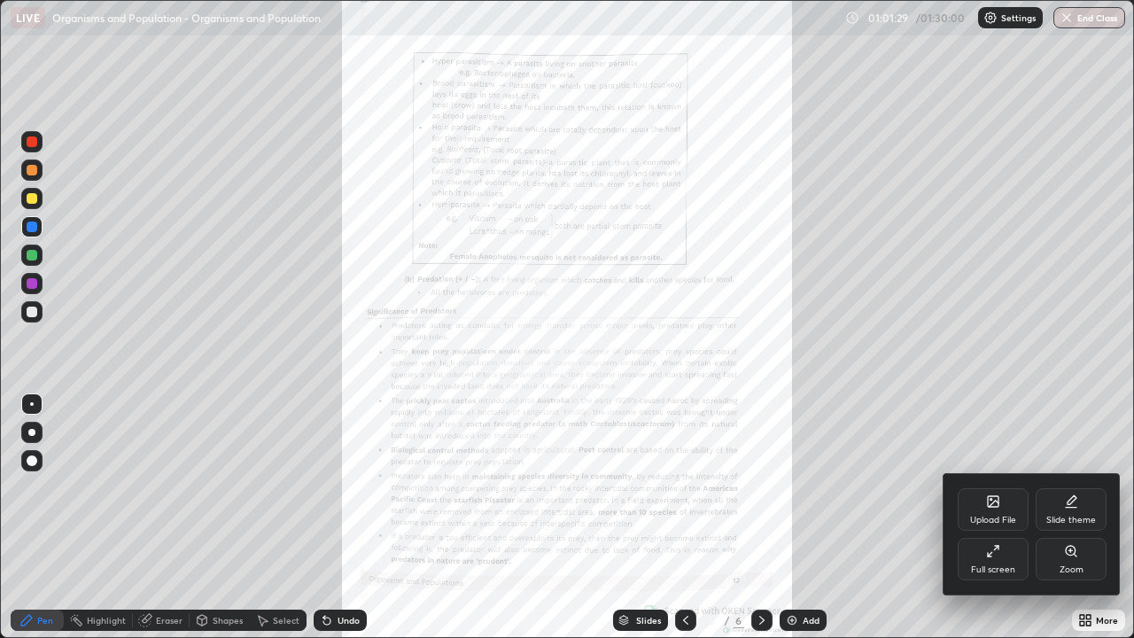
click at [1076, 517] on icon at bounding box center [1071, 551] width 14 height 14
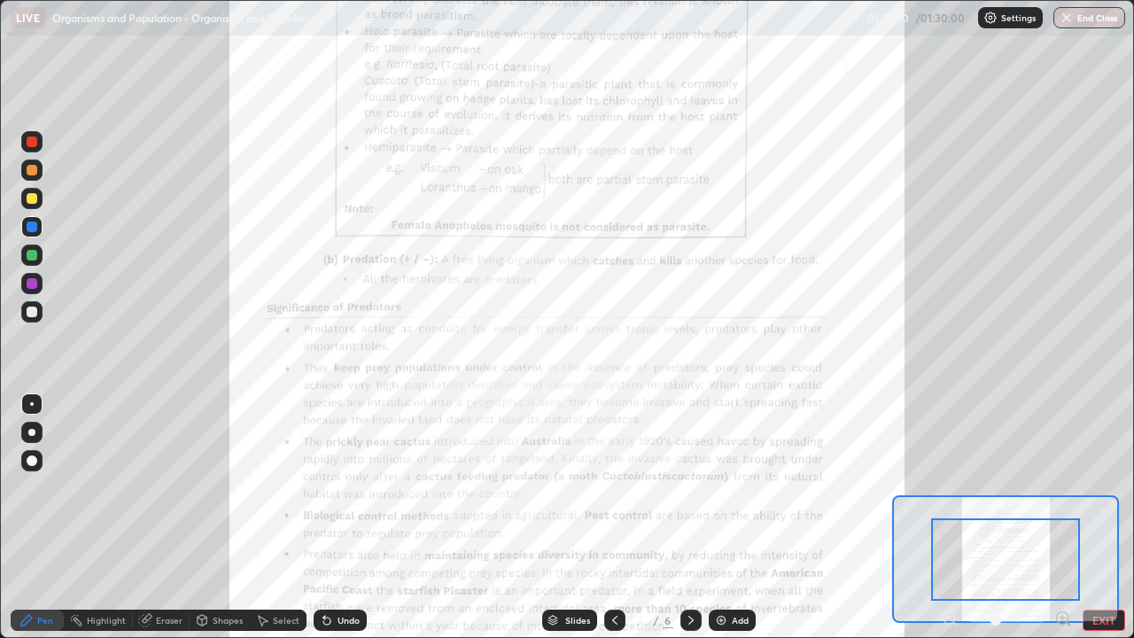
click at [1064, 517] on icon at bounding box center [1063, 618] width 18 height 18
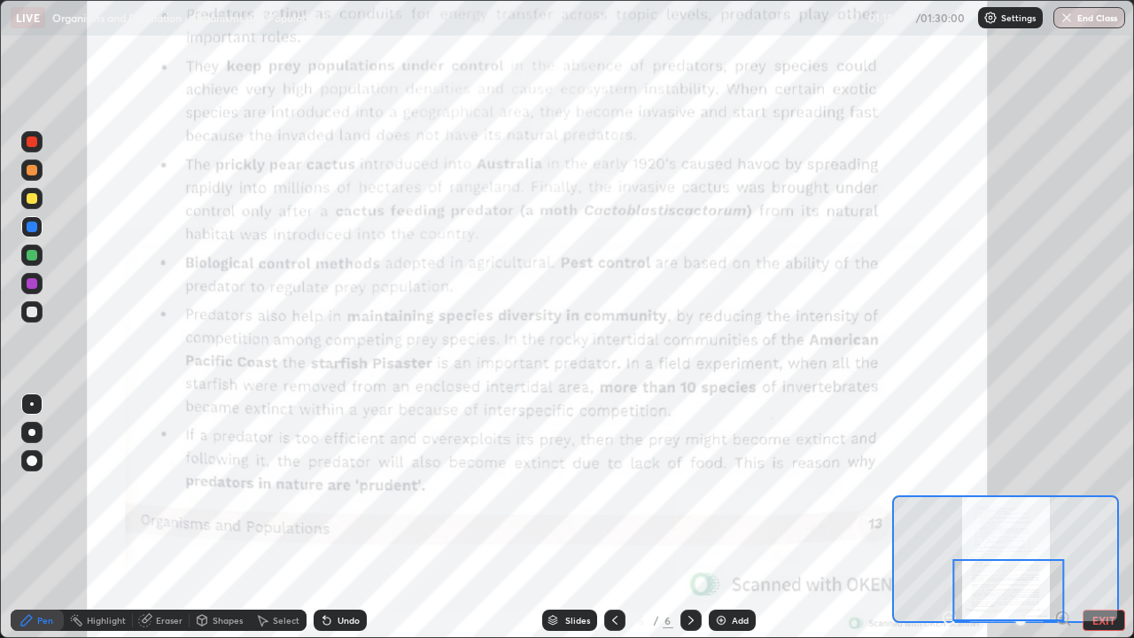
click at [689, 517] on icon at bounding box center [691, 620] width 14 height 14
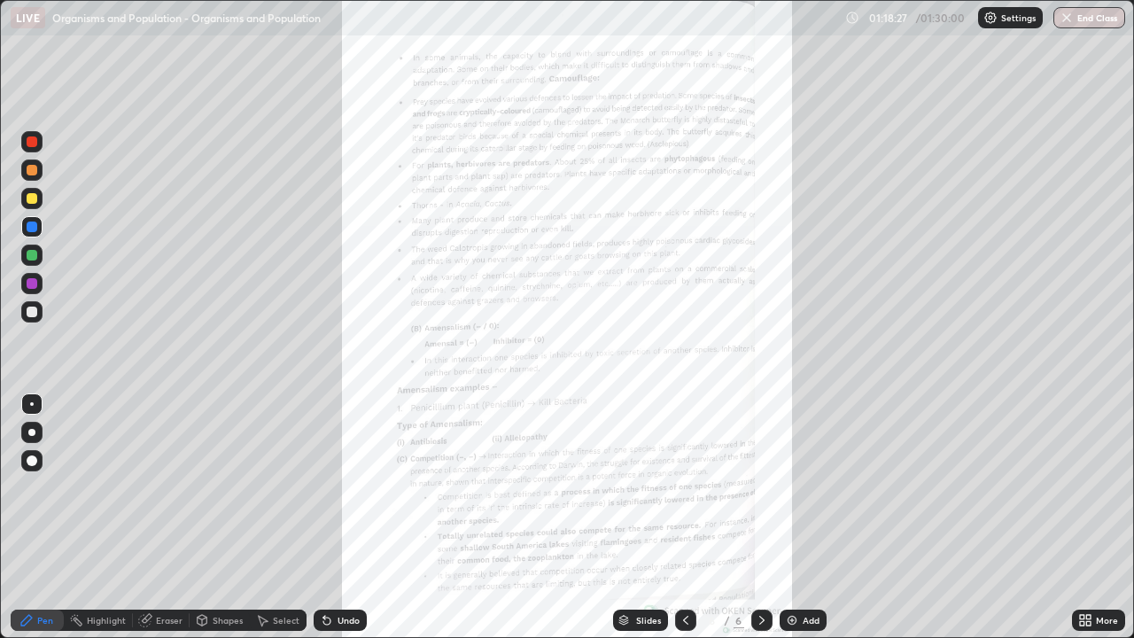
click at [1079, 517] on div "More" at bounding box center [1098, 619] width 53 height 21
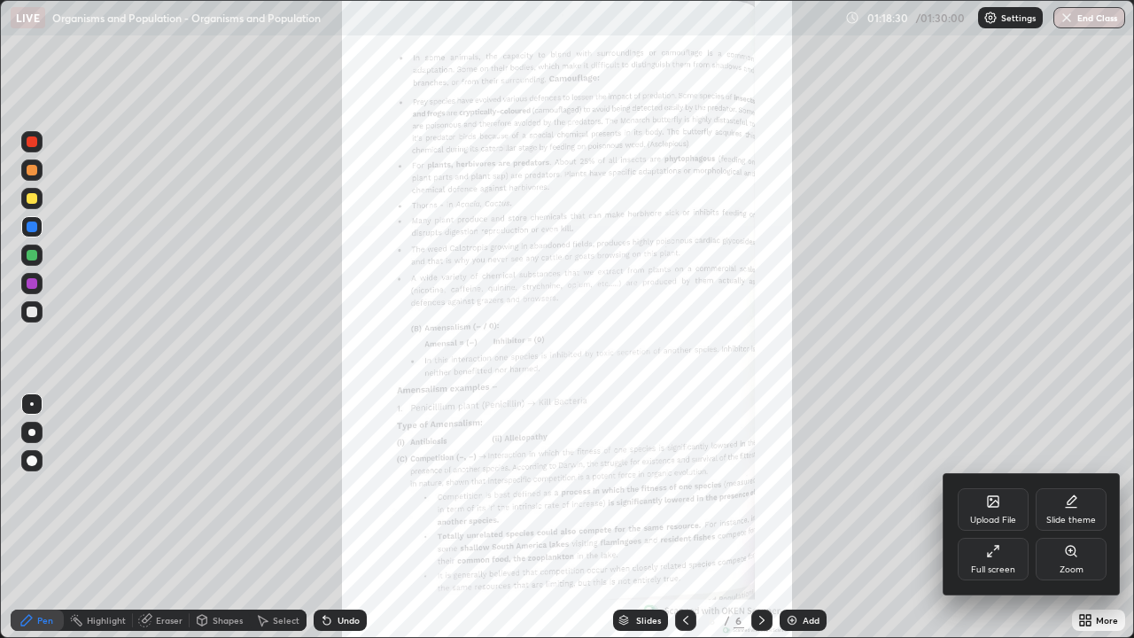
click at [1072, 517] on div "Zoom" at bounding box center [1070, 559] width 71 height 43
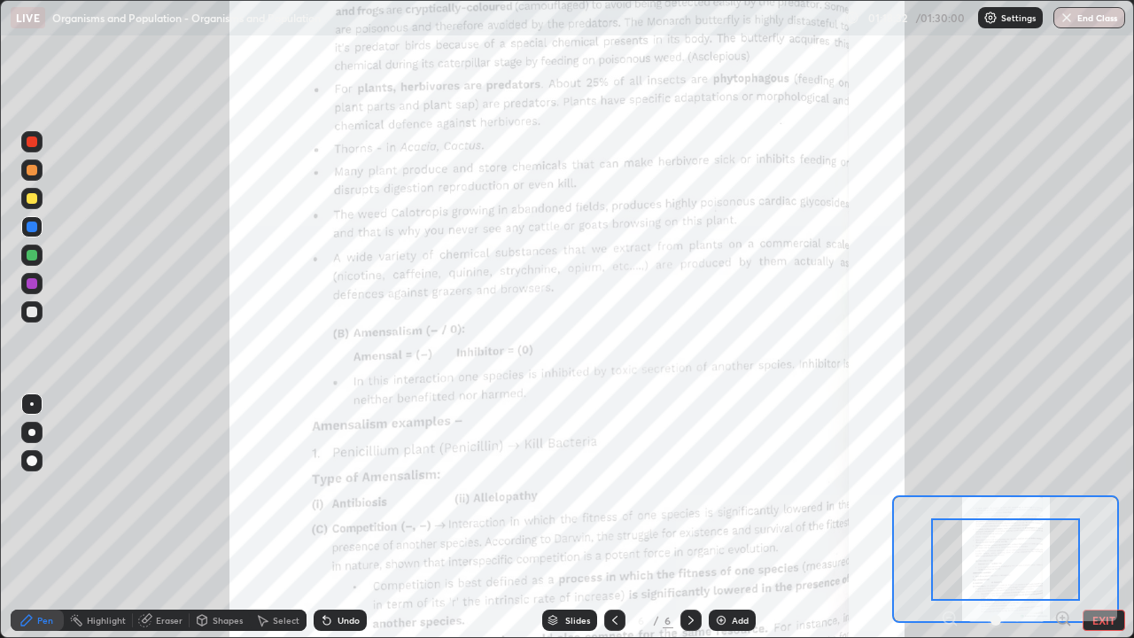
click at [1062, 517] on icon at bounding box center [1062, 617] width 4 height 0
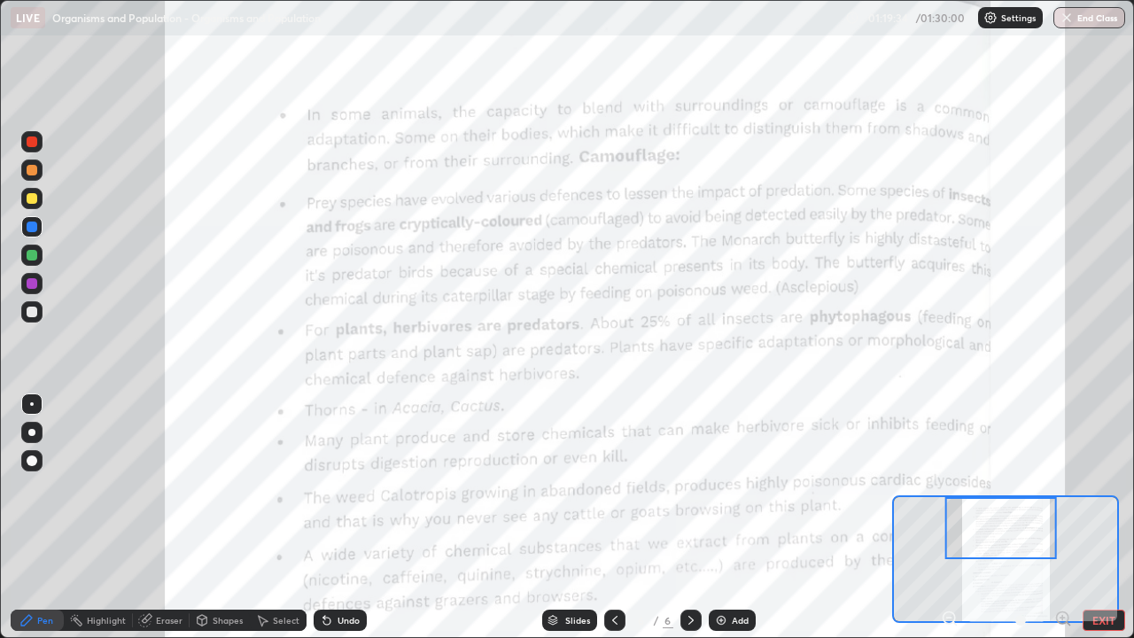
click at [1112, 517] on button "EXIT" at bounding box center [1103, 619] width 43 height 21
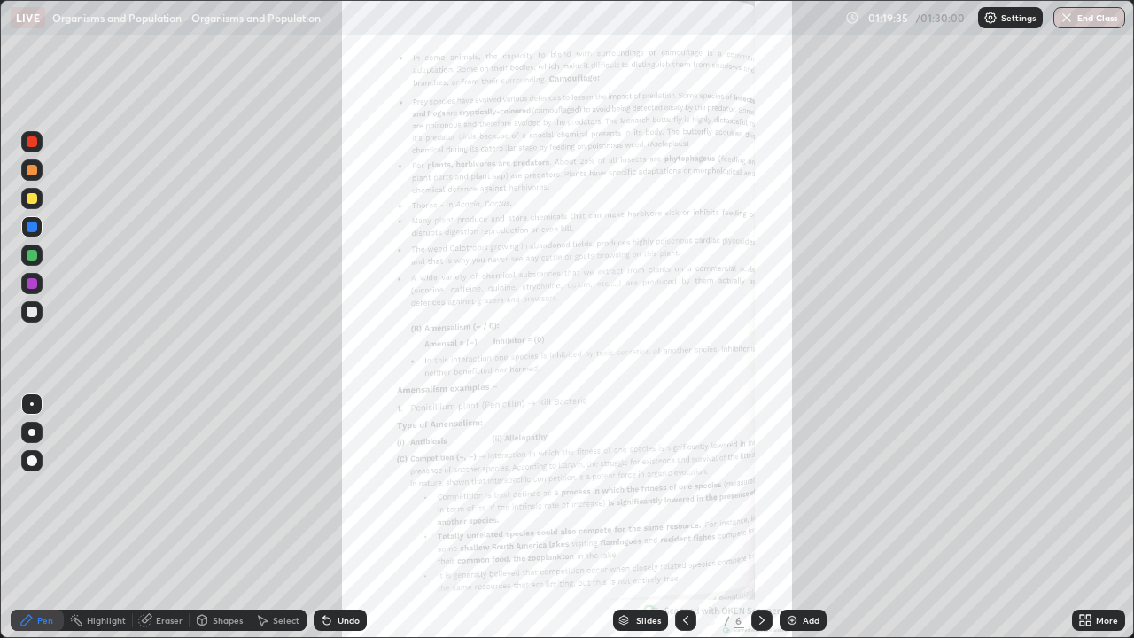
click at [1100, 517] on div "More" at bounding box center [1098, 619] width 53 height 21
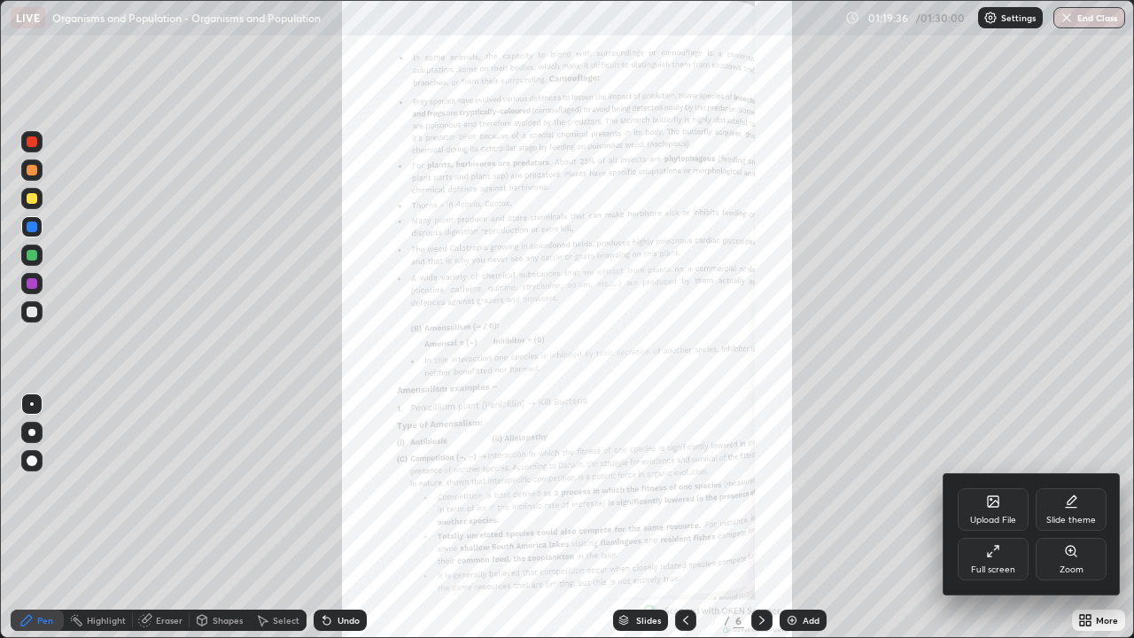
click at [1007, 517] on div "Full screen" at bounding box center [992, 559] width 71 height 43
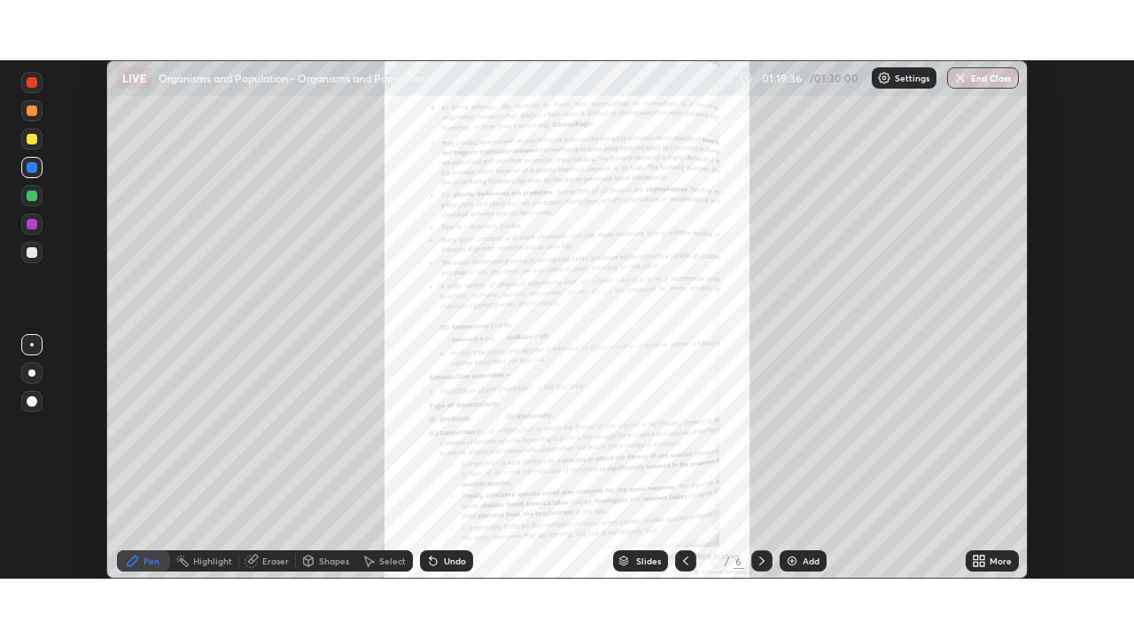
scroll to position [88057, 87441]
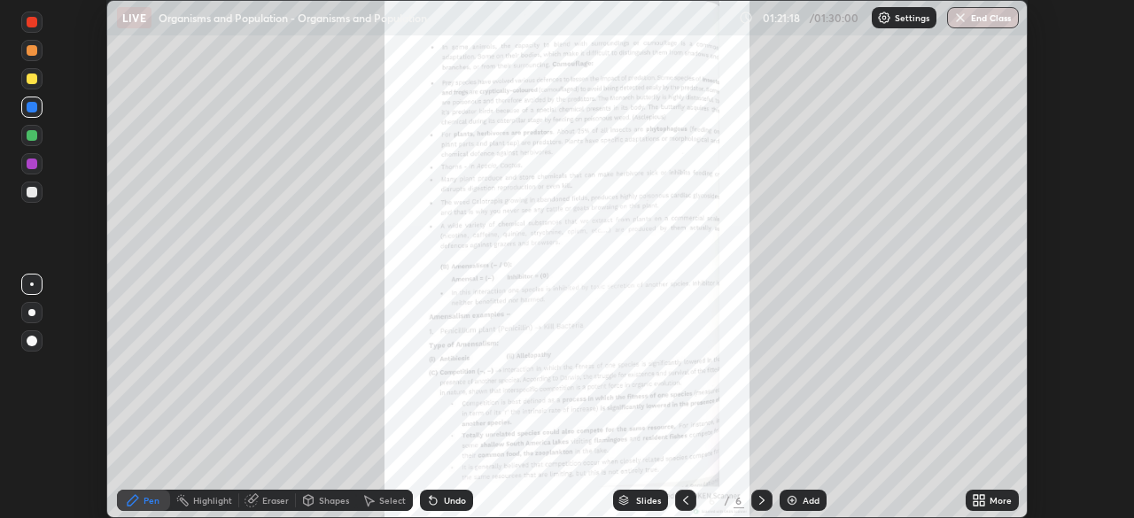
click at [1005, 498] on div "More" at bounding box center [1000, 500] width 22 height 9
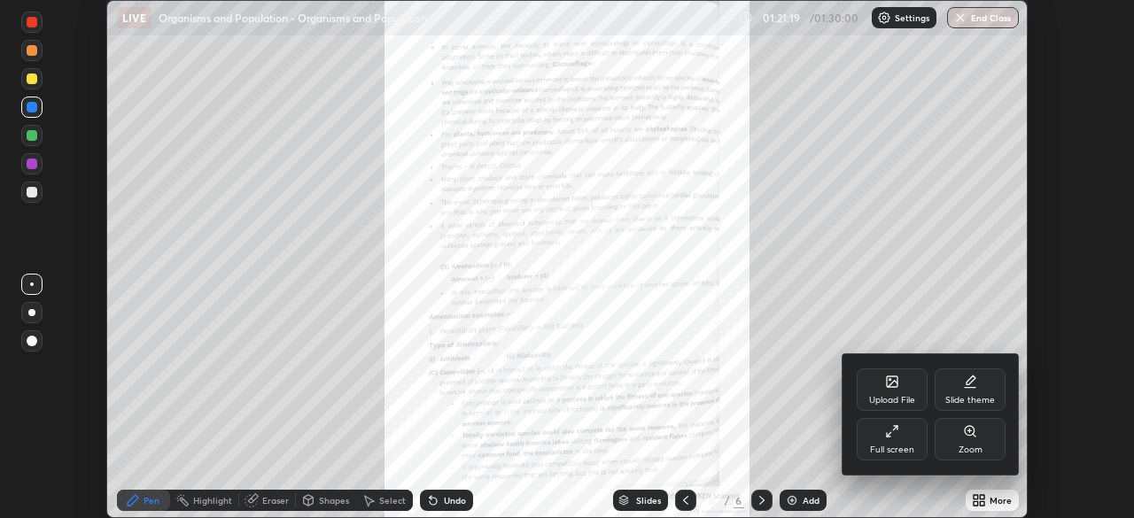
click at [907, 422] on div "Full screen" at bounding box center [892, 439] width 71 height 43
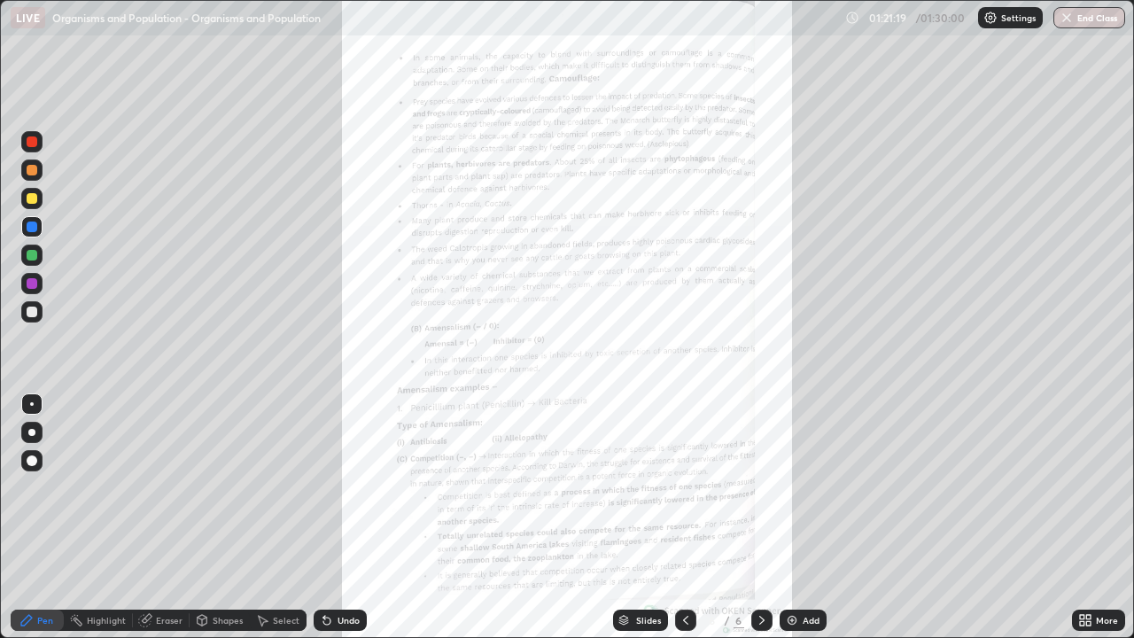
scroll to position [638, 1134]
click at [1105, 517] on div "More" at bounding box center [1107, 620] width 22 height 9
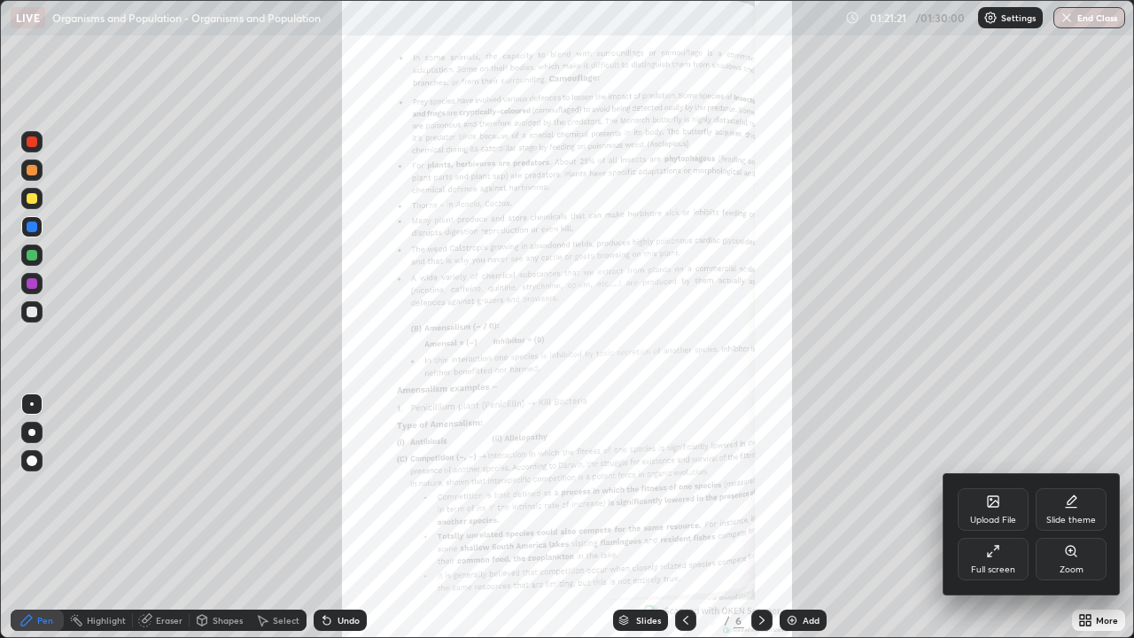
click at [1087, 517] on div "Zoom" at bounding box center [1070, 559] width 71 height 43
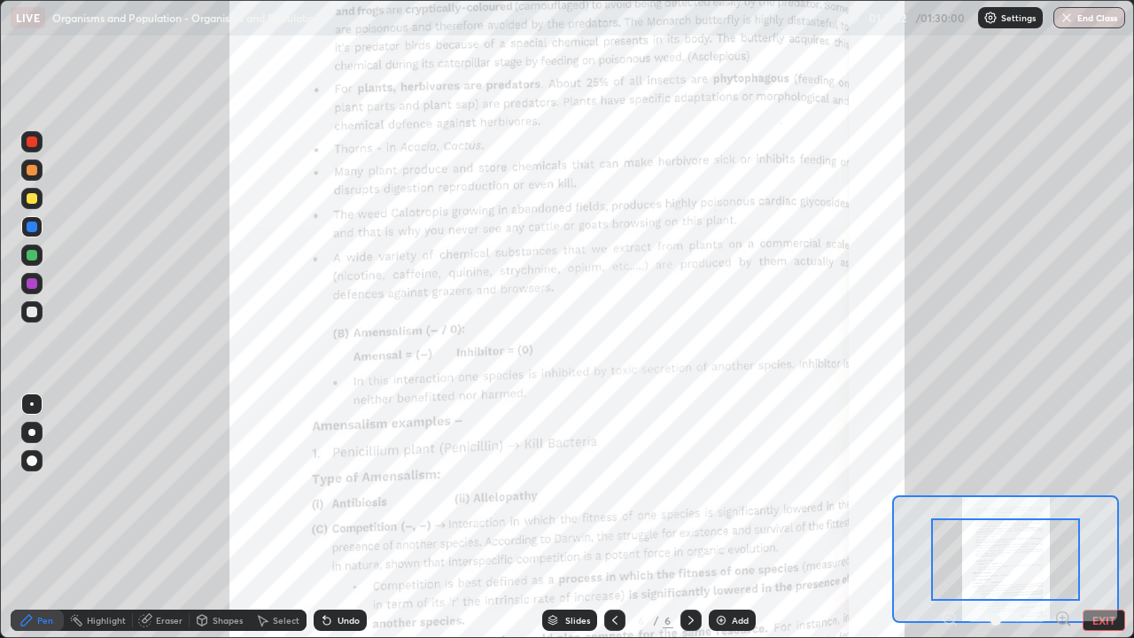
click at [1062, 517] on icon at bounding box center [1062, 617] width 4 height 0
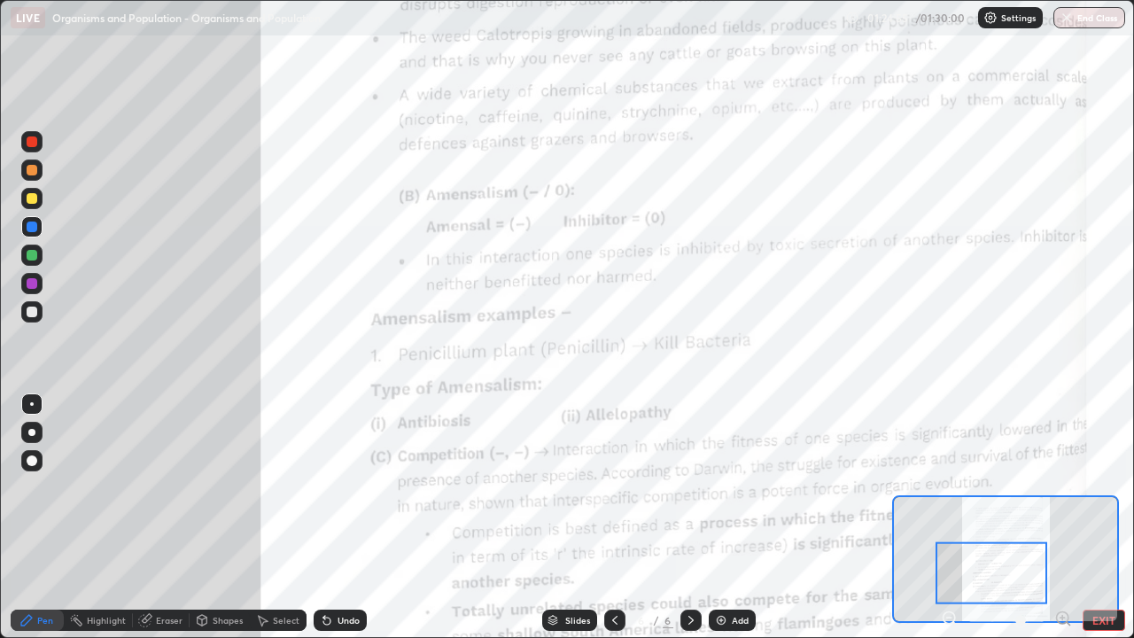
click at [691, 517] on div at bounding box center [690, 619] width 21 height 35
click at [691, 517] on icon at bounding box center [691, 620] width 14 height 14
click at [1109, 517] on button "EXIT" at bounding box center [1103, 619] width 43 height 21
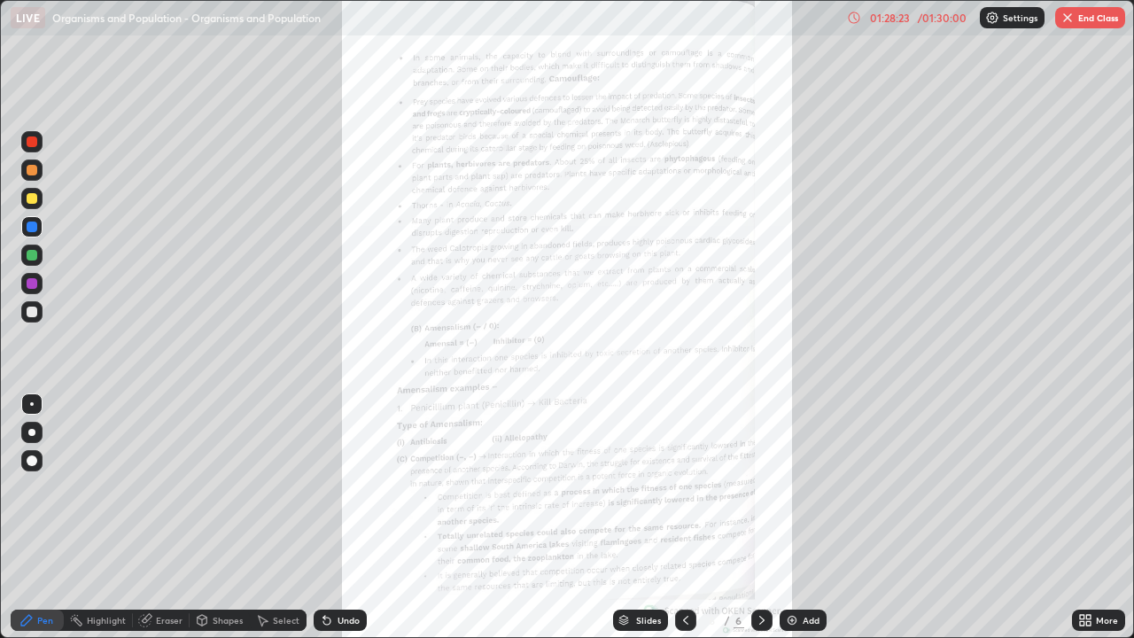
click at [1089, 16] on button "End Class" at bounding box center [1090, 17] width 70 height 21
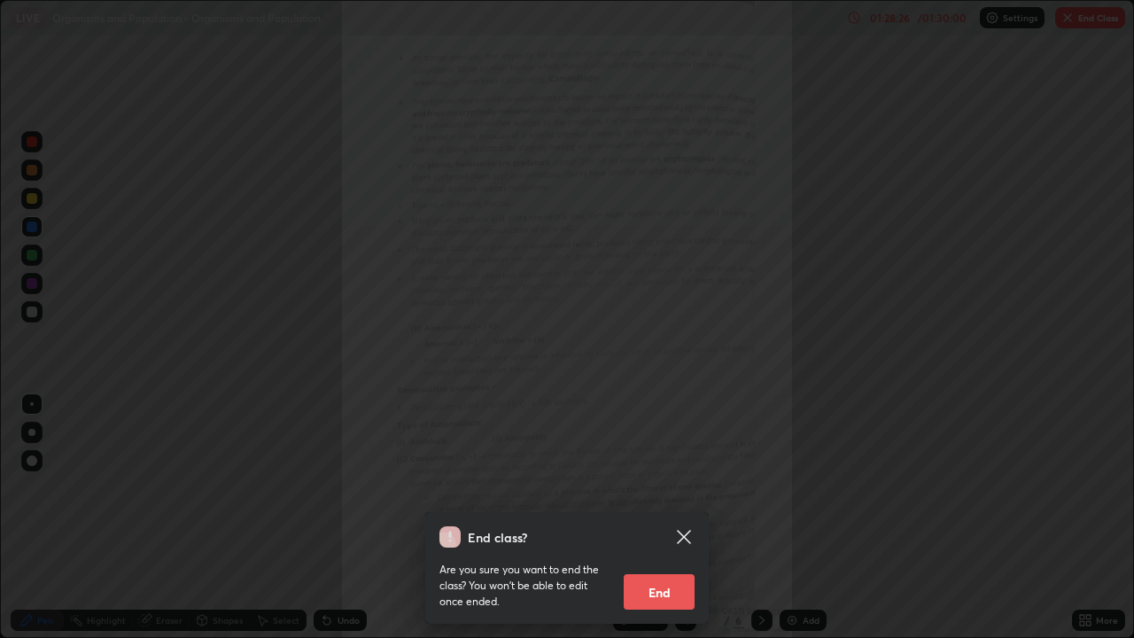
click at [671, 517] on button "End" at bounding box center [659, 591] width 71 height 35
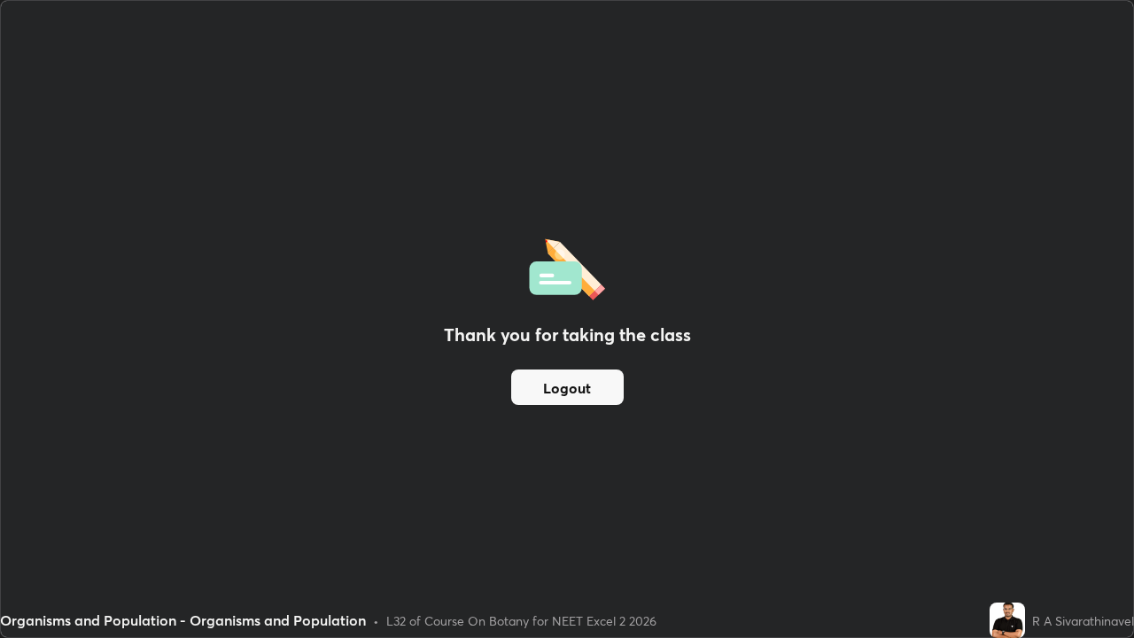
click at [604, 388] on button "Logout" at bounding box center [567, 386] width 112 height 35
